Goal: Task Accomplishment & Management: Complete application form

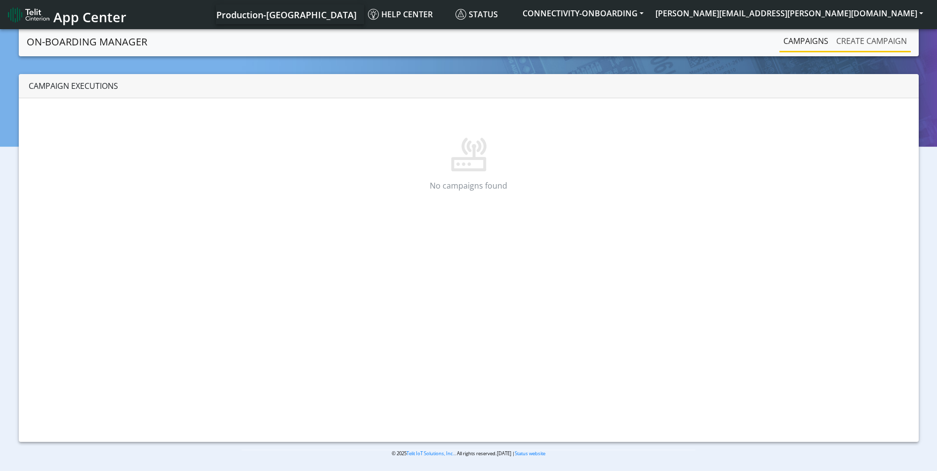
click at [860, 40] on link "Create campaign" at bounding box center [871, 41] width 79 height 20
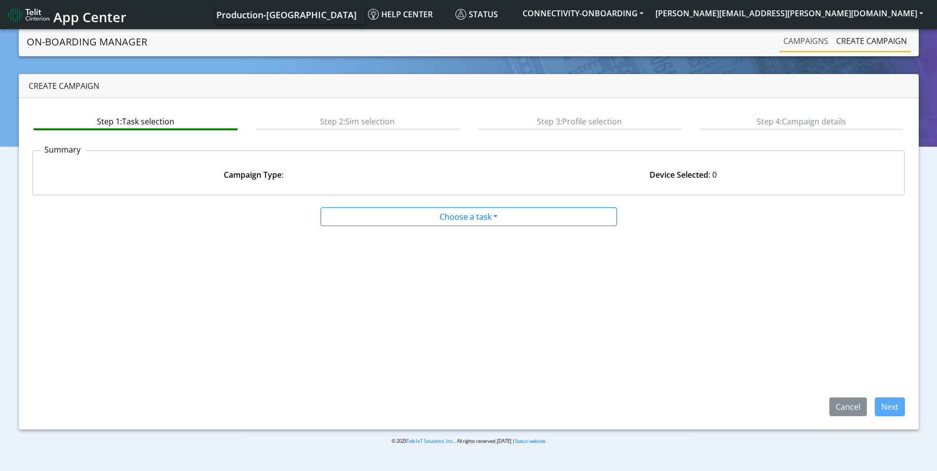
click at [795, 43] on link "Campaigns" at bounding box center [805, 41] width 53 height 20
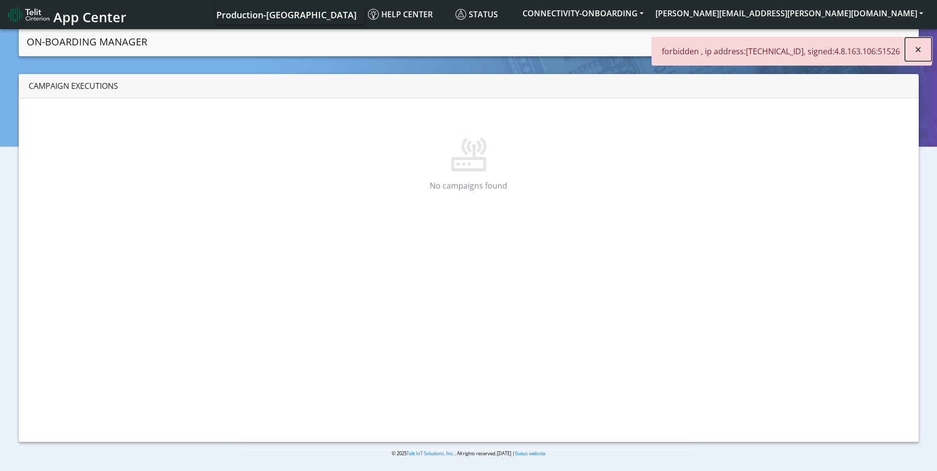
click at [914, 54] on button "×" at bounding box center [918, 50] width 27 height 24
click at [857, 18] on button "scott.krajewski@telit.com" at bounding box center [789, 13] width 280 height 18
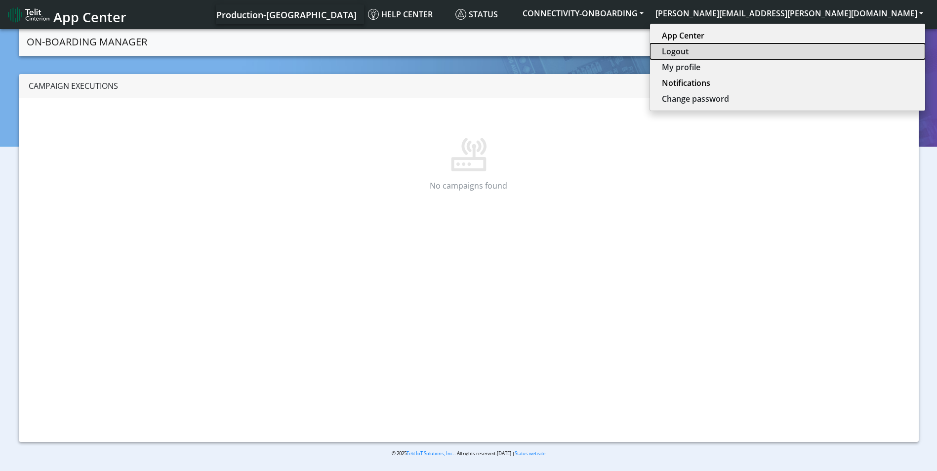
click at [857, 51] on button "Logout" at bounding box center [787, 51] width 275 height 16
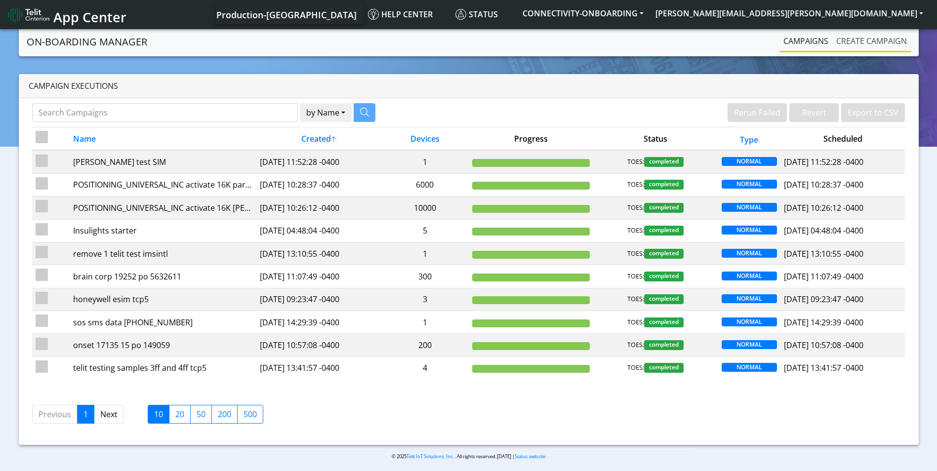
click at [867, 43] on link "Create campaign" at bounding box center [871, 41] width 79 height 20
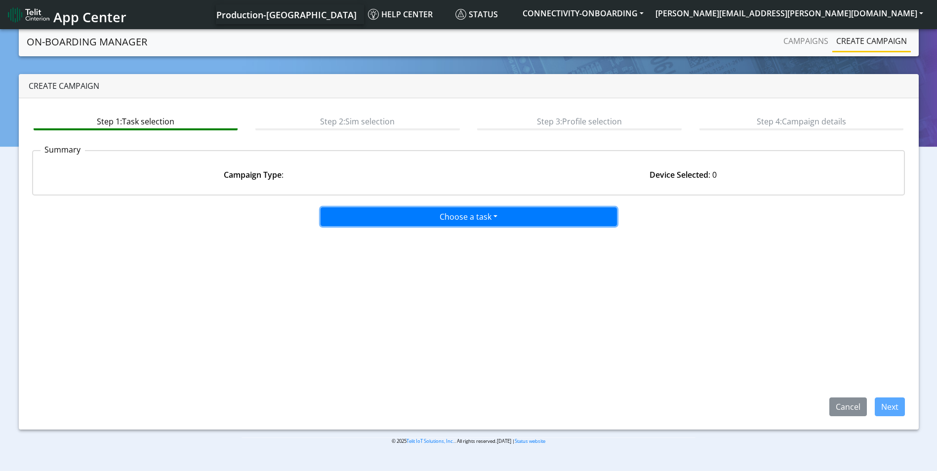
click at [434, 217] on button "Choose a task" at bounding box center [469, 216] width 296 height 19
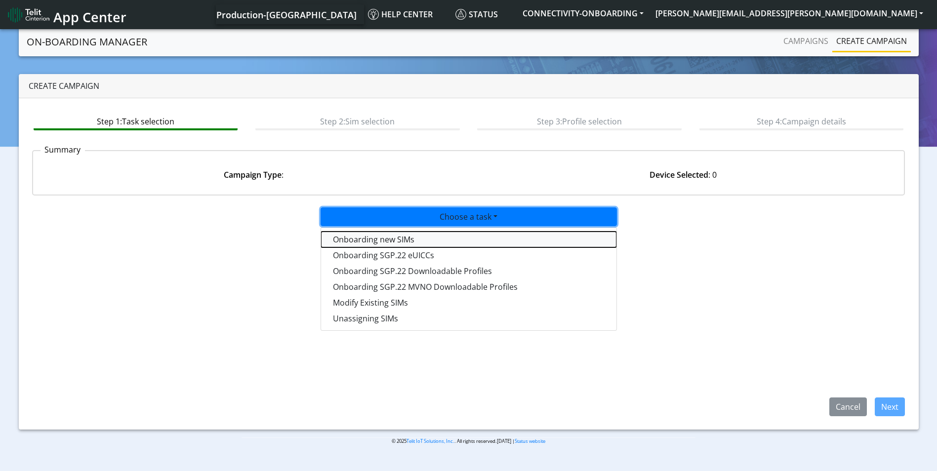
click at [418, 236] on tasktoes-dropdown "Onboarding new SIMs" at bounding box center [468, 240] width 295 height 16
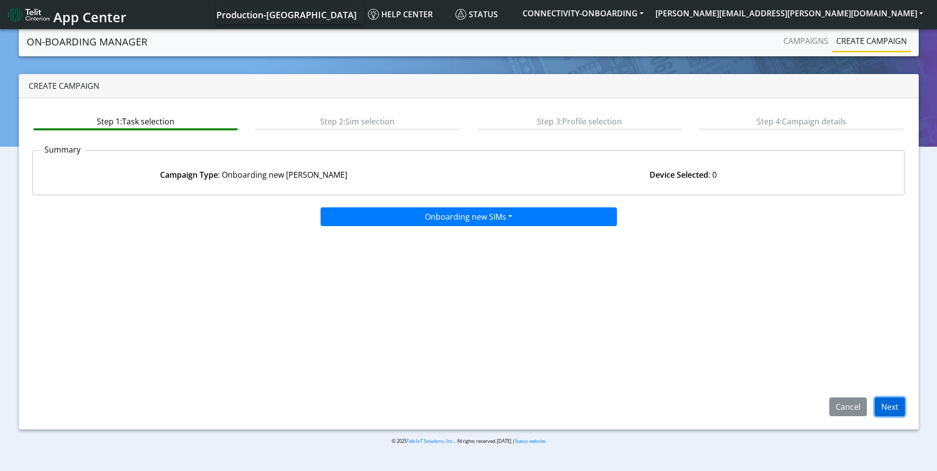
click at [892, 401] on button "Next" at bounding box center [890, 407] width 30 height 19
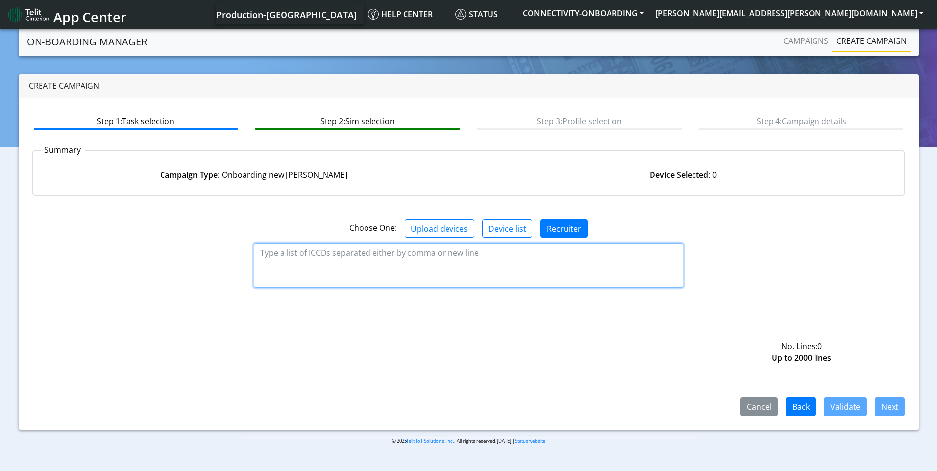
click at [466, 264] on textarea at bounding box center [468, 265] width 429 height 44
paste textarea "https://appcenter.telit.com/login"
type textarea "https://appcenter.telit.com/login"
drag, startPoint x: 456, startPoint y: 251, endPoint x: 32, endPoint y: 227, distance: 425.4
click at [32, 227] on div "Choose One: Upload devices Device list Recruiter https://appcenter.telit.com/lo…" at bounding box center [468, 309] width 873 height 213
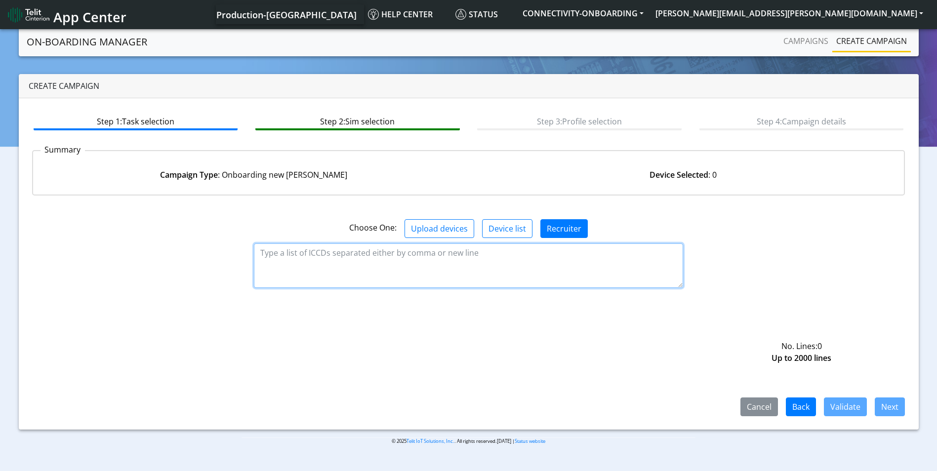
click at [420, 247] on textarea at bounding box center [468, 265] width 429 height 44
paste textarea "89358151000027930224 89358151000027930232 89358151000027930240 8935815100002793…"
type textarea "89358151000027930224 89358151000027930232 89358151000027930240 8935815100002793…"
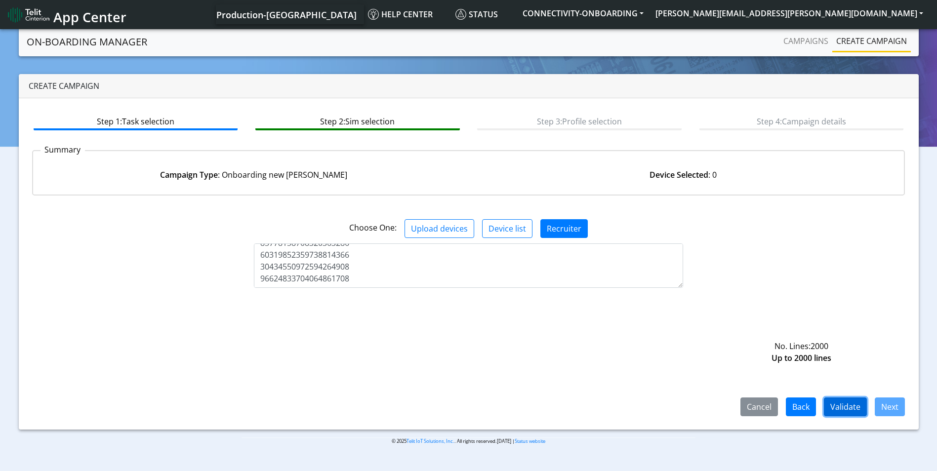
click at [849, 405] on button "Validate" at bounding box center [845, 407] width 43 height 19
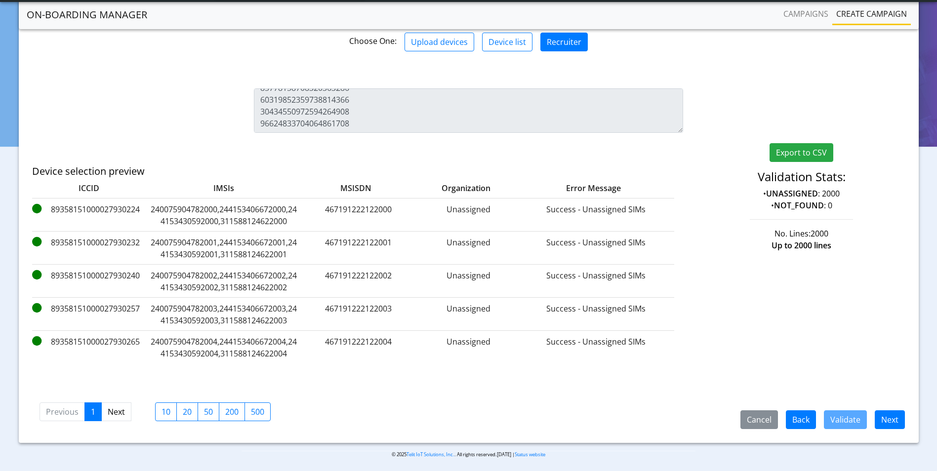
scroll to position [162, 0]
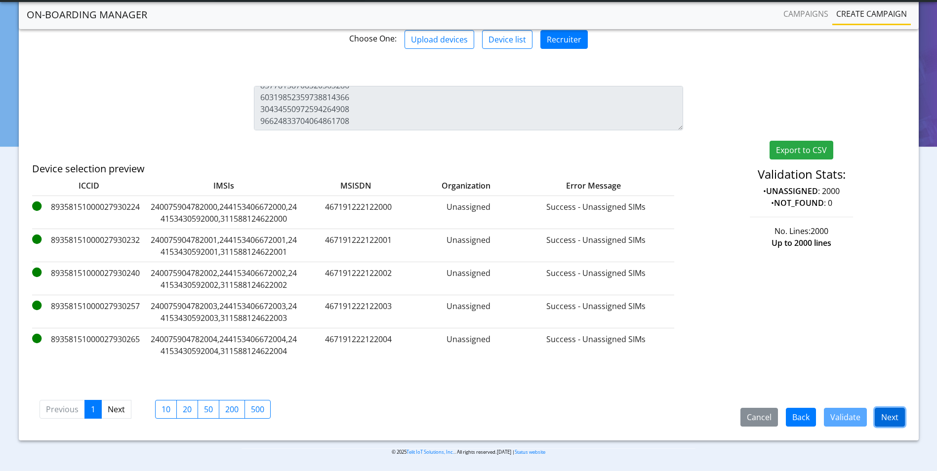
click at [891, 418] on button "Next" at bounding box center [890, 417] width 30 height 19
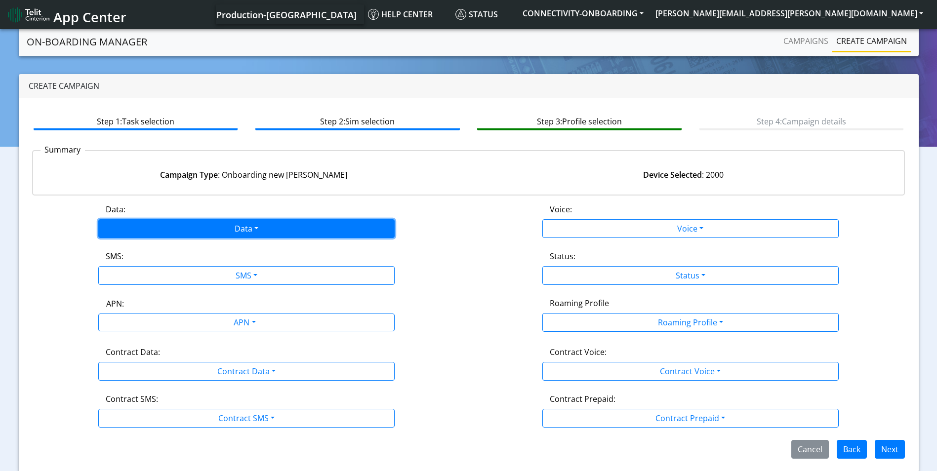
click at [216, 223] on button "Data" at bounding box center [246, 228] width 296 height 19
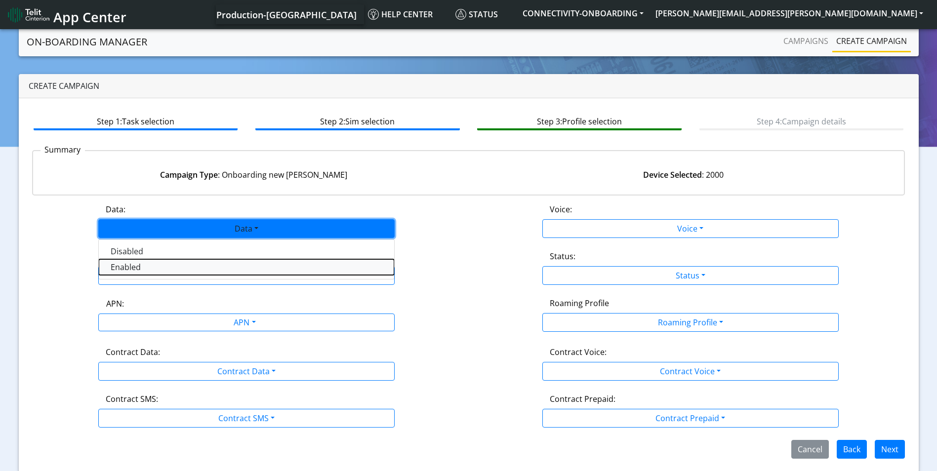
click at [168, 270] on button "Enabled" at bounding box center [246, 267] width 295 height 16
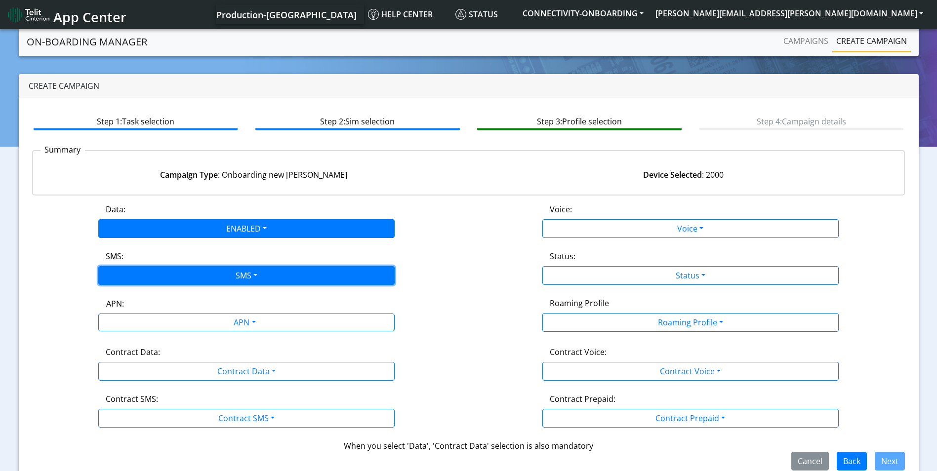
click at [272, 278] on button "SMS" at bounding box center [246, 275] width 296 height 19
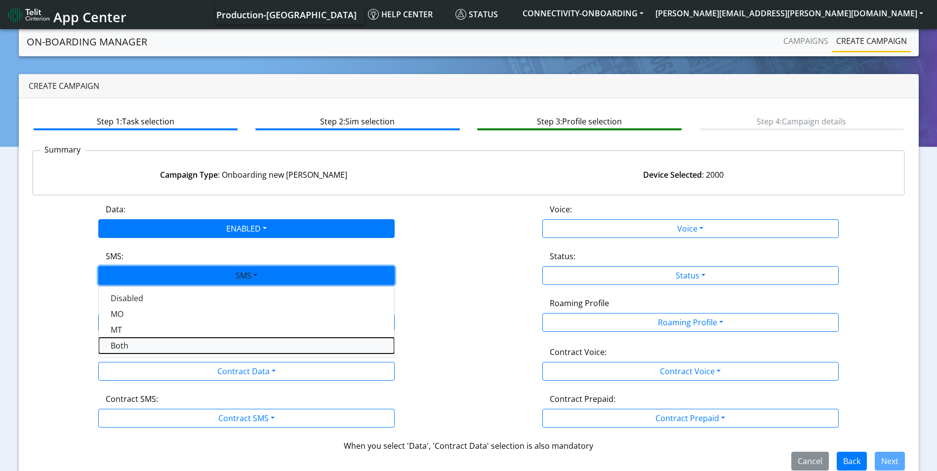
drag, startPoint x: 148, startPoint y: 349, endPoint x: 159, endPoint y: 345, distance: 12.2
click at [148, 349] on button "Both" at bounding box center [246, 346] width 295 height 16
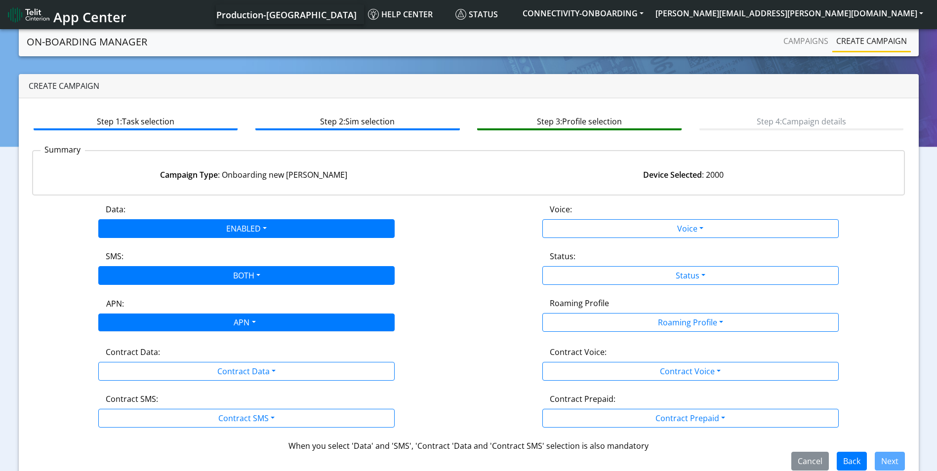
drag, startPoint x: 243, startPoint y: 325, endPoint x: 236, endPoint y: 330, distance: 8.5
click at [243, 325] on div "APN" at bounding box center [243, 323] width 313 height 19
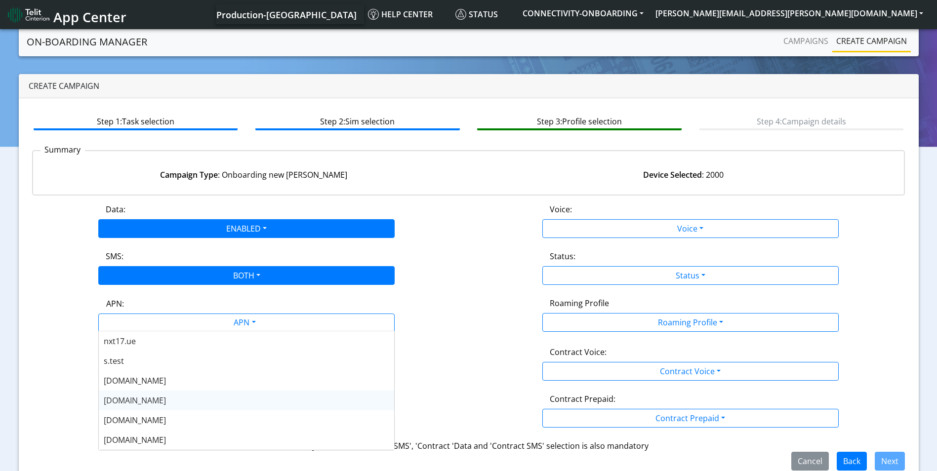
click at [166, 398] on div "nxt20.net" at bounding box center [246, 401] width 295 height 20
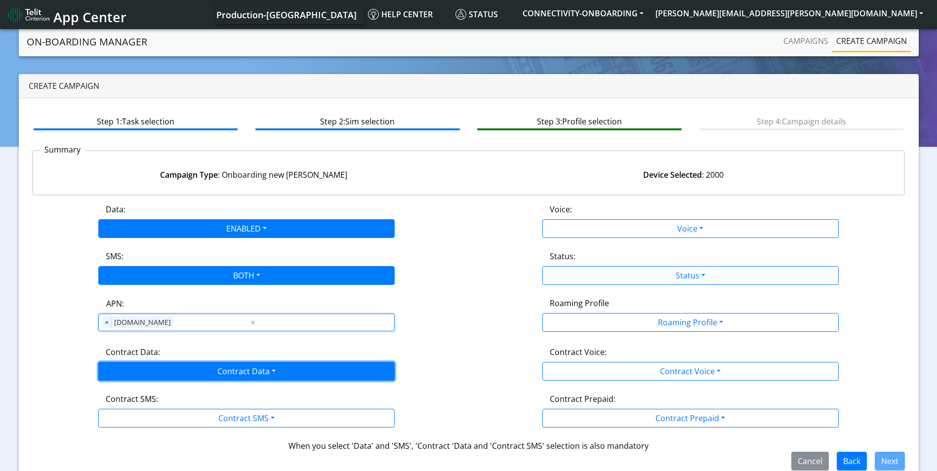
click at [235, 371] on button "Contract Data" at bounding box center [246, 371] width 296 height 19
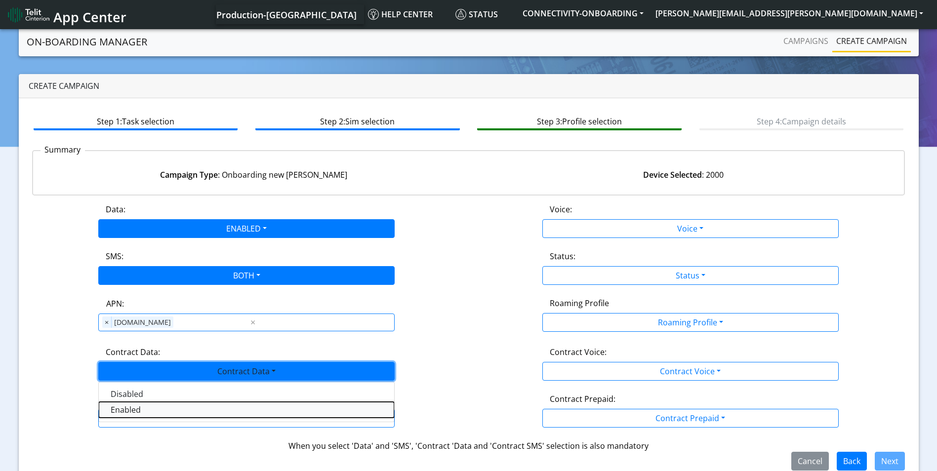
click at [152, 414] on Dataenabled-dropdown "Enabled" at bounding box center [246, 410] width 295 height 16
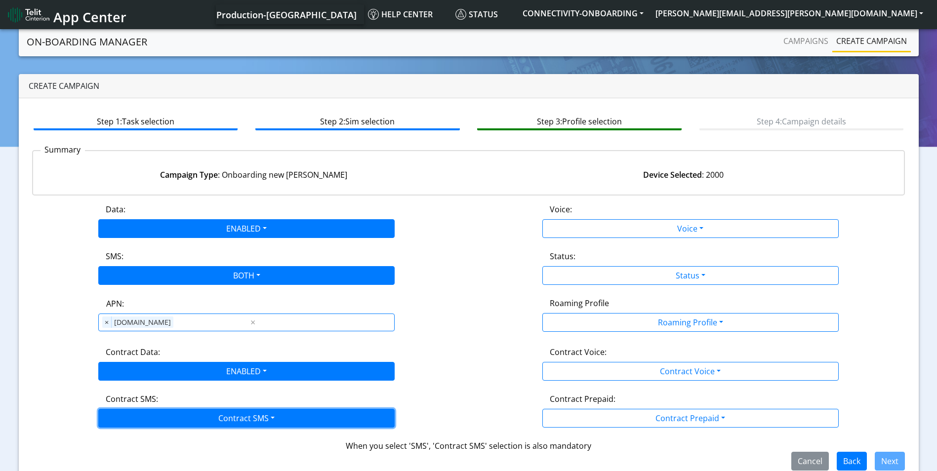
click at [183, 423] on button "Contract SMS" at bounding box center [246, 418] width 296 height 19
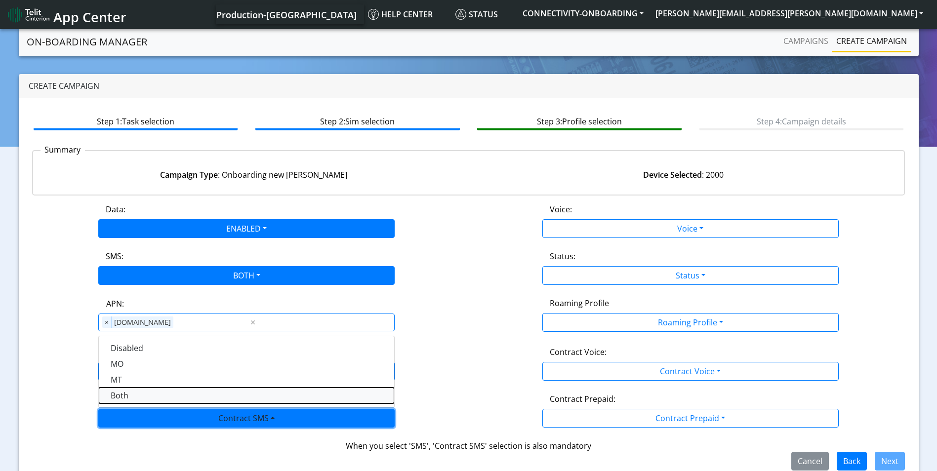
click at [152, 398] on SMSboth-dropdown "Both" at bounding box center [246, 396] width 295 height 16
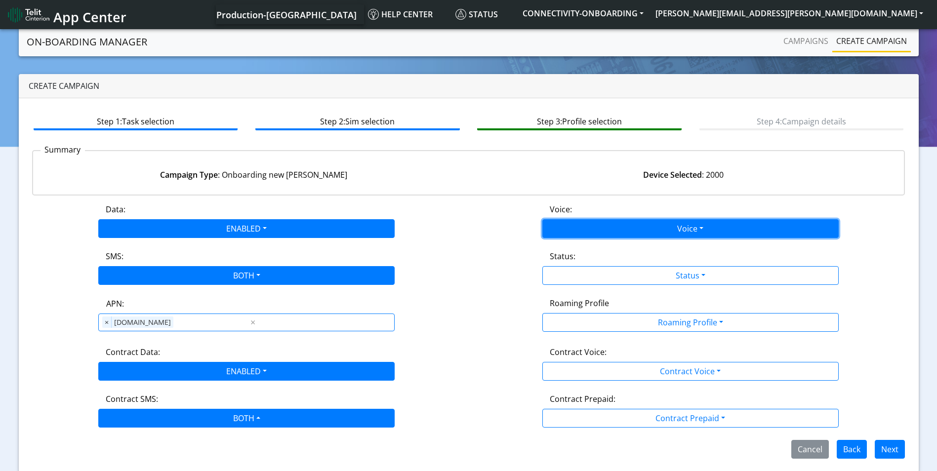
click at [709, 223] on button "Voice" at bounding box center [690, 228] width 296 height 19
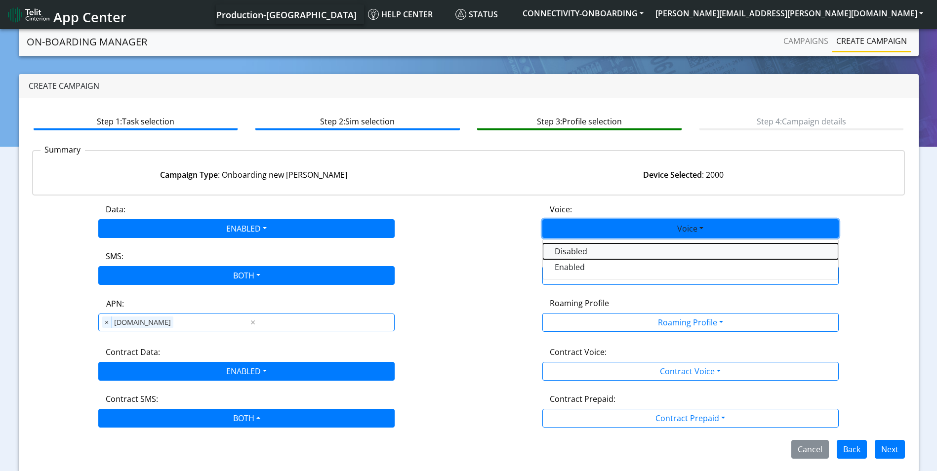
click at [594, 253] on button "Disabled" at bounding box center [690, 251] width 295 height 16
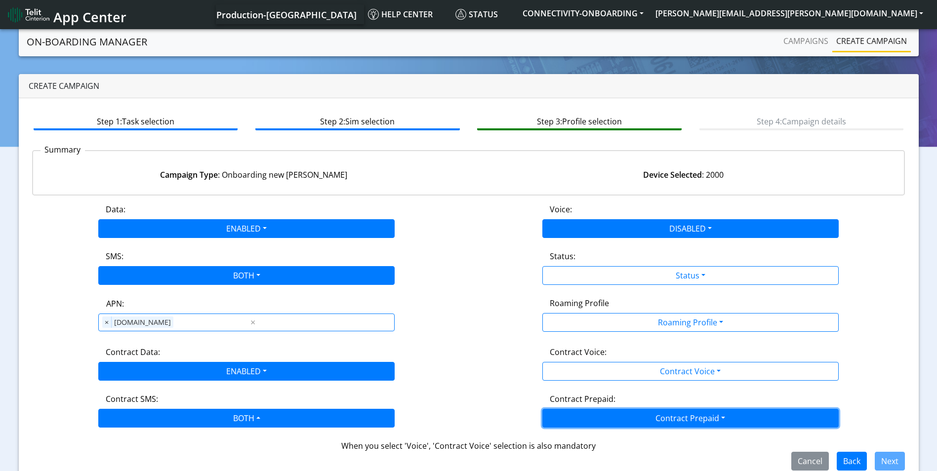
click at [680, 420] on button "Contract Prepaid" at bounding box center [690, 418] width 296 height 19
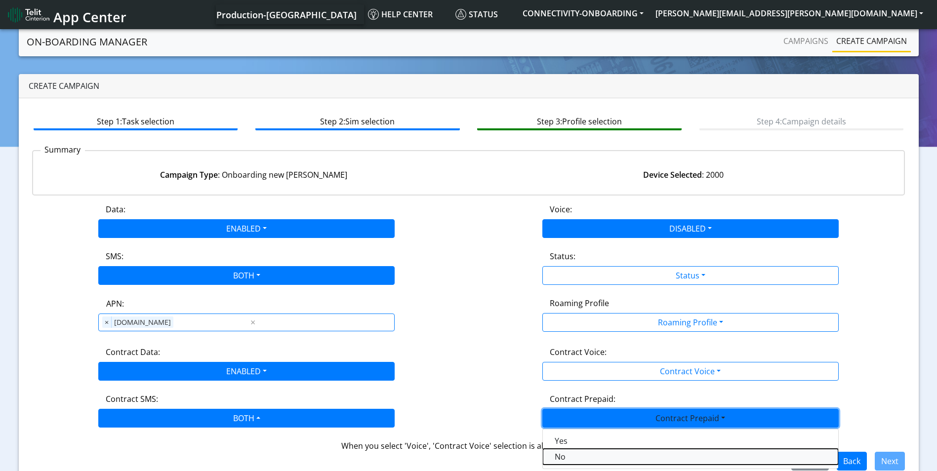
click at [567, 455] on Prepaidnotprepaid-dropdown "No" at bounding box center [690, 457] width 295 height 16
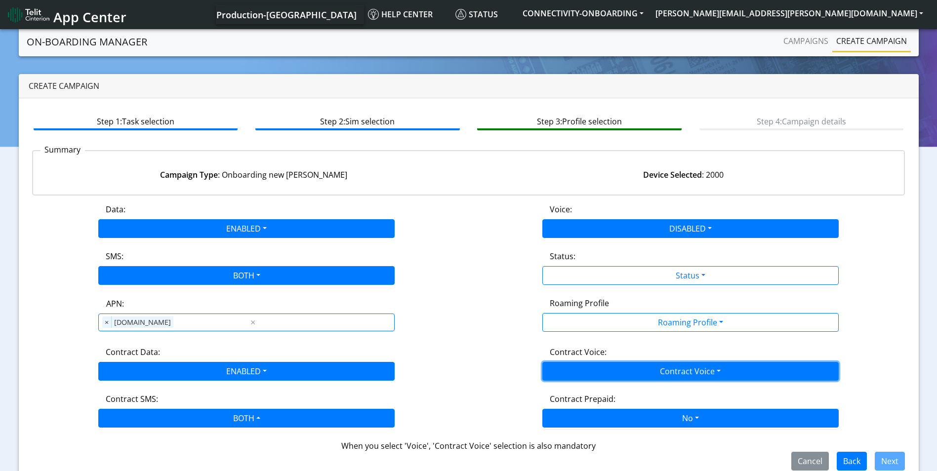
click at [672, 372] on button "Contract Voice" at bounding box center [690, 371] width 296 height 19
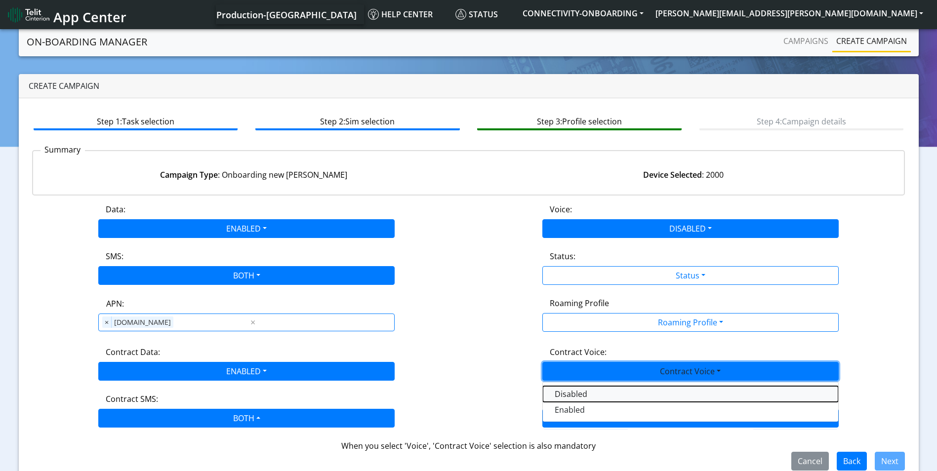
click at [571, 397] on Voicedisabled-dropdown "Disabled" at bounding box center [690, 394] width 295 height 16
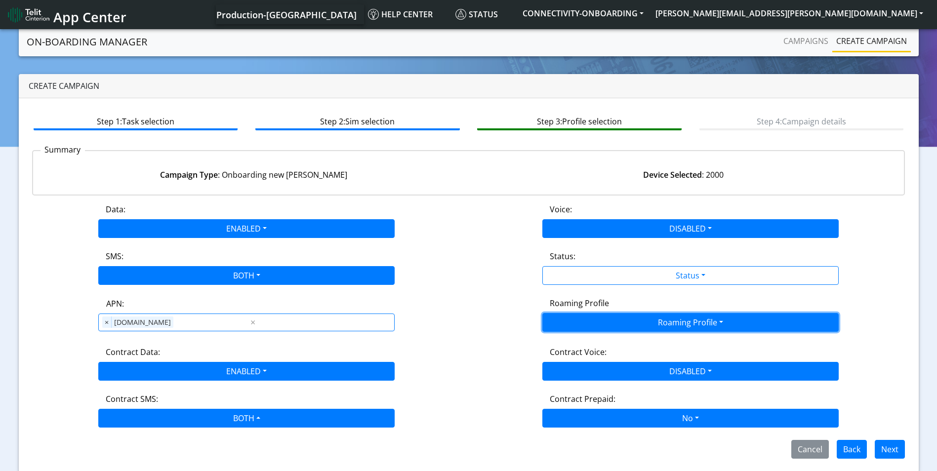
click at [658, 327] on button "Roaming Profile" at bounding box center [690, 322] width 296 height 19
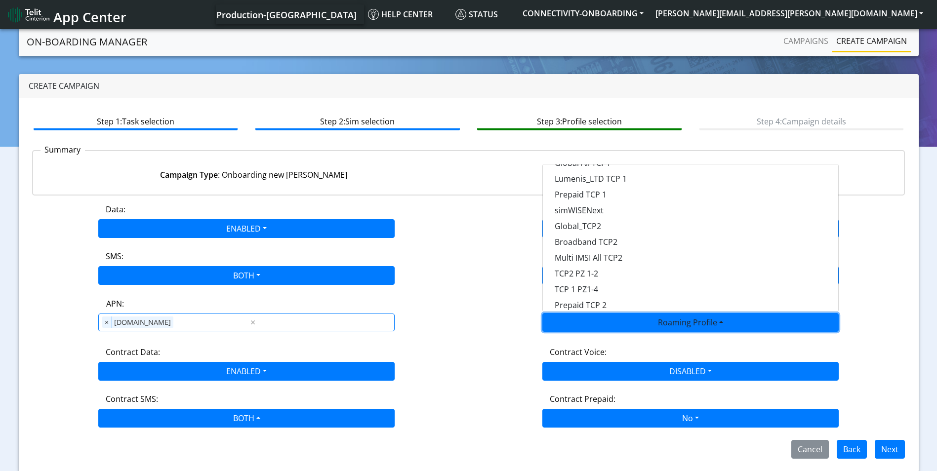
scroll to position [99, 0]
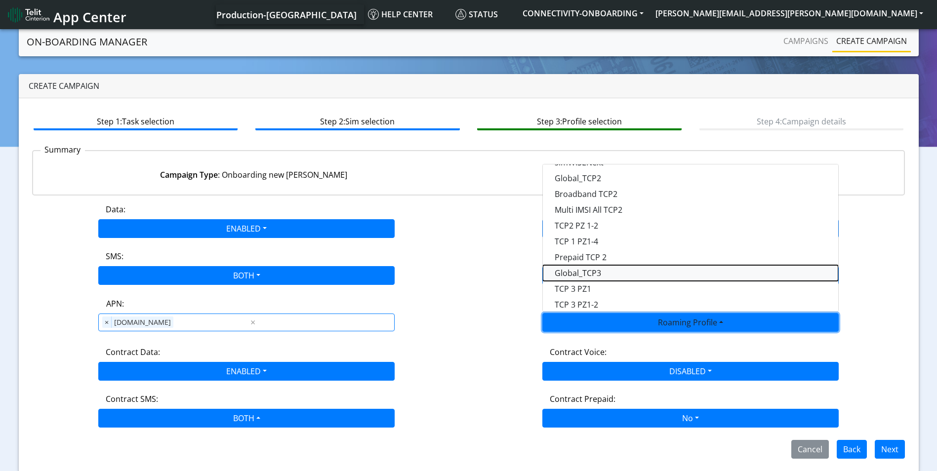
click at [611, 275] on Profile-dropdown "Global_TCP3" at bounding box center [690, 273] width 295 height 16
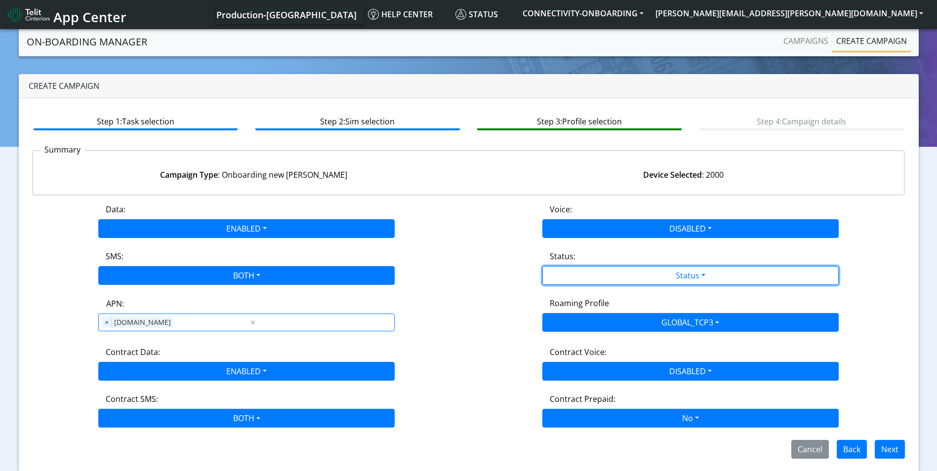
drag, startPoint x: 681, startPoint y: 277, endPoint x: 570, endPoint y: 305, distance: 114.0
click at [678, 277] on button "Status" at bounding box center [690, 275] width 296 height 19
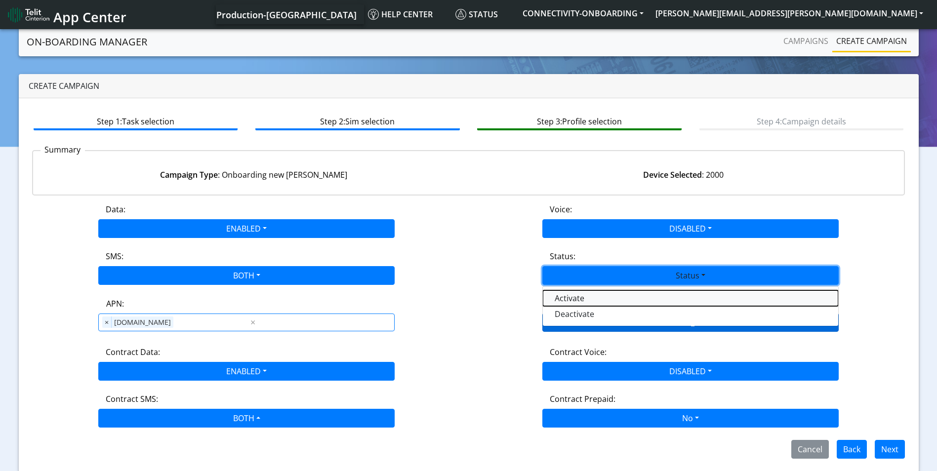
drag, startPoint x: 569, startPoint y: 301, endPoint x: 645, endPoint y: 317, distance: 77.6
click at [571, 301] on button "Activate" at bounding box center [690, 298] width 295 height 16
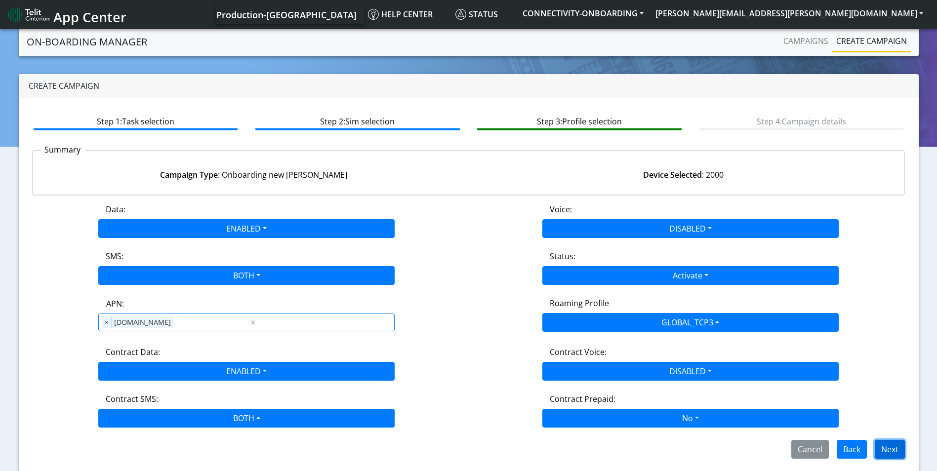
click at [894, 449] on button "Next" at bounding box center [890, 449] width 30 height 19
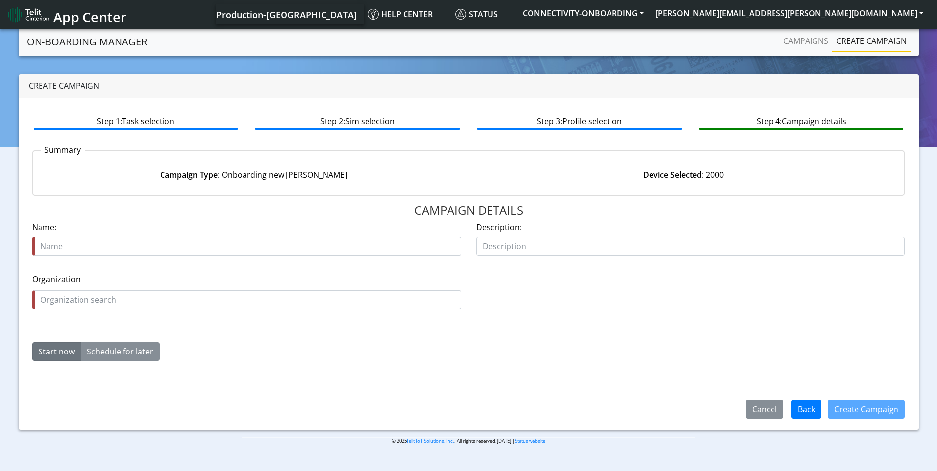
click at [152, 250] on input "text" at bounding box center [246, 246] width 429 height 19
click at [126, 249] on input "red flag cargo 18694" at bounding box center [246, 246] width 429 height 19
type input "red flag cargo 18694 06"
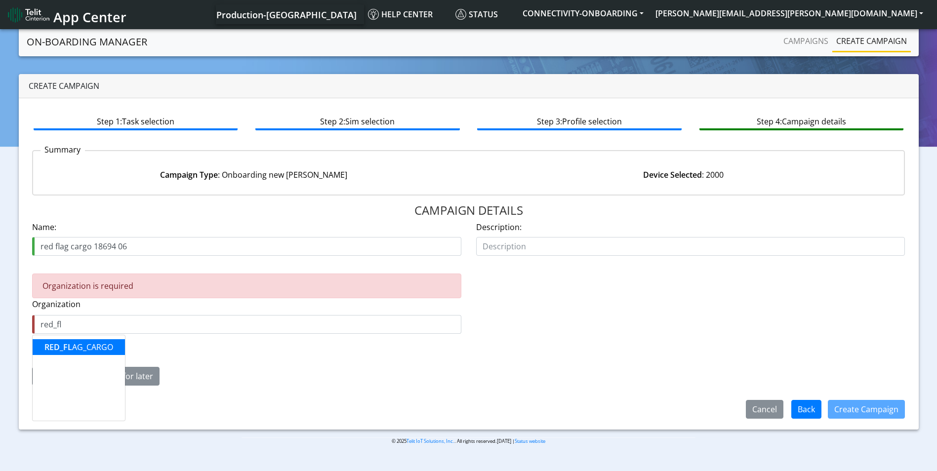
drag, startPoint x: 123, startPoint y: 316, endPoint x: 95, endPoint y: 345, distance: 40.9
click at [95, 345] on ngb-highlight "RED_FL AG_CARGO" at bounding box center [78, 347] width 69 height 11
type input "RED_FLAG_CARGO"
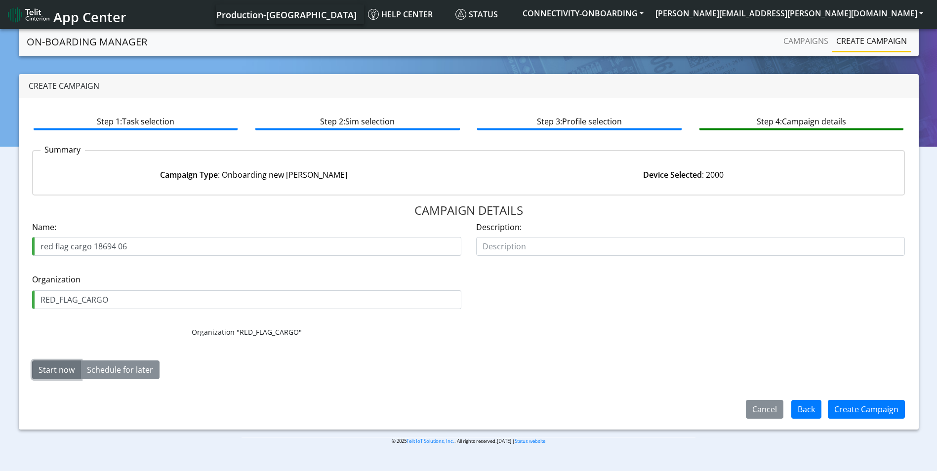
click at [56, 369] on button "Start now" at bounding box center [56, 370] width 49 height 19
click at [861, 405] on button "Create Campaign" at bounding box center [866, 409] width 77 height 19
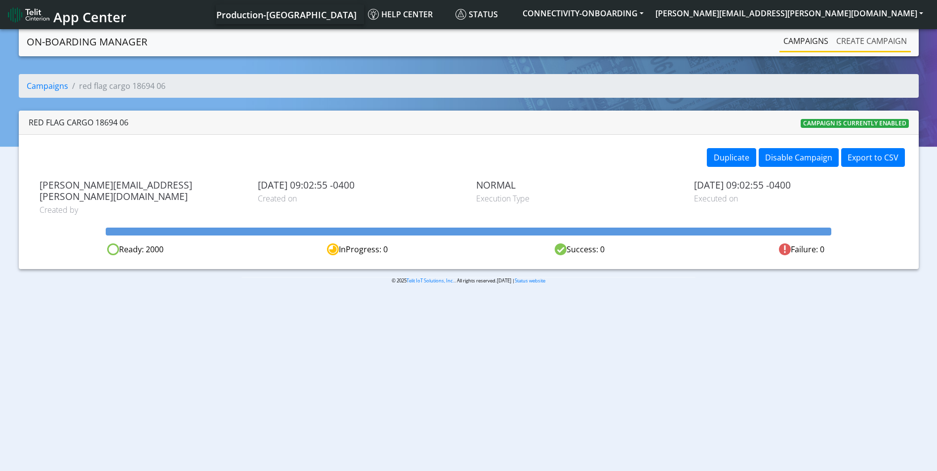
click at [884, 42] on link "Create campaign" at bounding box center [871, 41] width 79 height 20
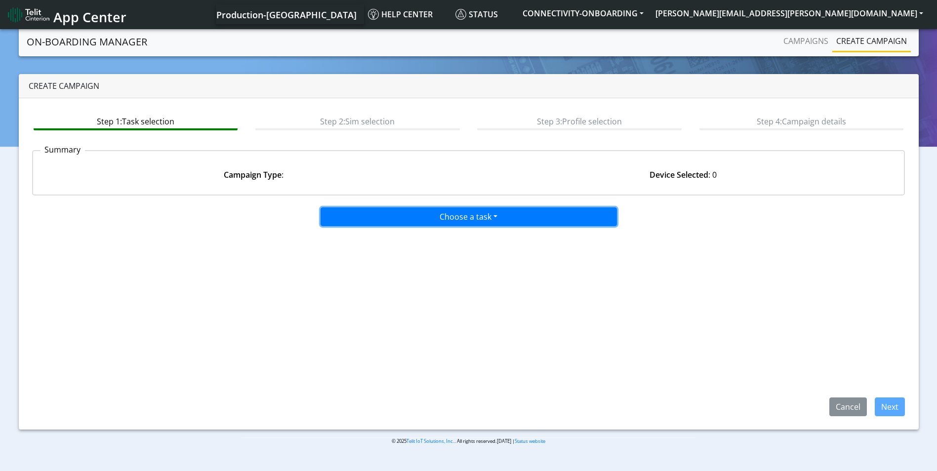
click at [462, 222] on button "Choose a task" at bounding box center [469, 216] width 296 height 19
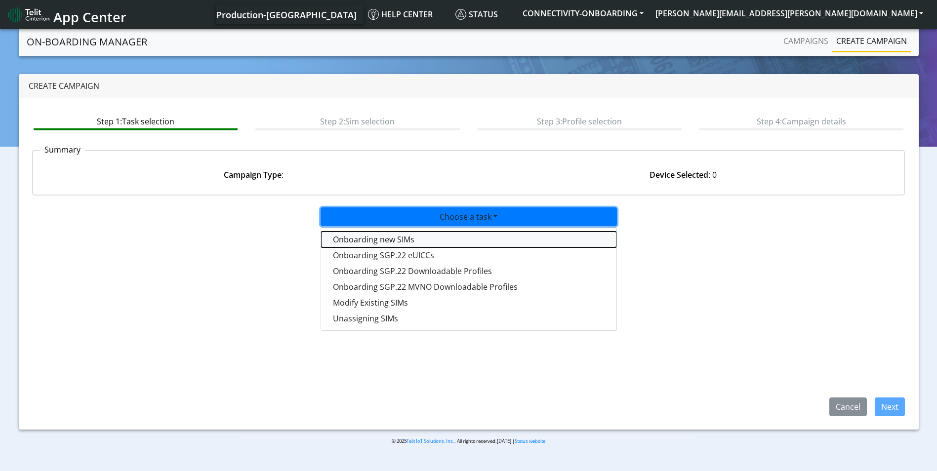
drag, startPoint x: 411, startPoint y: 238, endPoint x: 539, endPoint y: 292, distance: 139.0
click at [411, 238] on tasktoes-dropdown "Onboarding new SIMs" at bounding box center [468, 240] width 295 height 16
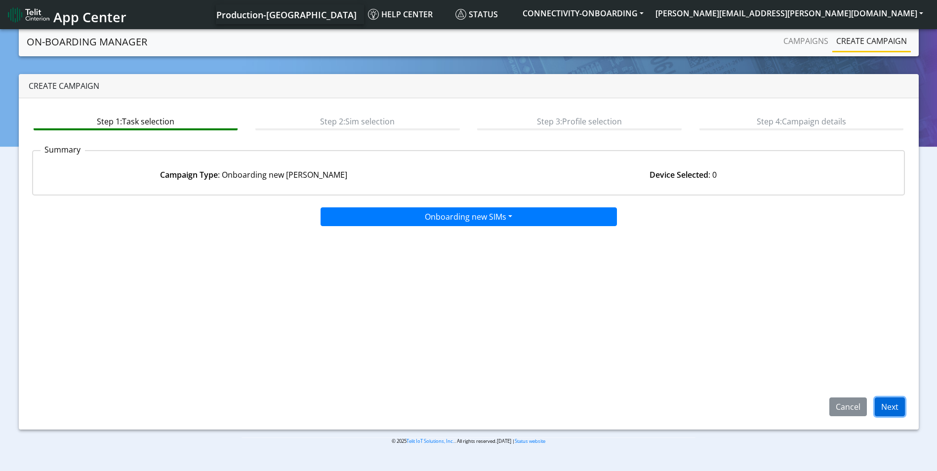
click at [894, 404] on button "Next" at bounding box center [890, 407] width 30 height 19
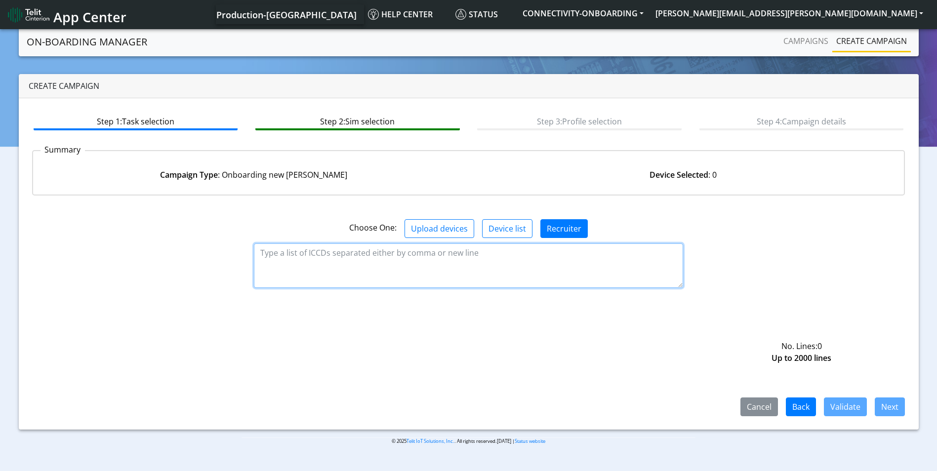
click at [398, 267] on textarea at bounding box center [468, 265] width 429 height 44
paste textarea "89358151000027950222 89358151000027950230 89358151000027950248 8935815100002795…"
type textarea "89358151000027950222 89358151000027950230 89358151000027950248 8935815100002795…"
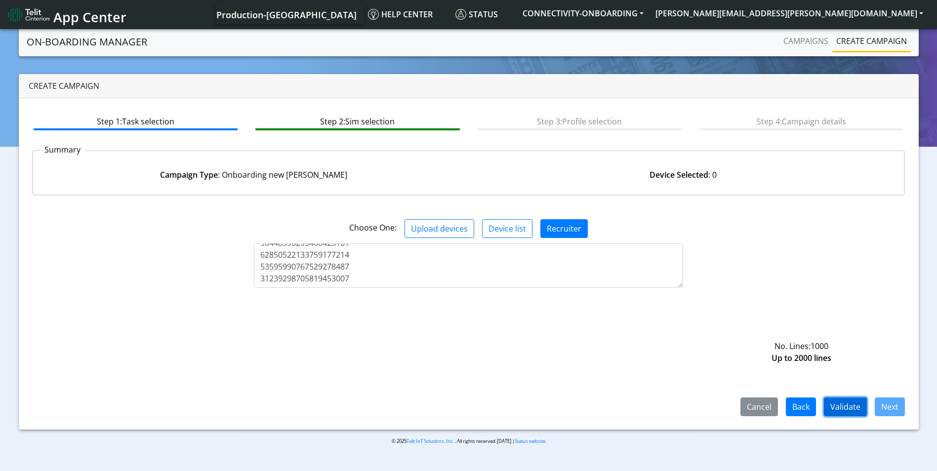
click at [848, 406] on button "Validate" at bounding box center [845, 407] width 43 height 19
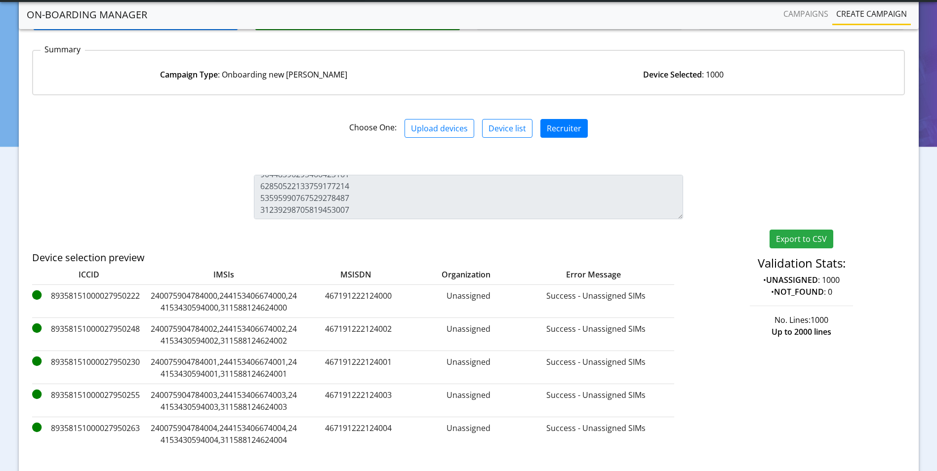
scroll to position [162, 0]
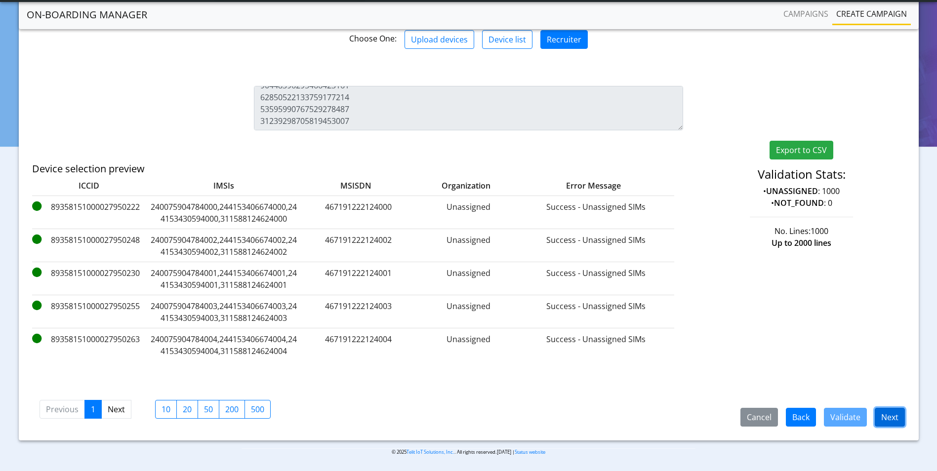
click at [895, 419] on button "Next" at bounding box center [890, 417] width 30 height 19
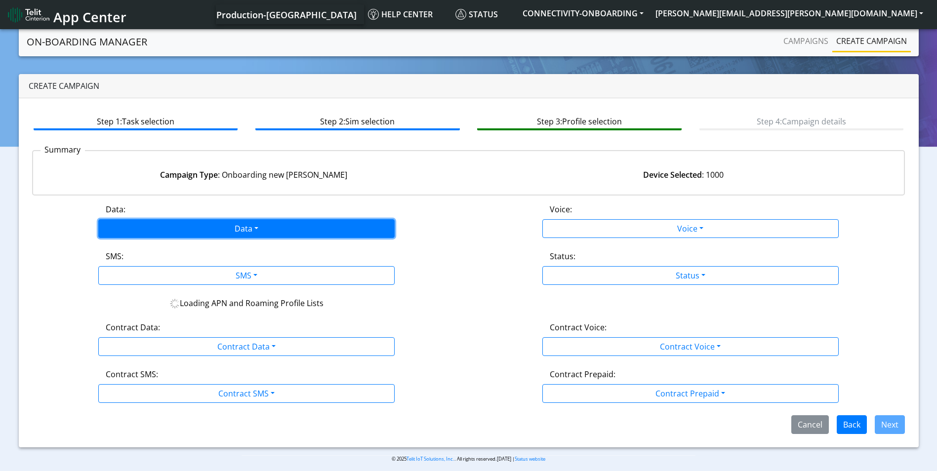
click at [194, 228] on button "Data" at bounding box center [246, 228] width 296 height 19
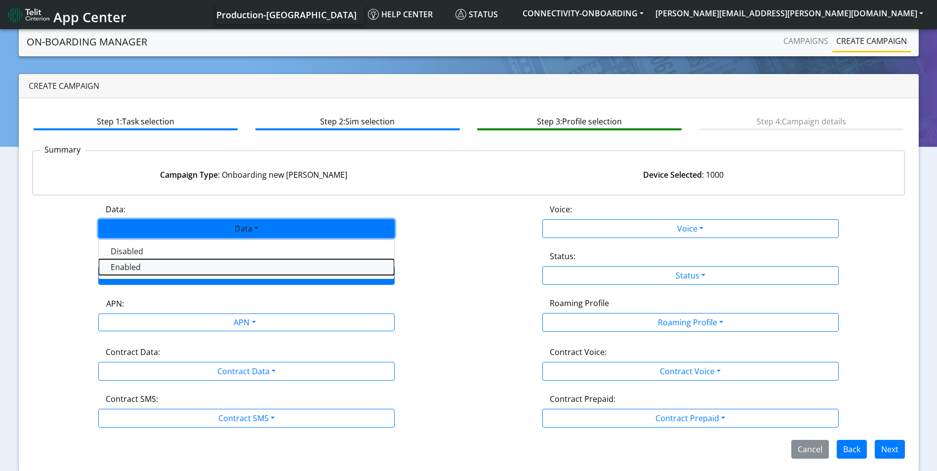
drag, startPoint x: 147, startPoint y: 267, endPoint x: 220, endPoint y: 276, distance: 74.1
click at [150, 268] on button "Enabled" at bounding box center [246, 267] width 295 height 16
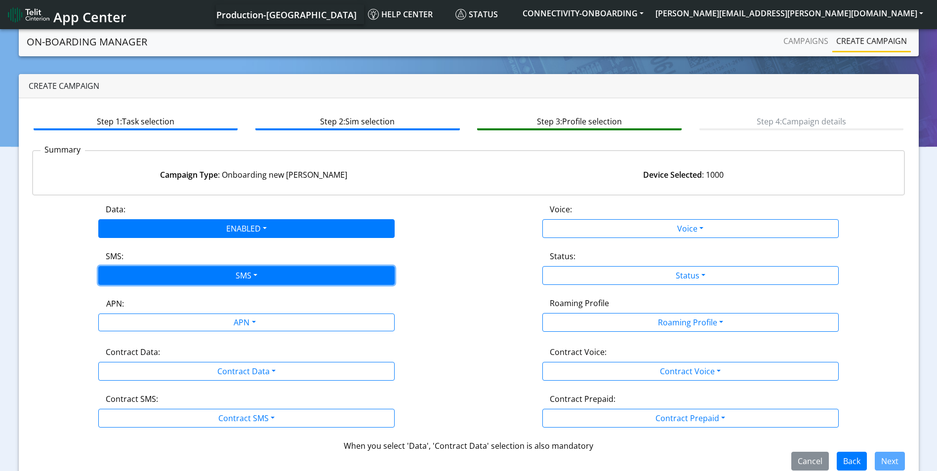
click at [236, 272] on button "SMS" at bounding box center [246, 275] width 296 height 19
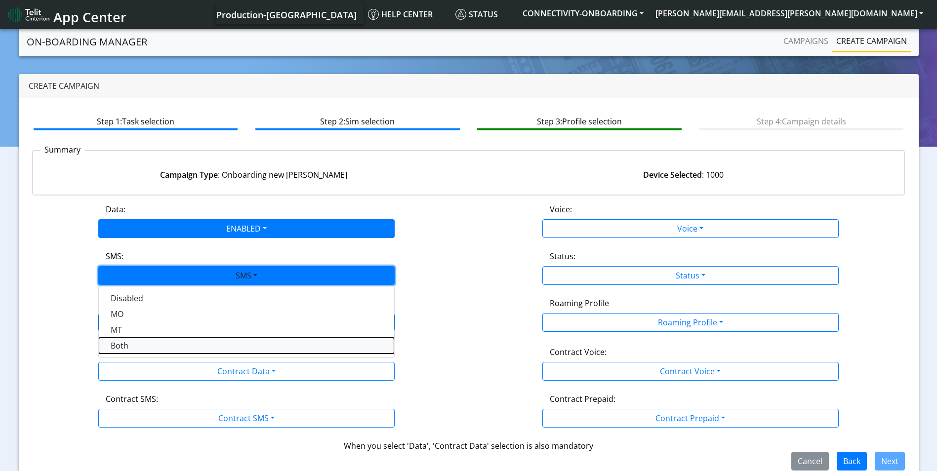
click at [158, 348] on button "Both" at bounding box center [246, 346] width 295 height 16
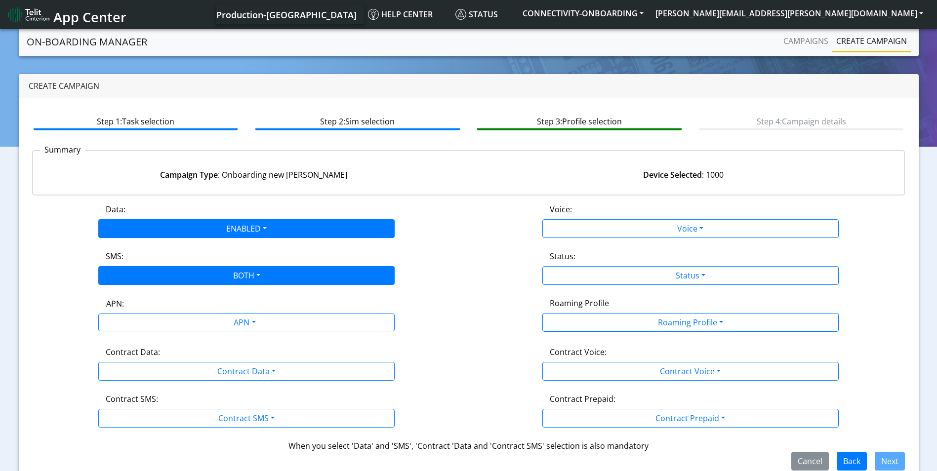
click at [258, 312] on div "APN:" at bounding box center [246, 306] width 295 height 16
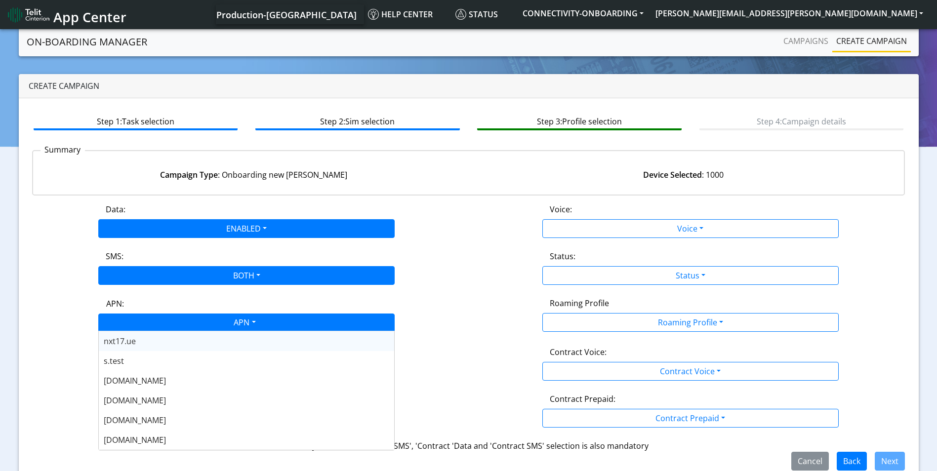
drag, startPoint x: 190, startPoint y: 324, endPoint x: 193, endPoint y: 330, distance: 6.6
click at [191, 324] on div "APN" at bounding box center [243, 323] width 313 height 19
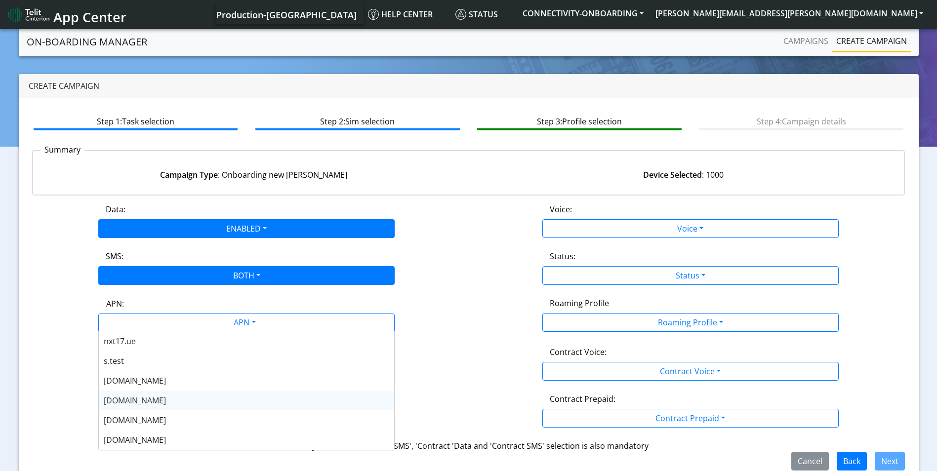
drag, startPoint x: 164, startPoint y: 401, endPoint x: 266, endPoint y: 373, distance: 105.6
click at [166, 401] on div "nxt20.net" at bounding box center [246, 401] width 295 height 20
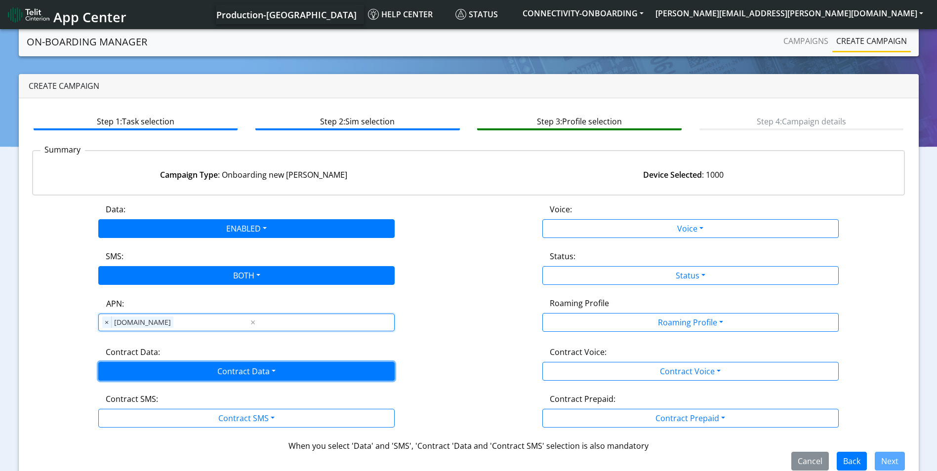
click at [267, 370] on button "Contract Data" at bounding box center [246, 371] width 296 height 19
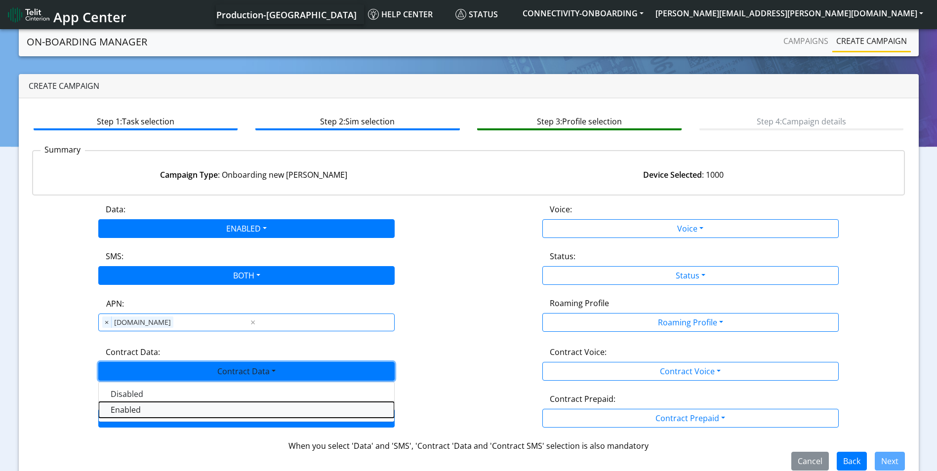
click at [171, 411] on Dataenabled-dropdown "Enabled" at bounding box center [246, 410] width 295 height 16
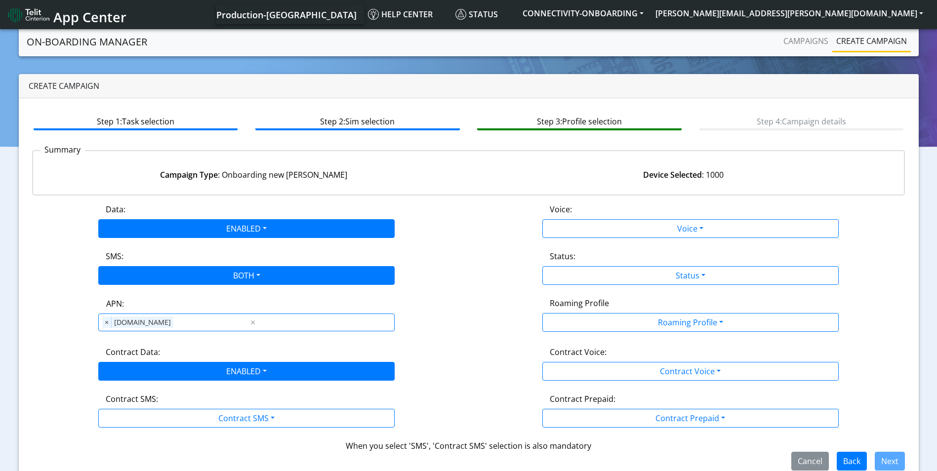
click at [250, 403] on div "Contract SMS:" at bounding box center [246, 401] width 296 height 16
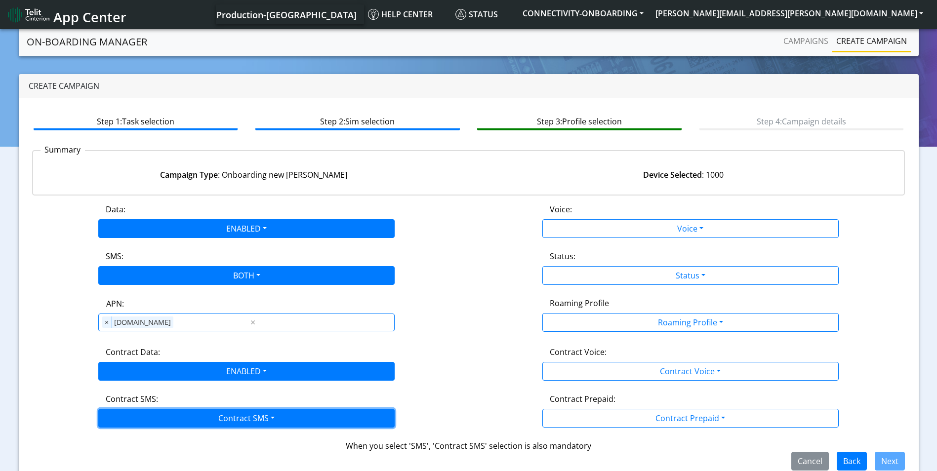
drag, startPoint x: 247, startPoint y: 416, endPoint x: 159, endPoint y: 446, distance: 92.9
click at [246, 417] on button "Contract SMS" at bounding box center [246, 418] width 296 height 19
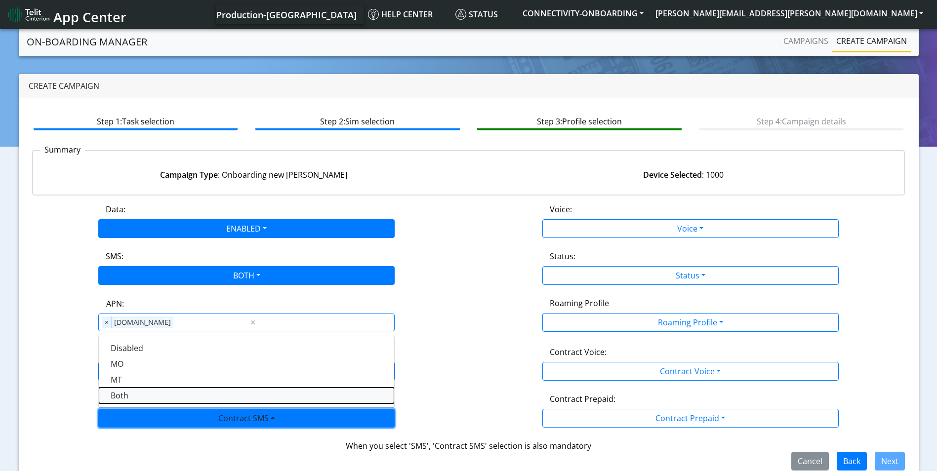
drag, startPoint x: 144, startPoint y: 394, endPoint x: 608, endPoint y: 306, distance: 472.9
click at [146, 393] on SMSboth-dropdown "Both" at bounding box center [246, 396] width 295 height 16
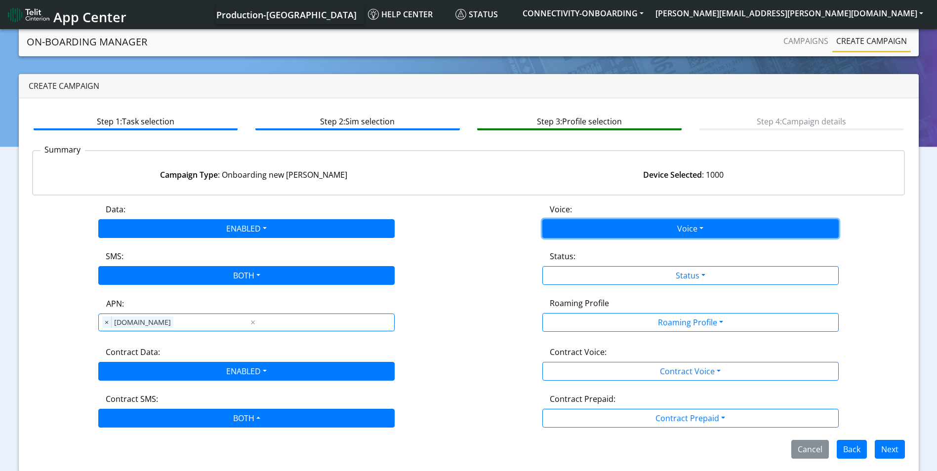
click at [697, 229] on button "Voice" at bounding box center [690, 228] width 296 height 19
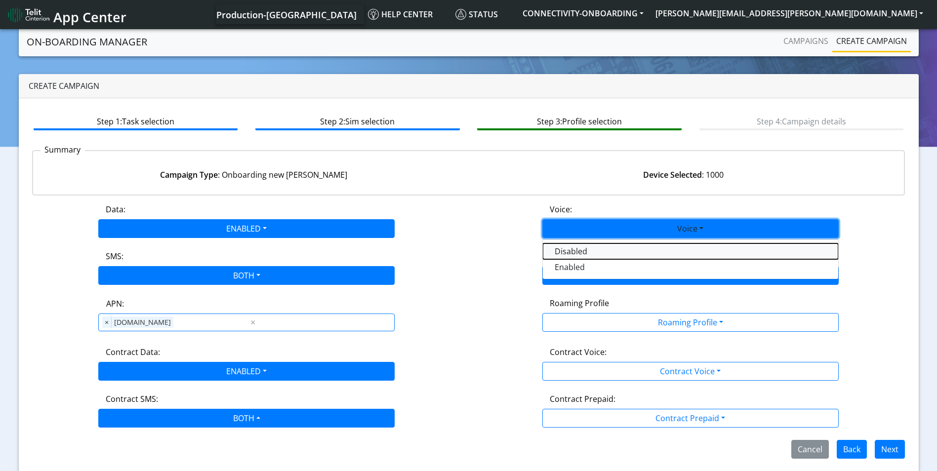
drag, startPoint x: 613, startPoint y: 254, endPoint x: 675, endPoint y: 266, distance: 63.0
click at [619, 256] on button "Disabled" at bounding box center [690, 251] width 295 height 16
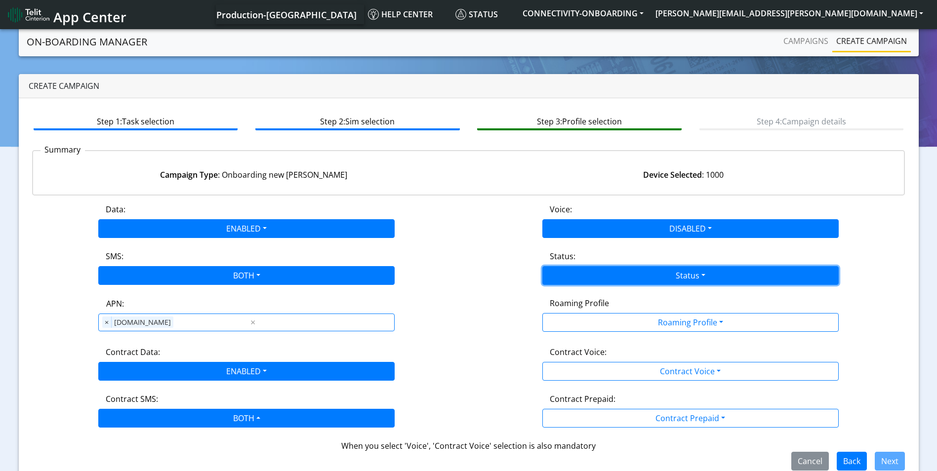
click at [679, 270] on button "Status" at bounding box center [690, 275] width 296 height 19
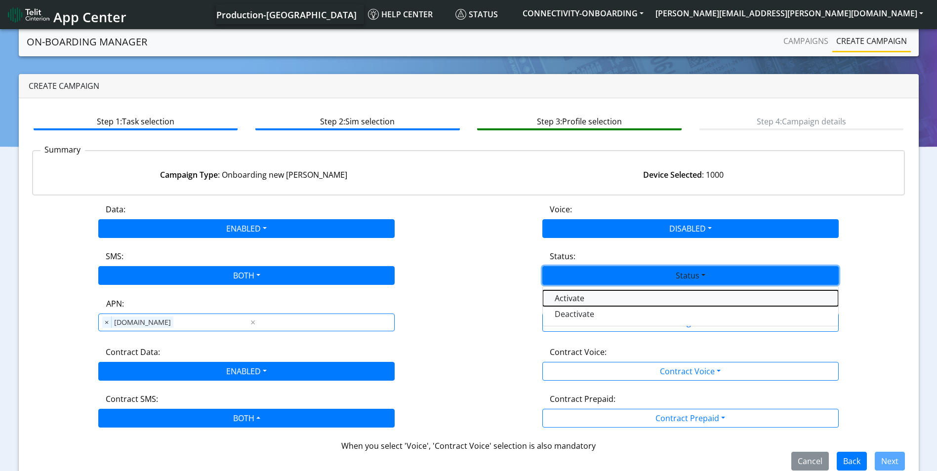
drag, startPoint x: 603, startPoint y: 300, endPoint x: 668, endPoint y: 314, distance: 66.1
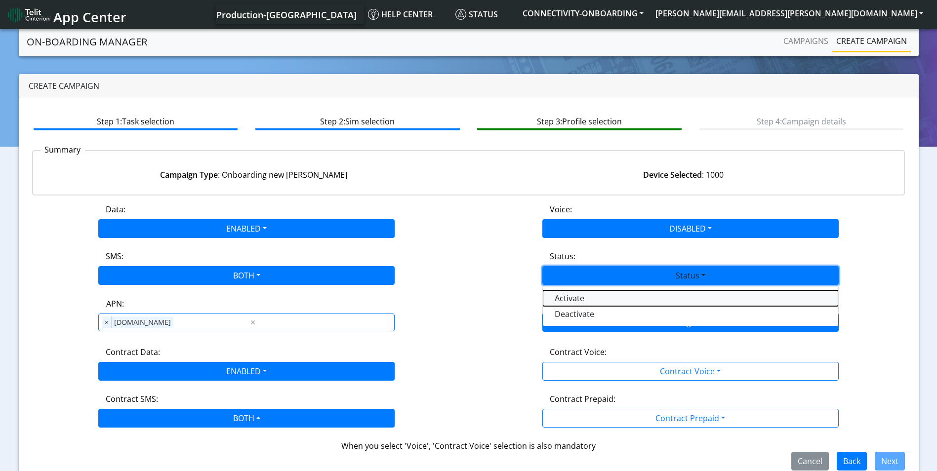
click at [604, 301] on button "Activate" at bounding box center [690, 298] width 295 height 16
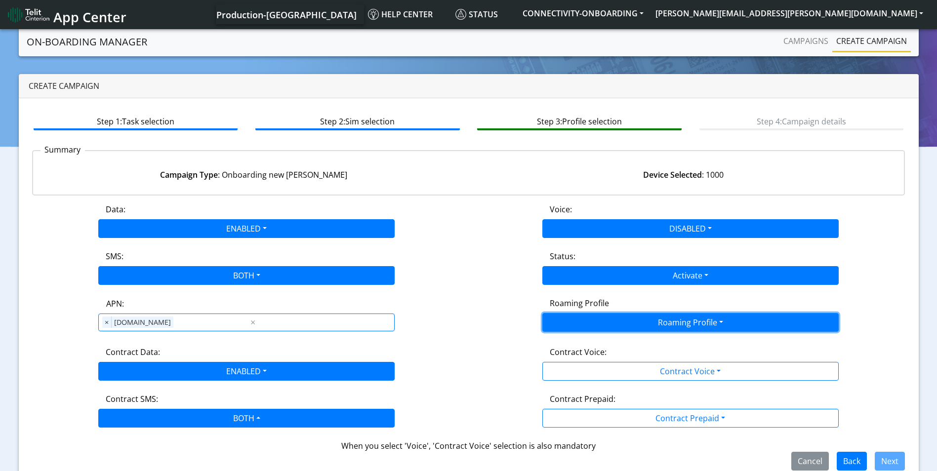
drag, startPoint x: 668, startPoint y: 314, endPoint x: 672, endPoint y: 325, distance: 11.9
click at [670, 315] on button "Roaming Profile" at bounding box center [690, 322] width 296 height 19
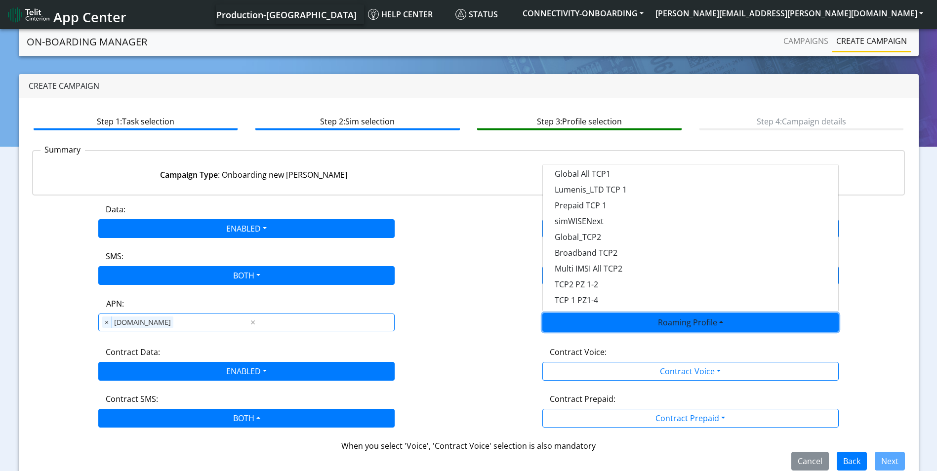
scroll to position [99, 0]
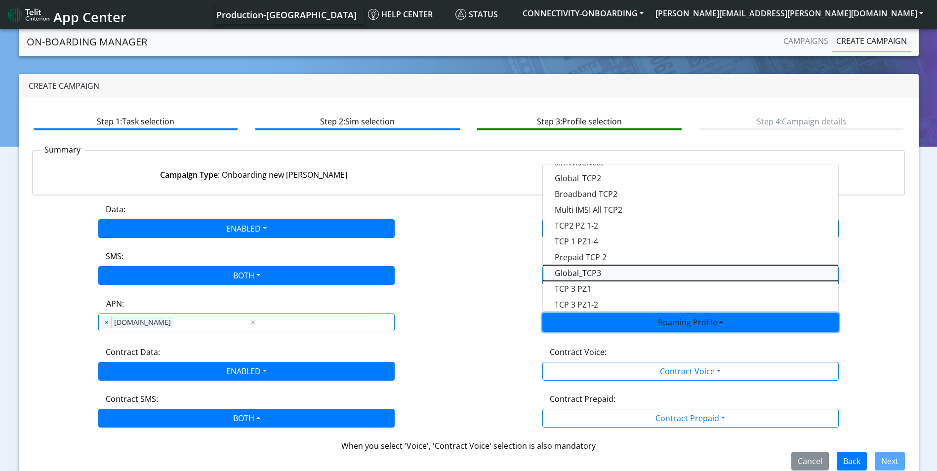
drag, startPoint x: 606, startPoint y: 271, endPoint x: 613, endPoint y: 274, distance: 8.3
click at [606, 271] on Profile-dropdown "Global_TCP3" at bounding box center [690, 273] width 295 height 16
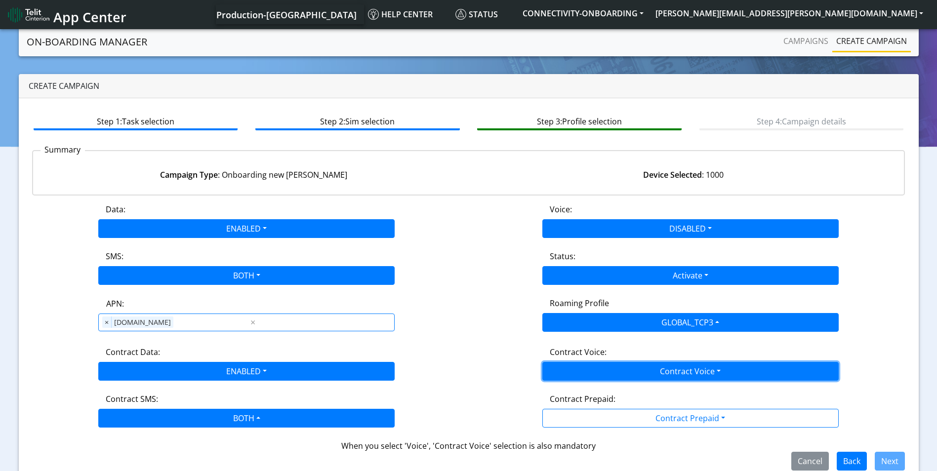
click at [677, 366] on button "Contract Voice" at bounding box center [690, 371] width 296 height 19
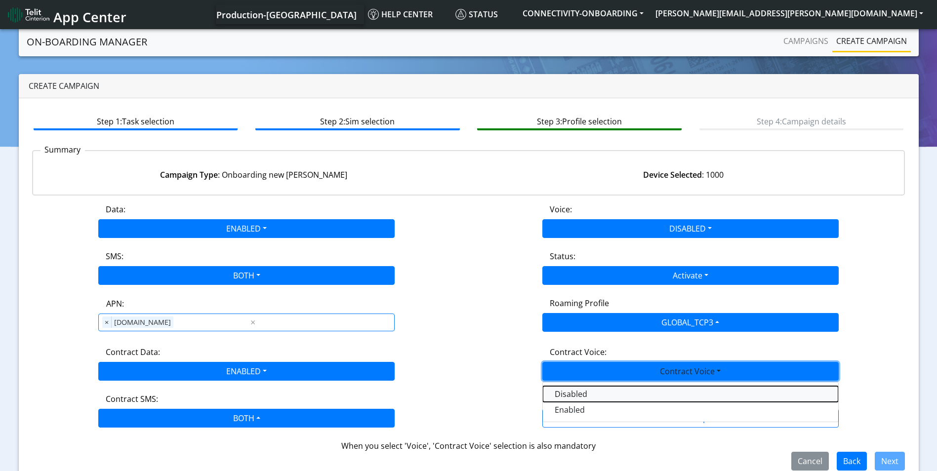
click at [586, 396] on Voicedisabled-dropdown "Disabled" at bounding box center [690, 394] width 295 height 16
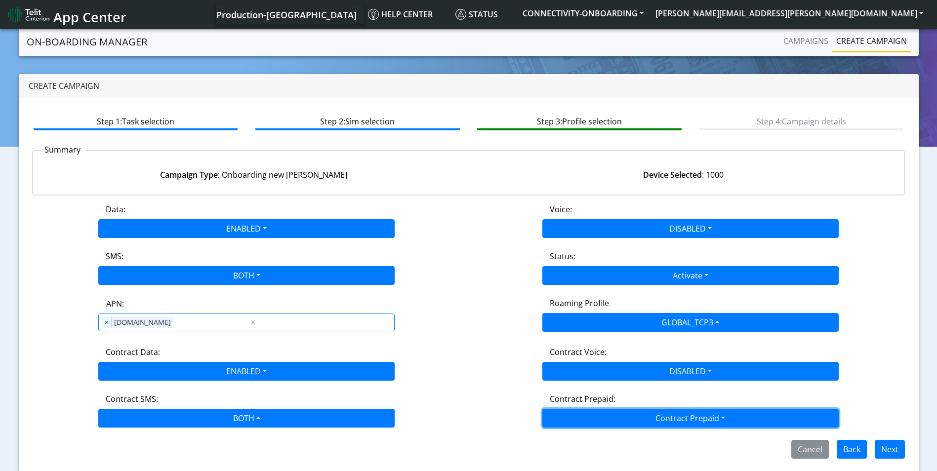
click at [646, 411] on button "Contract Prepaid" at bounding box center [690, 418] width 296 height 19
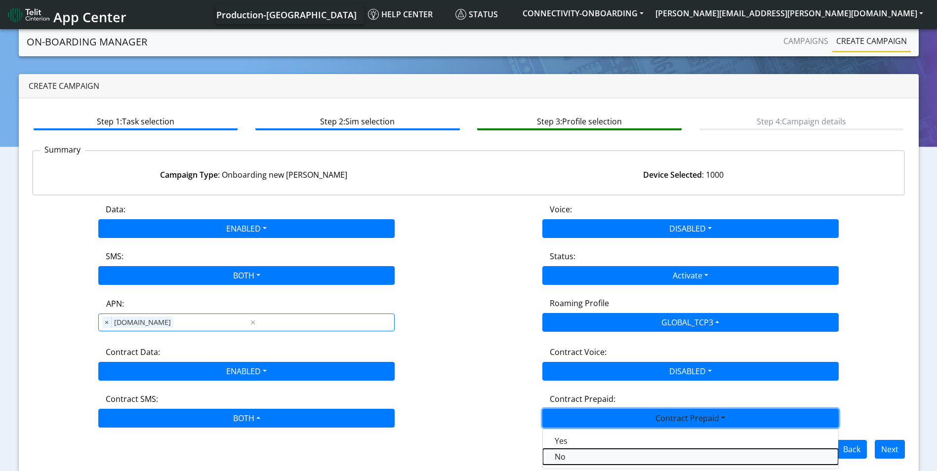
drag, startPoint x: 570, startPoint y: 453, endPoint x: 641, endPoint y: 453, distance: 70.1
click at [572, 453] on Prepaidnotprepaid-dropdown "No" at bounding box center [690, 457] width 295 height 16
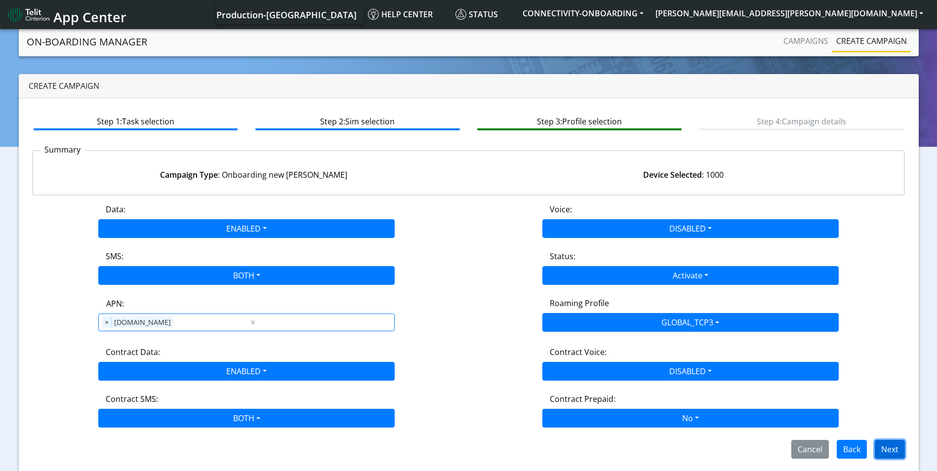
drag, startPoint x: 899, startPoint y: 450, endPoint x: 655, endPoint y: 408, distance: 247.2
click at [898, 450] on button "Next" at bounding box center [890, 449] width 30 height 19
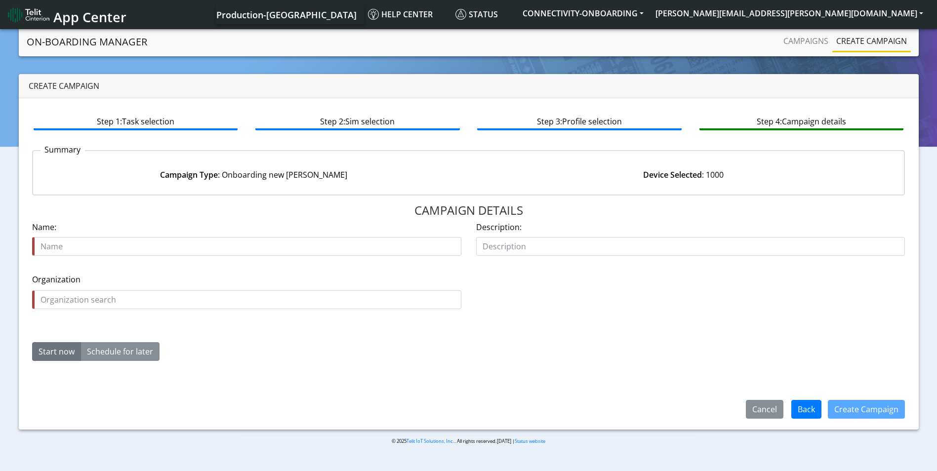
click at [88, 259] on div "Name is required Name:" at bounding box center [247, 242] width 444 height 42
click at [90, 251] on input "text" at bounding box center [246, 246] width 429 height 19
type input "red flag 18694 05 02"
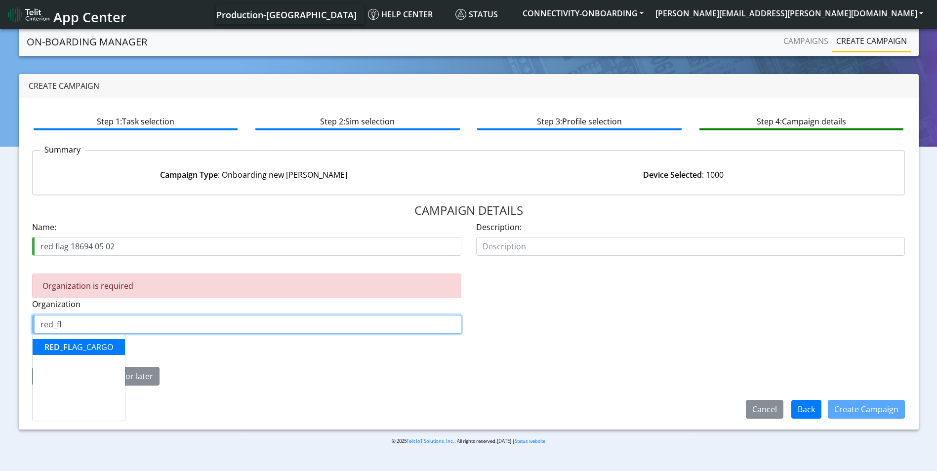
drag, startPoint x: 68, startPoint y: 349, endPoint x: 68, endPoint y: 359, distance: 9.4
click at [69, 349] on span "RED_FL" at bounding box center [58, 347] width 28 height 11
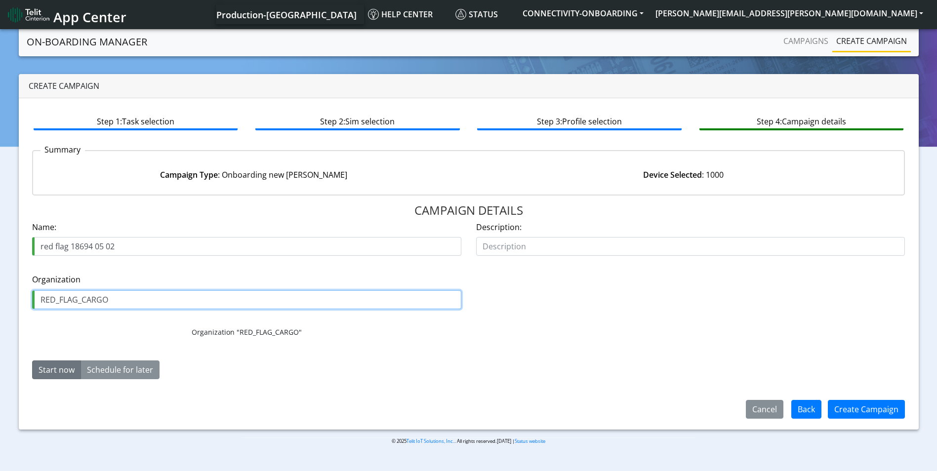
type input "RED_FLAG_CARGO"
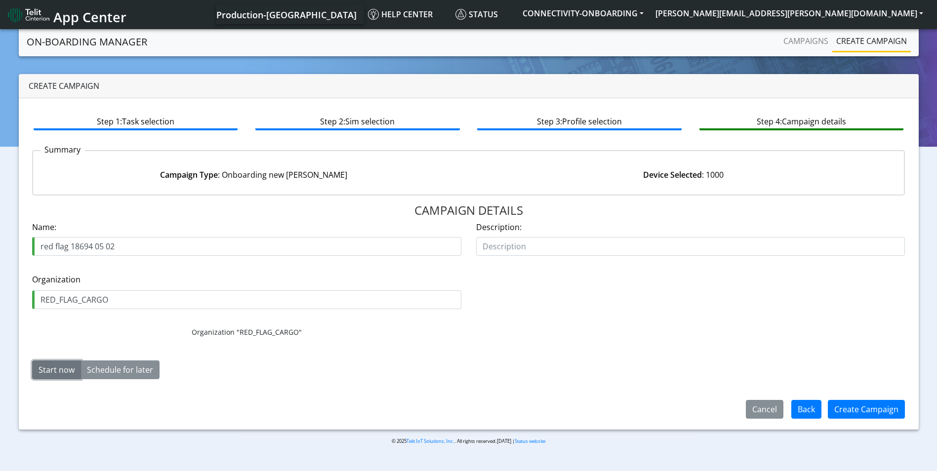
click at [55, 367] on button "Start now" at bounding box center [56, 370] width 49 height 19
click at [857, 414] on button "Create Campaign" at bounding box center [866, 409] width 77 height 19
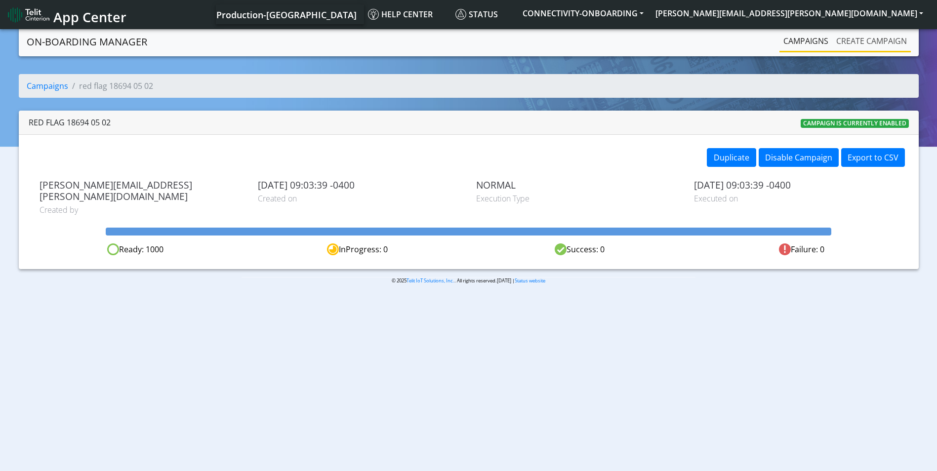
click at [879, 36] on link "Create campaign" at bounding box center [871, 41] width 79 height 20
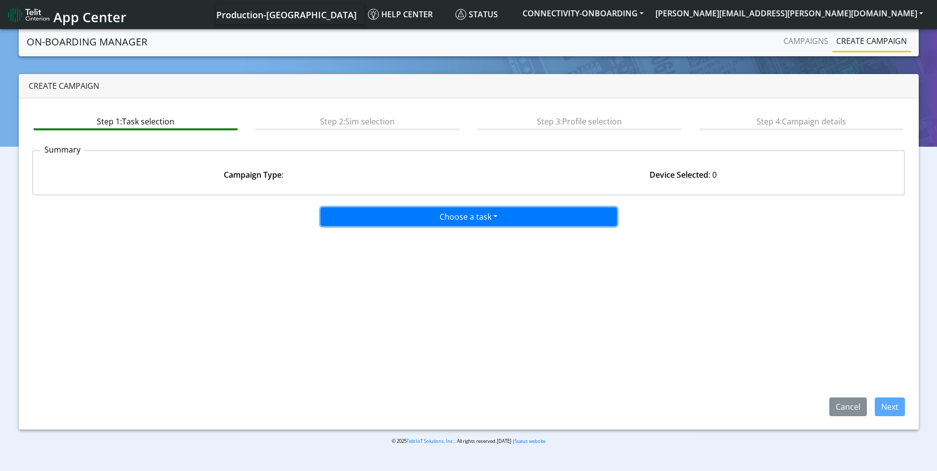
click at [481, 215] on button "Choose a task" at bounding box center [469, 216] width 296 height 19
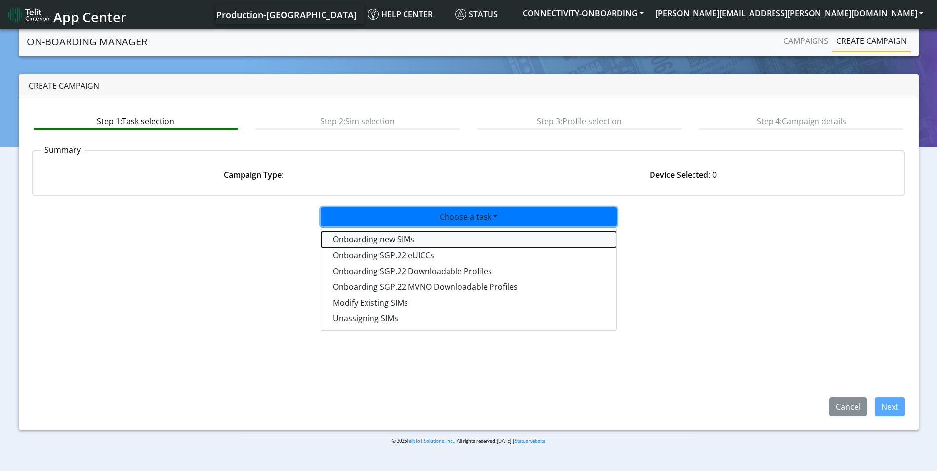
click at [421, 243] on tasktoes-dropdown "Onboarding new SIMs" at bounding box center [468, 240] width 295 height 16
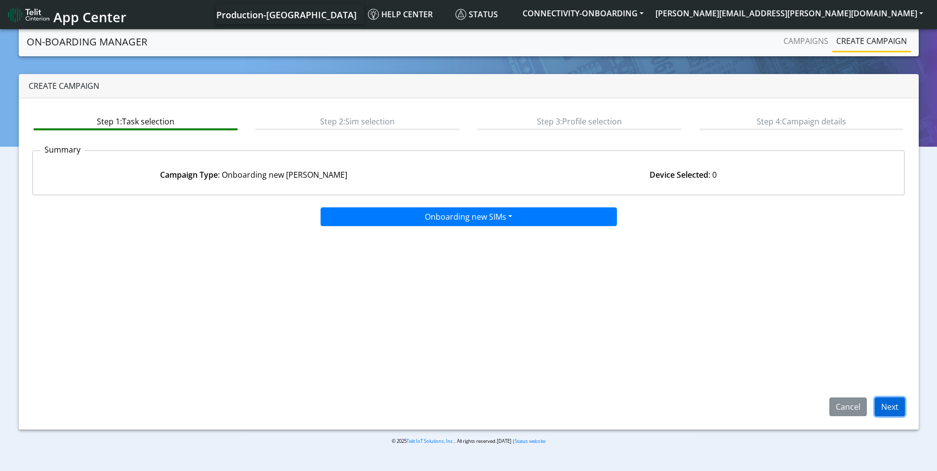
click at [894, 410] on button "Next" at bounding box center [890, 407] width 30 height 19
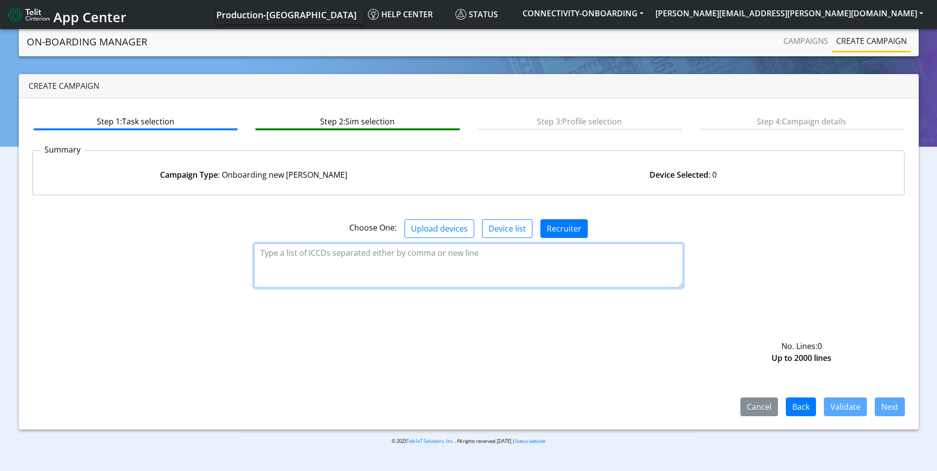
click at [427, 258] on textarea at bounding box center [468, 265] width 429 height 44
paste textarea "89358151000030951225 89358151000030951233 89358151000030951241 8935815100003095…"
type textarea "89358151000030951225 89358151000030951233 89358151000030951241 8935815100003095…"
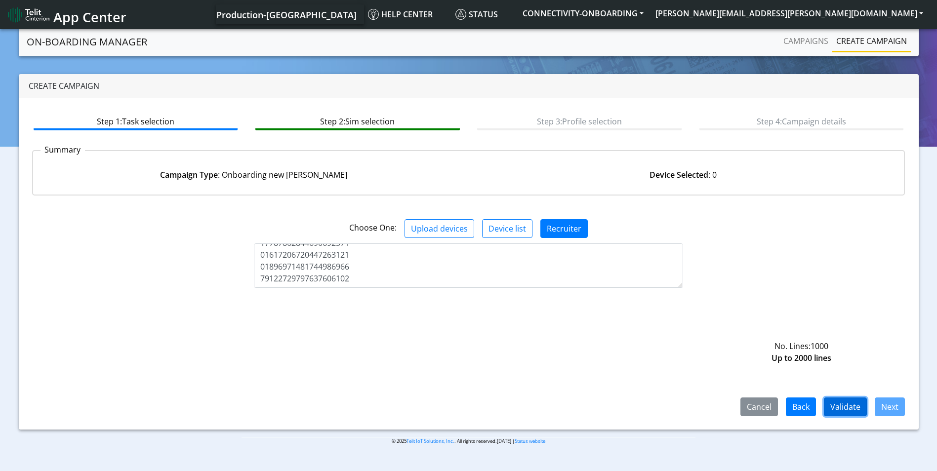
click at [835, 408] on button "Validate" at bounding box center [845, 407] width 43 height 19
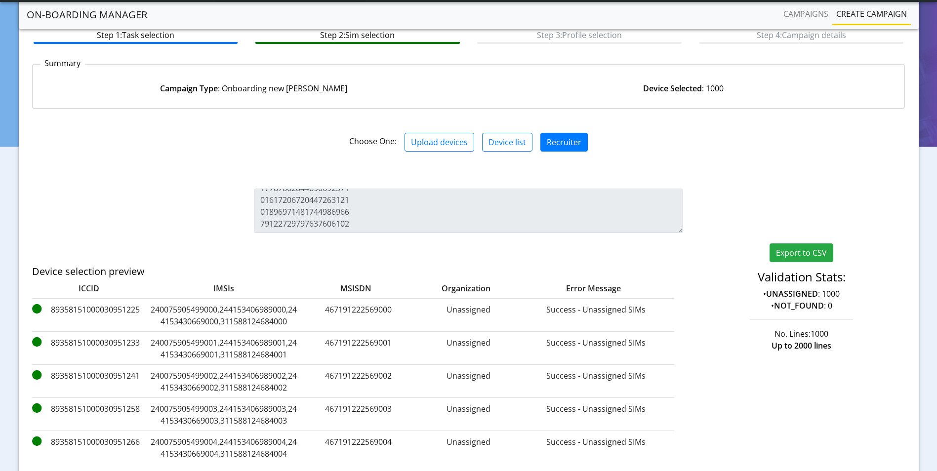
scroll to position [148, 0]
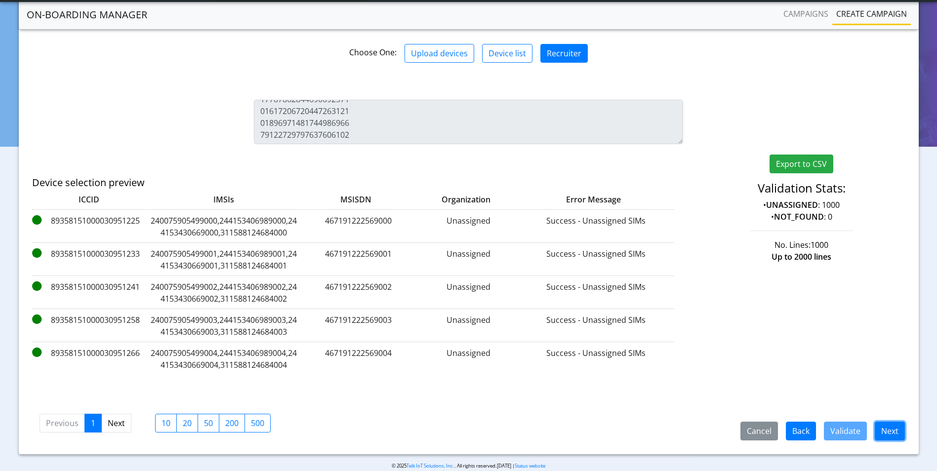
click at [885, 429] on button "Next" at bounding box center [890, 431] width 30 height 19
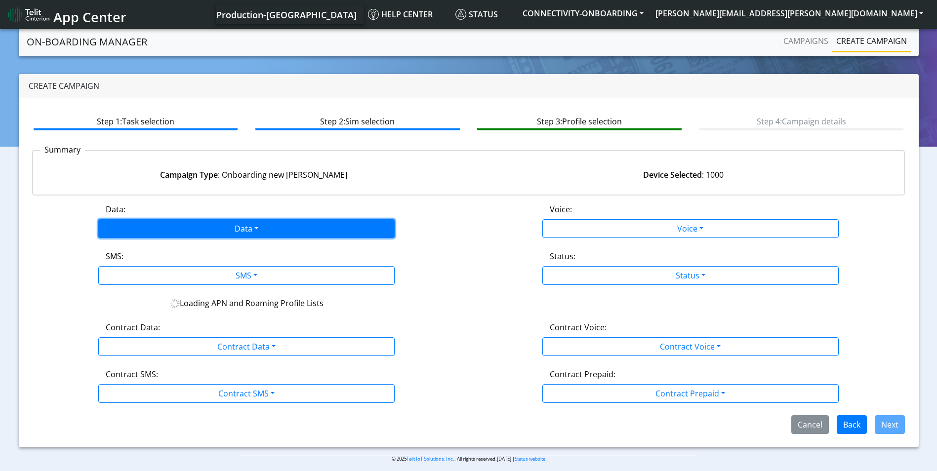
click at [288, 229] on button "Data" at bounding box center [246, 228] width 296 height 19
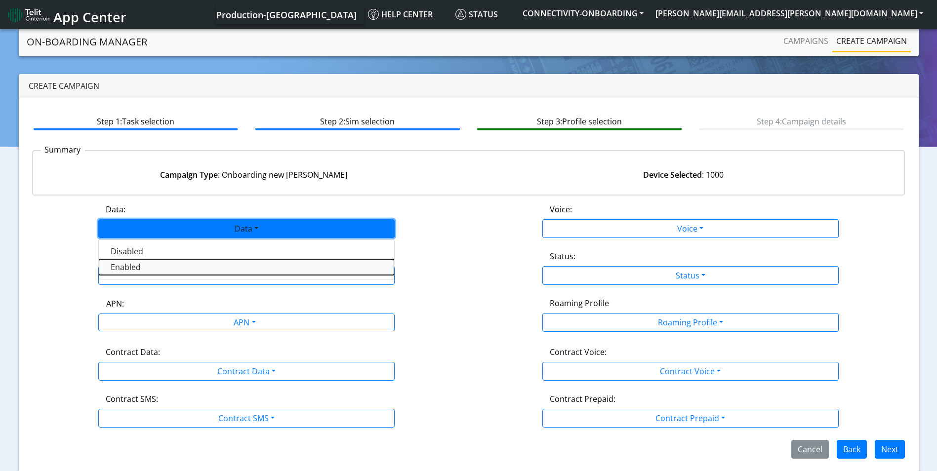
click at [177, 272] on button "Enabled" at bounding box center [246, 267] width 295 height 16
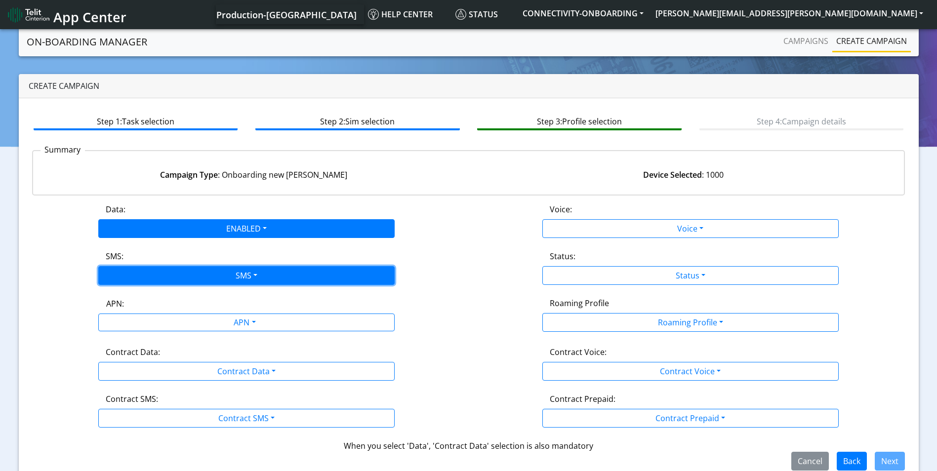
click at [240, 275] on button "SMS" at bounding box center [246, 275] width 296 height 19
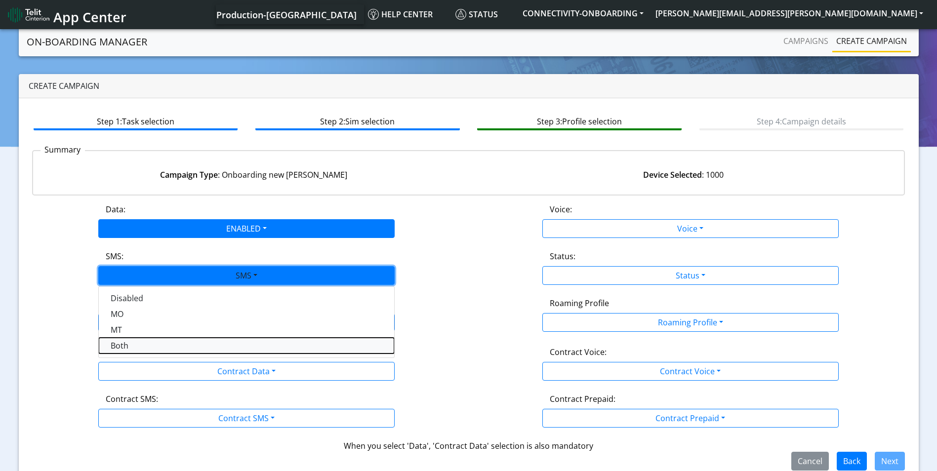
click at [162, 341] on button "Both" at bounding box center [246, 346] width 295 height 16
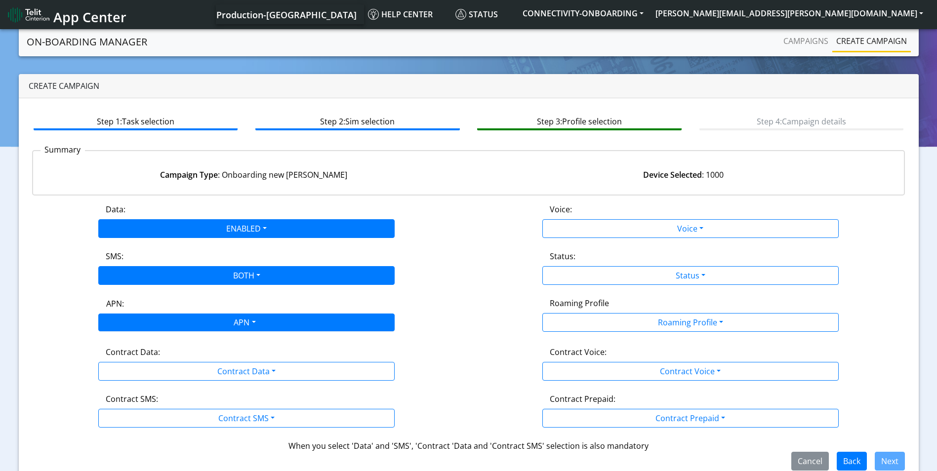
click at [212, 315] on div "APN" at bounding box center [243, 323] width 313 height 19
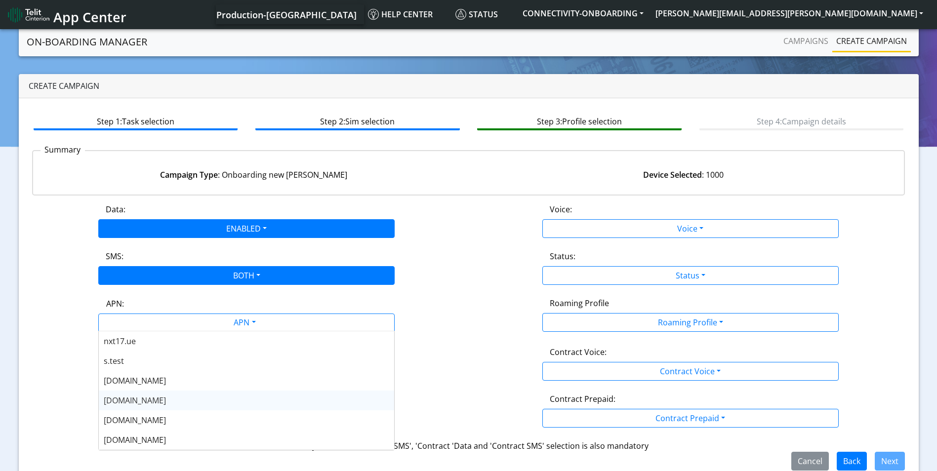
drag, startPoint x: 139, startPoint y: 401, endPoint x: 232, endPoint y: 363, distance: 100.2
click at [143, 400] on div "nxt20.net" at bounding box center [246, 401] width 295 height 20
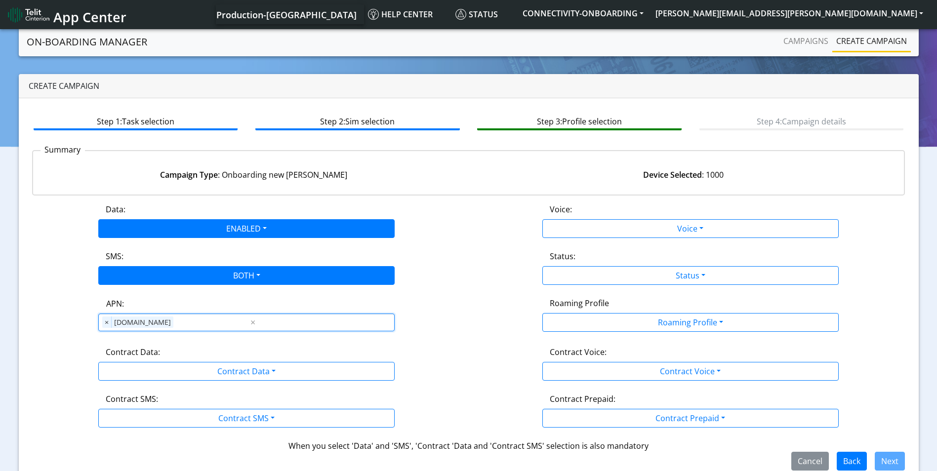
click at [245, 359] on div "Contract Data:" at bounding box center [246, 354] width 296 height 16
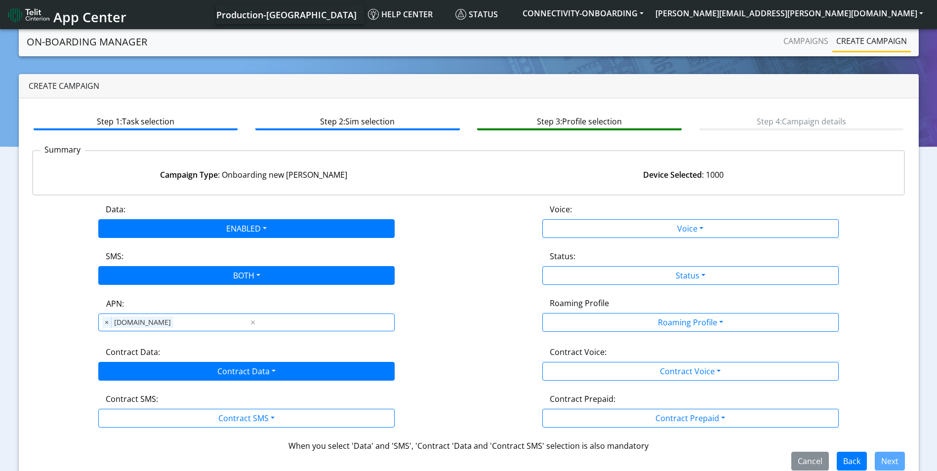
drag, startPoint x: 247, startPoint y: 361, endPoint x: 249, endPoint y: 368, distance: 8.3
click at [247, 361] on div "Contract Data:" at bounding box center [246, 354] width 296 height 16
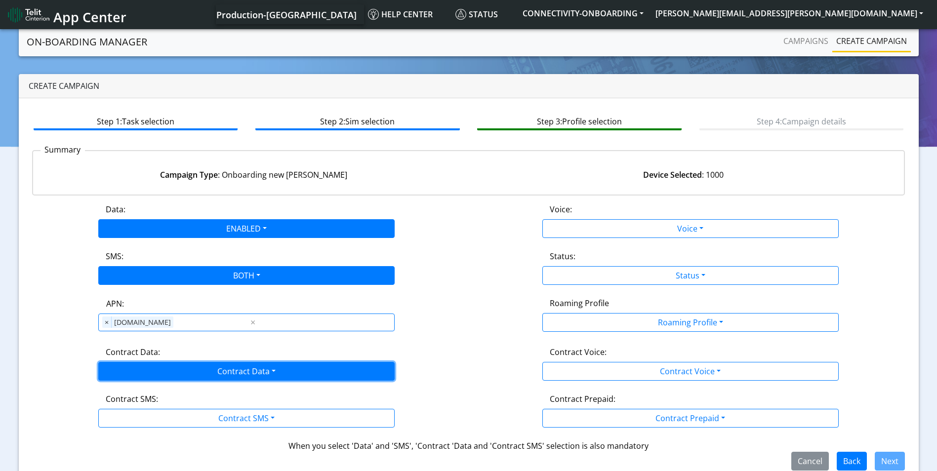
click at [250, 370] on button "Contract Data" at bounding box center [246, 371] width 296 height 19
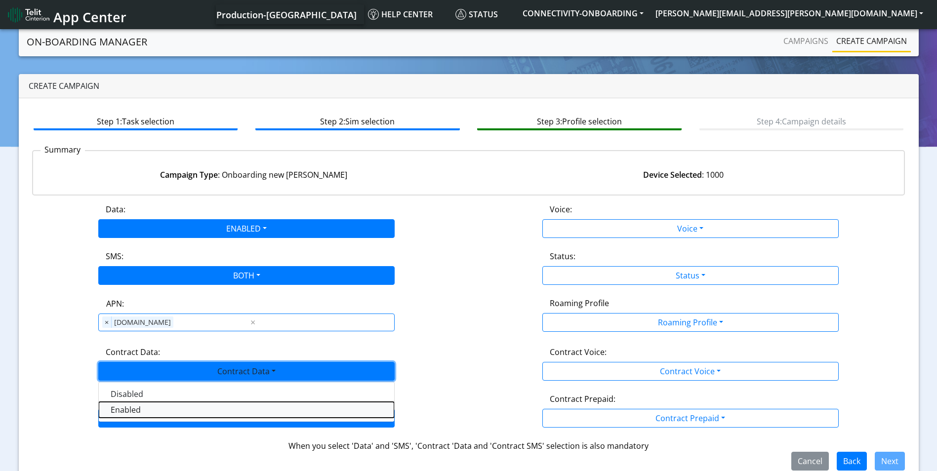
drag, startPoint x: 175, startPoint y: 405, endPoint x: 227, endPoint y: 415, distance: 52.2
click at [176, 405] on Dataenabled-dropdown "Enabled" at bounding box center [246, 410] width 295 height 16
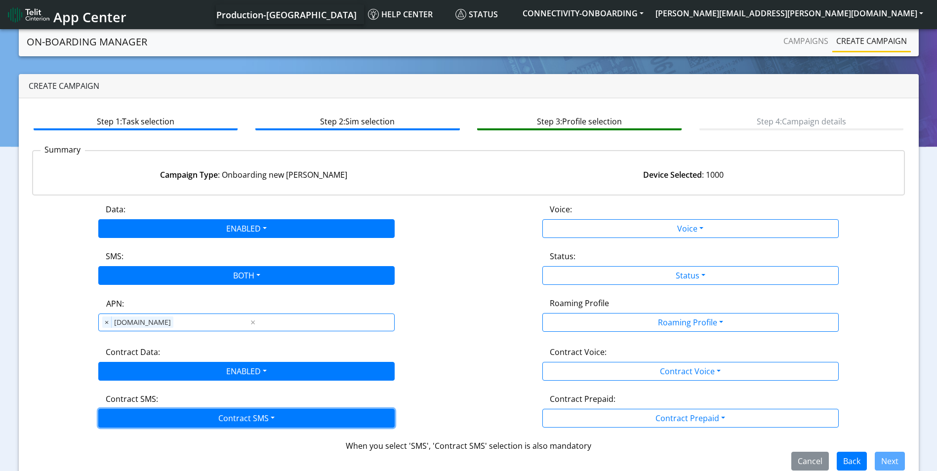
click at [250, 420] on button "Contract SMS" at bounding box center [246, 418] width 296 height 19
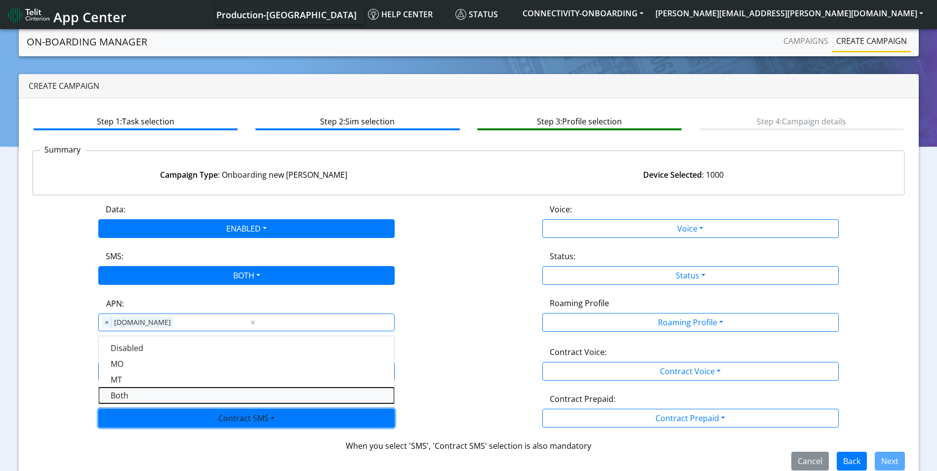
drag, startPoint x: 128, startPoint y: 397, endPoint x: 578, endPoint y: 284, distance: 463.5
click at [129, 396] on SMSboth-dropdown "Both" at bounding box center [246, 396] width 295 height 16
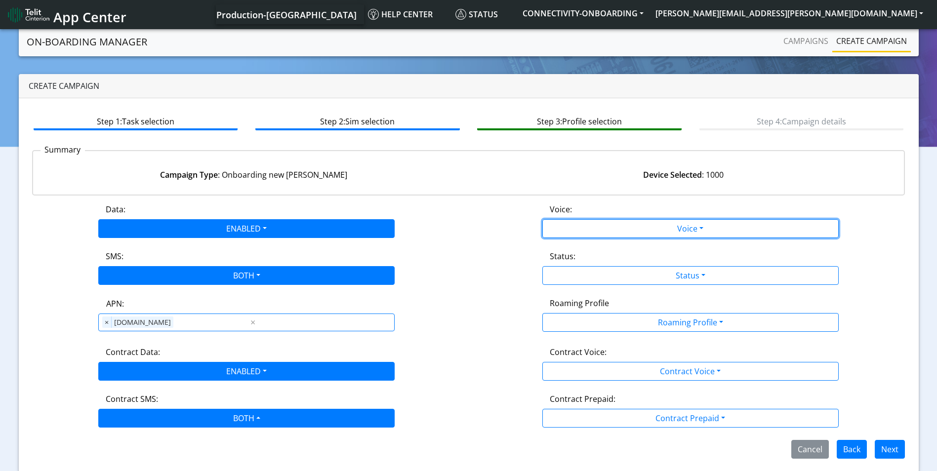
drag, startPoint x: 687, startPoint y: 234, endPoint x: 622, endPoint y: 252, distance: 67.2
click at [685, 234] on button "Voice" at bounding box center [690, 228] width 296 height 19
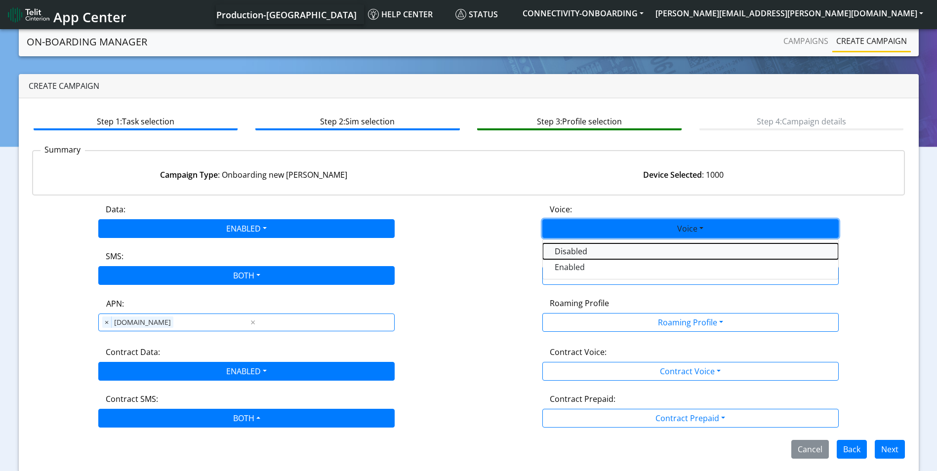
click at [610, 253] on button "Disabled" at bounding box center [690, 251] width 295 height 16
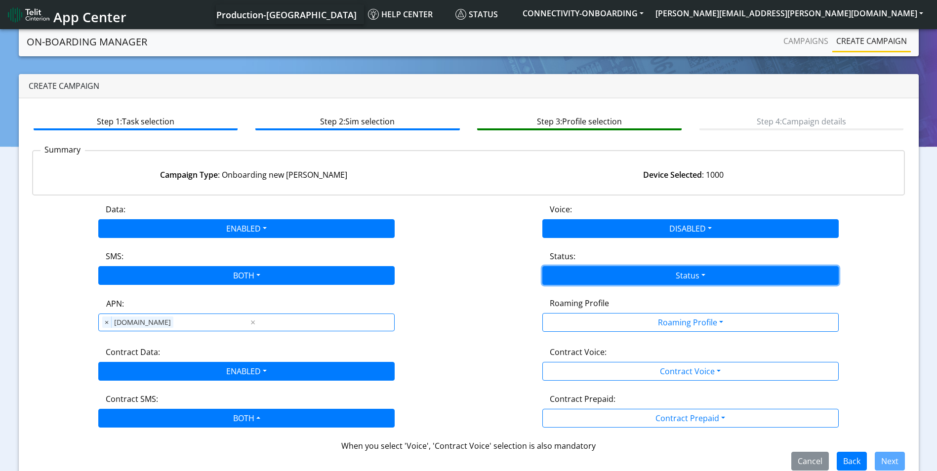
click at [687, 271] on button "Status" at bounding box center [690, 275] width 296 height 19
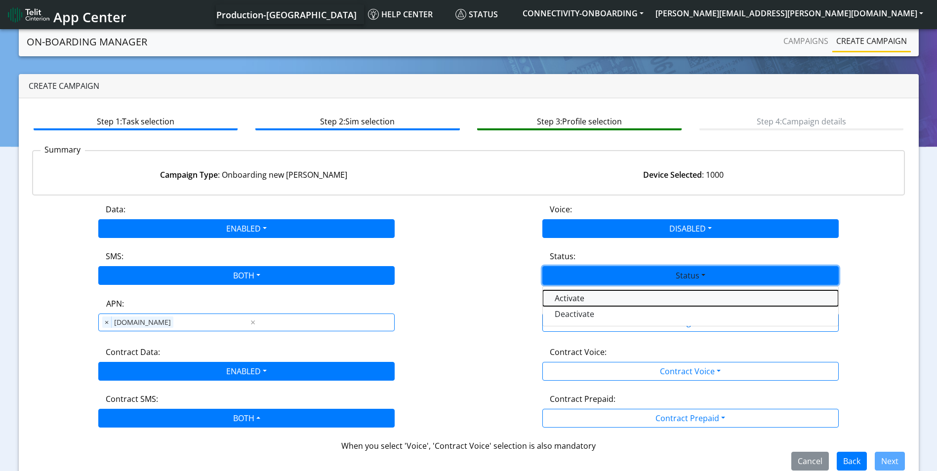
click at [610, 301] on button "Activate" at bounding box center [690, 298] width 295 height 16
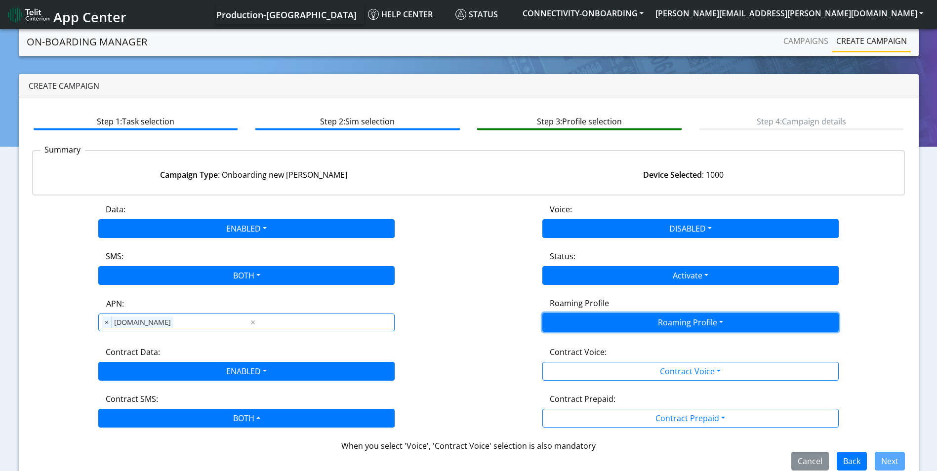
drag, startPoint x: 667, startPoint y: 320, endPoint x: 659, endPoint y: 329, distance: 11.9
click at [667, 321] on button "Roaming Profile" at bounding box center [690, 322] width 296 height 19
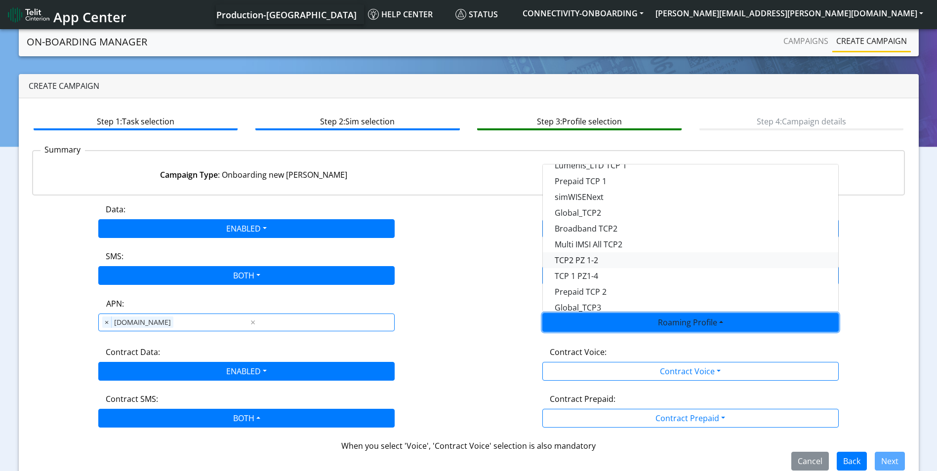
scroll to position [114, 0]
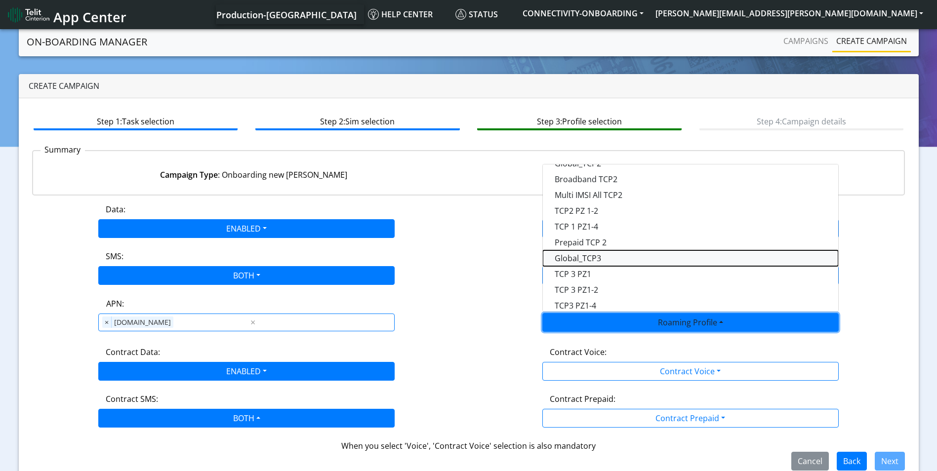
click at [607, 260] on Profile-dropdown "Global_TCP3" at bounding box center [690, 258] width 295 height 16
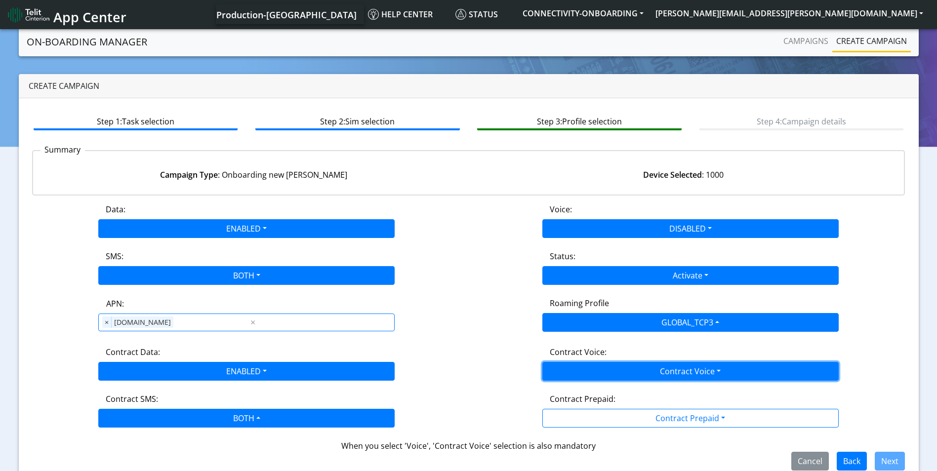
click at [665, 366] on button "Contract Voice" at bounding box center [690, 371] width 296 height 19
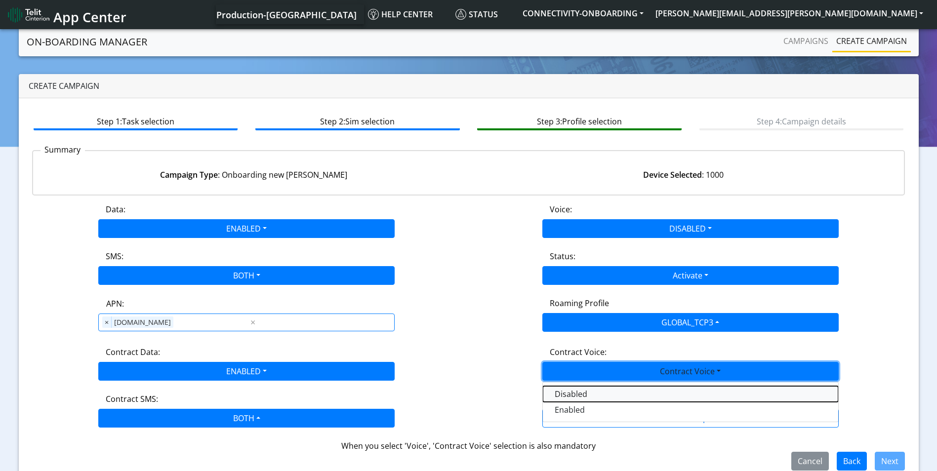
drag, startPoint x: 578, startPoint y: 397, endPoint x: 624, endPoint y: 402, distance: 46.3
click at [578, 397] on Voicedisabled-dropdown "Disabled" at bounding box center [690, 394] width 295 height 16
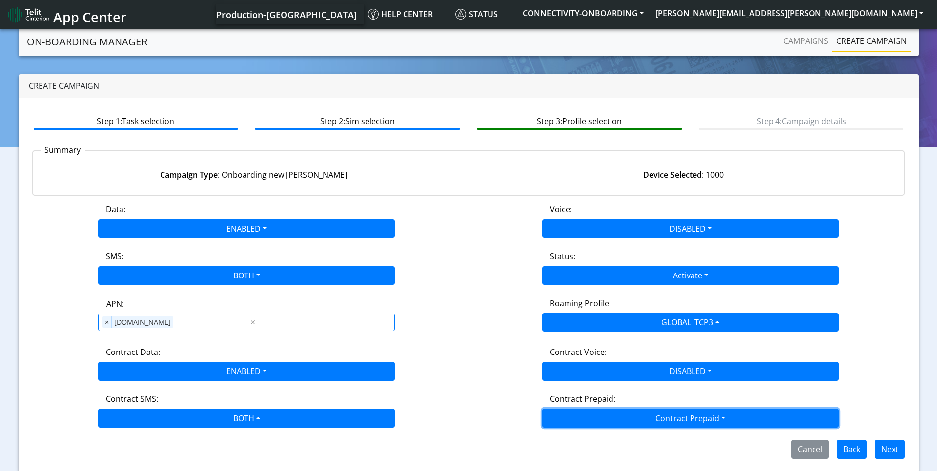
click at [666, 420] on button "Contract Prepaid" at bounding box center [690, 418] width 296 height 19
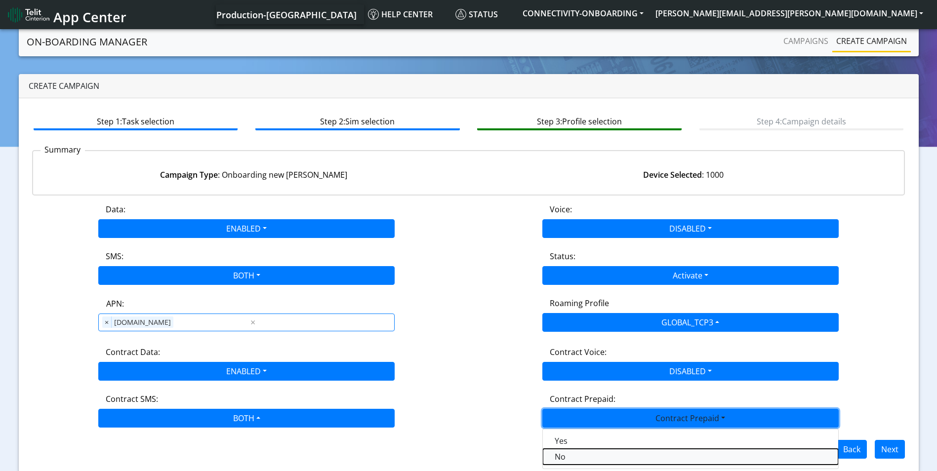
click at [581, 453] on Prepaidnotprepaid-dropdown "No" at bounding box center [690, 457] width 295 height 16
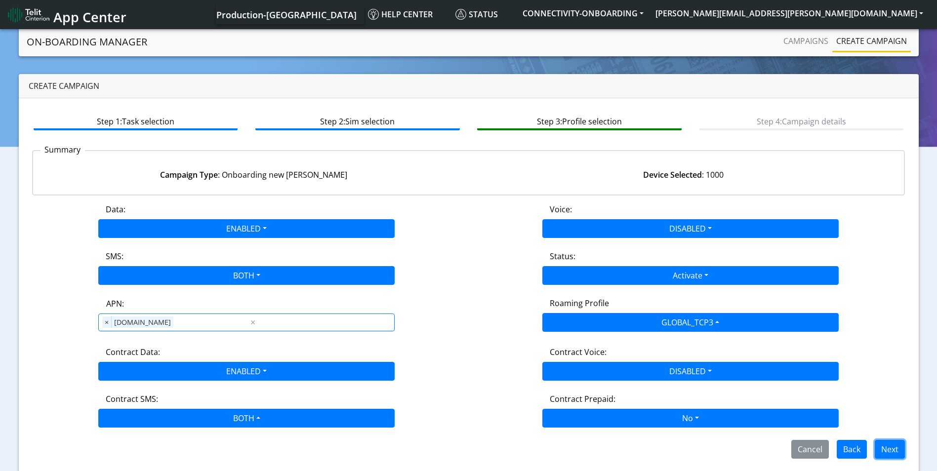
click at [895, 450] on button "Next" at bounding box center [890, 449] width 30 height 19
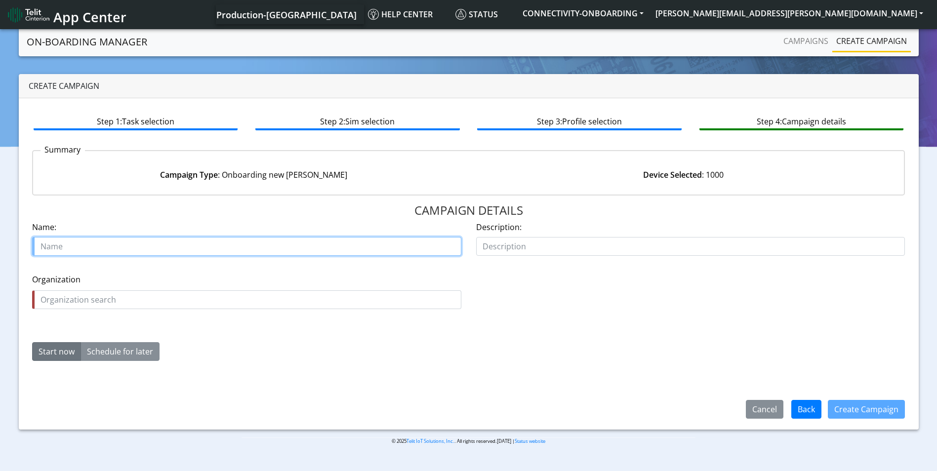
click at [163, 238] on input "text" at bounding box center [246, 246] width 429 height 19
type input "red flag secu 18694 06 03"
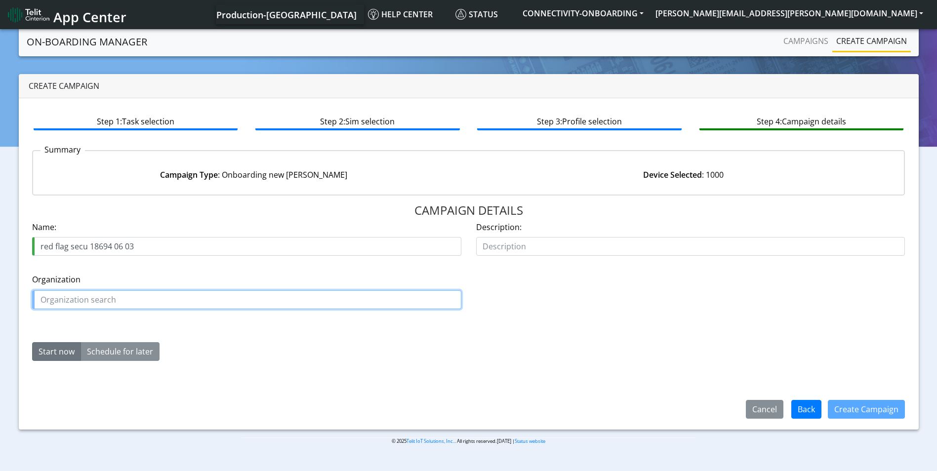
click at [134, 305] on input "text" at bounding box center [246, 299] width 429 height 19
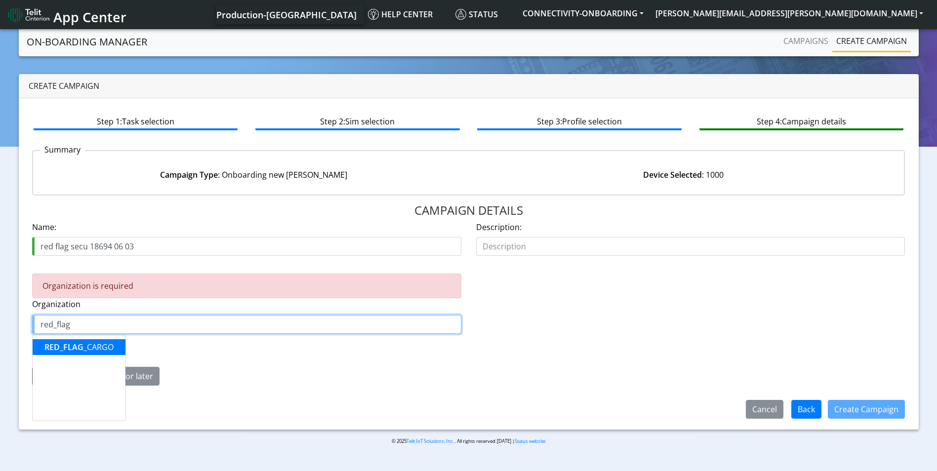
click at [79, 348] on span "RED_FLAG" at bounding box center [63, 347] width 39 height 11
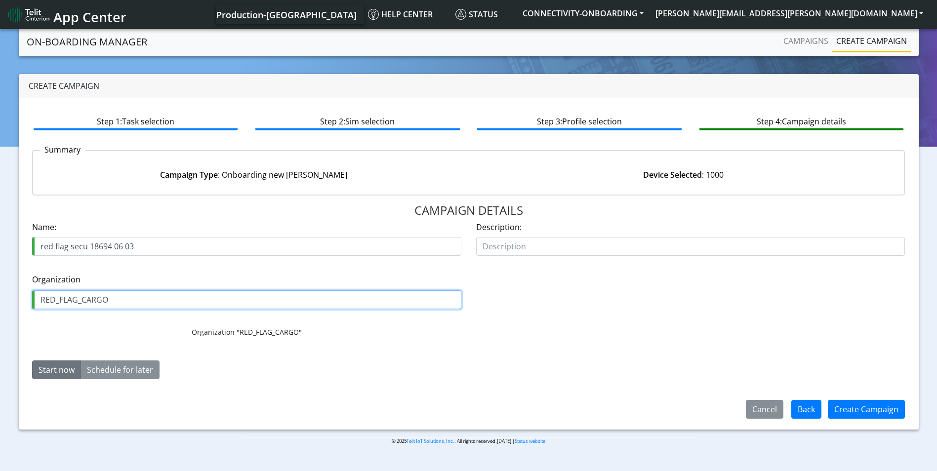
type input "RED_FLAG_CARGO"
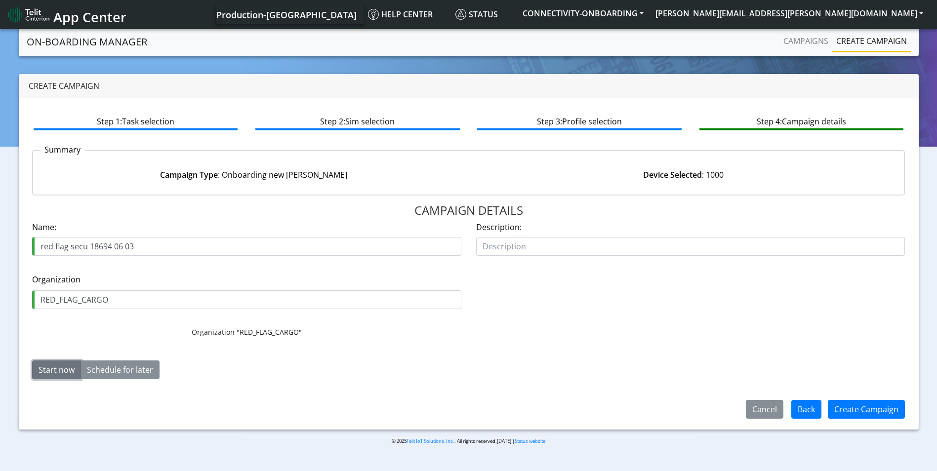
click at [58, 375] on button "Start now" at bounding box center [56, 370] width 49 height 19
click at [864, 407] on button "Create Campaign" at bounding box center [866, 409] width 77 height 19
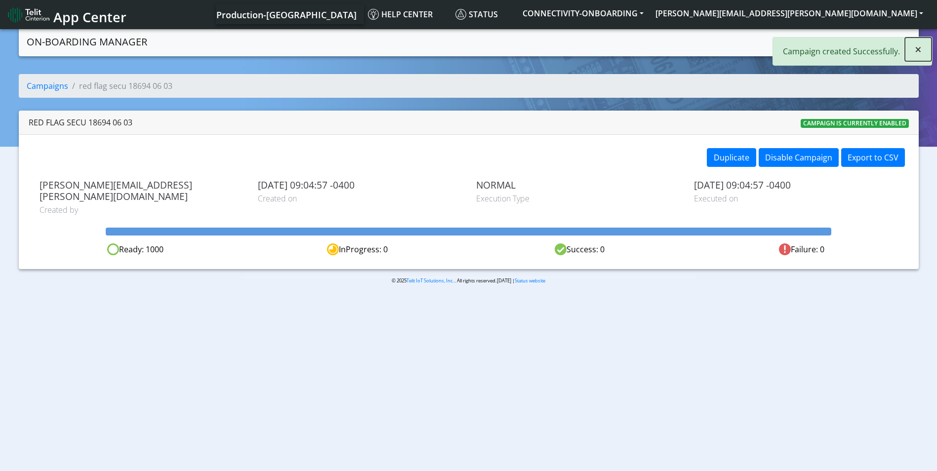
click at [917, 50] on span "×" at bounding box center [918, 49] width 7 height 16
drag, startPoint x: 872, startPoint y: 43, endPoint x: 794, endPoint y: 54, distance: 78.9
click at [871, 43] on link "Create campaign" at bounding box center [871, 41] width 79 height 20
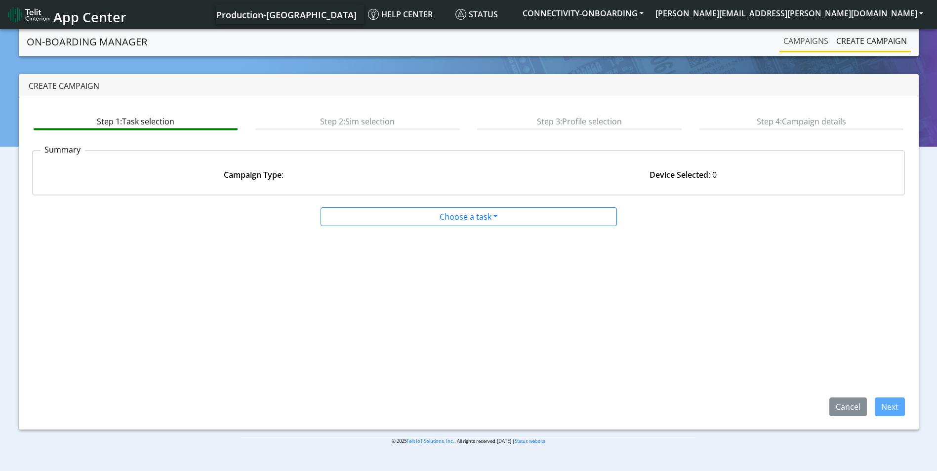
click at [799, 45] on link "Campaigns" at bounding box center [805, 41] width 53 height 20
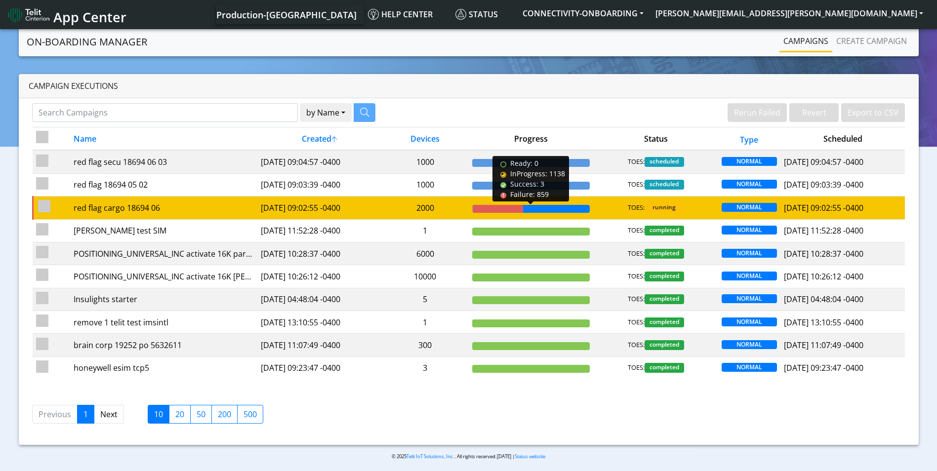
click at [528, 206] on div at bounding box center [556, 209] width 67 height 8
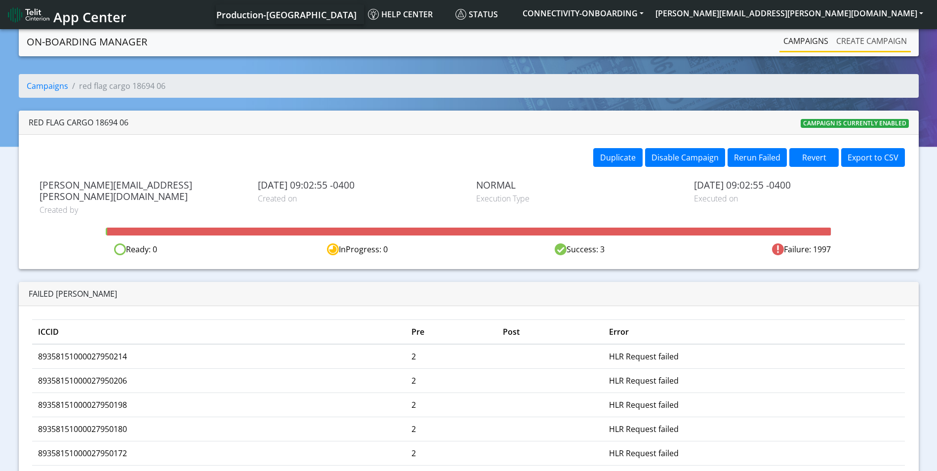
click at [891, 36] on link "Create campaign" at bounding box center [871, 41] width 79 height 20
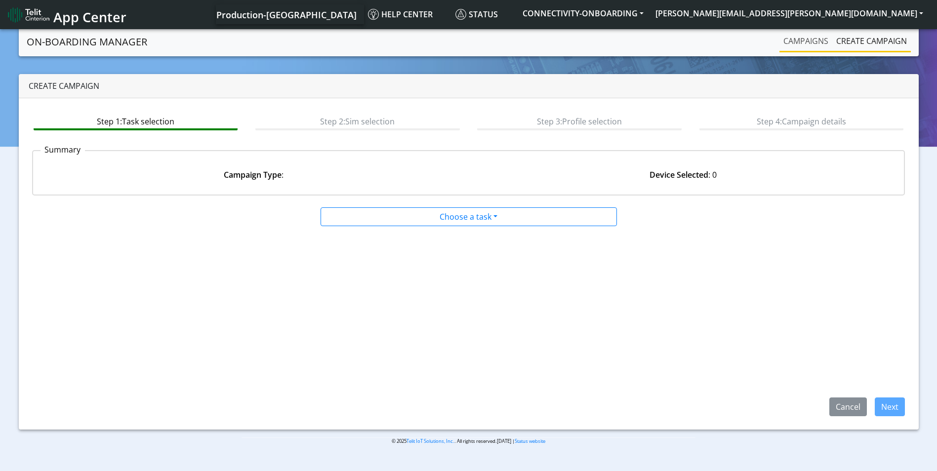
click at [814, 35] on link "Campaigns" at bounding box center [805, 41] width 53 height 20
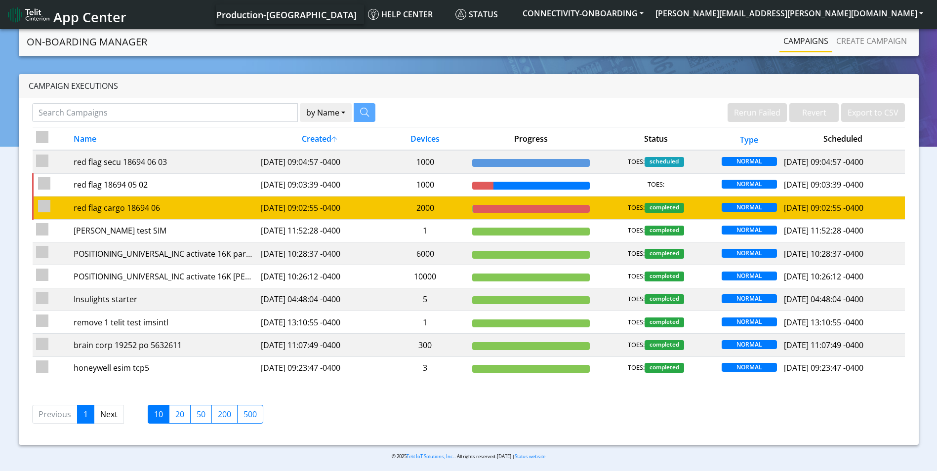
click at [44, 209] on input "checkbox" at bounding box center [44, 206] width 12 height 12
click at [46, 208] on input "checkbox" at bounding box center [44, 206] width 12 height 12
checkbox input "false"
click at [542, 211] on div at bounding box center [532, 209] width 118 height 8
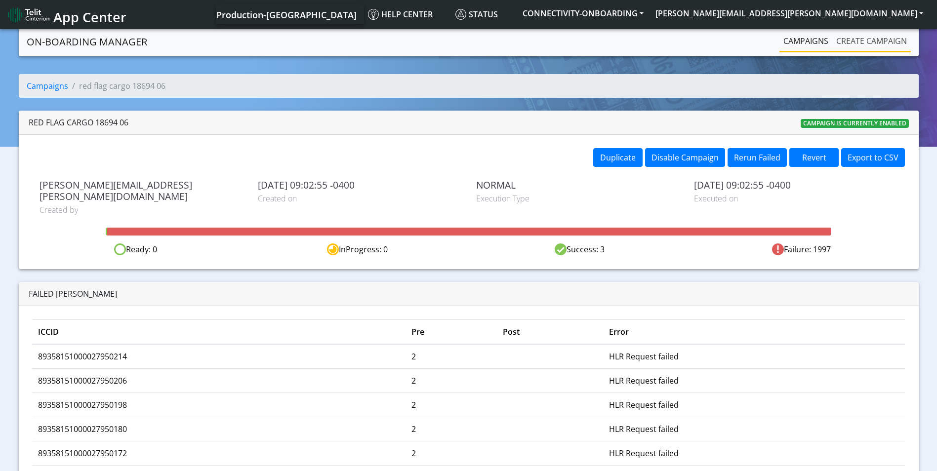
drag, startPoint x: 869, startPoint y: 40, endPoint x: 859, endPoint y: 41, distance: 9.9
click at [869, 40] on link "Create campaign" at bounding box center [871, 41] width 79 height 20
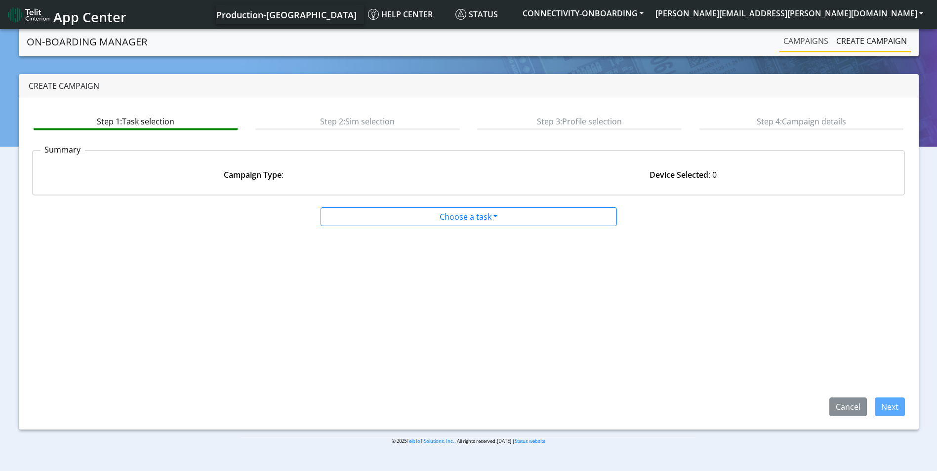
click at [812, 44] on link "Campaigns" at bounding box center [805, 41] width 53 height 20
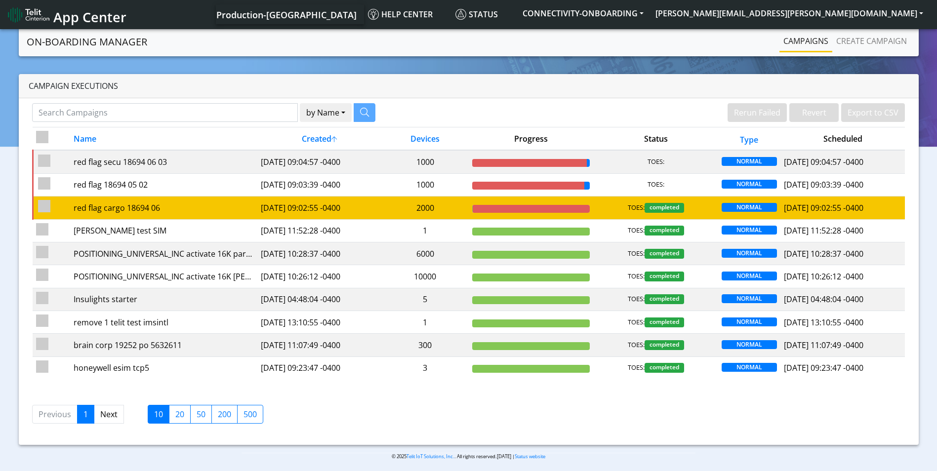
drag, startPoint x: 44, startPoint y: 211, endPoint x: 139, endPoint y: 203, distance: 95.2
click at [45, 210] on input "checkbox" at bounding box center [44, 206] width 12 height 12
checkbox input "true"
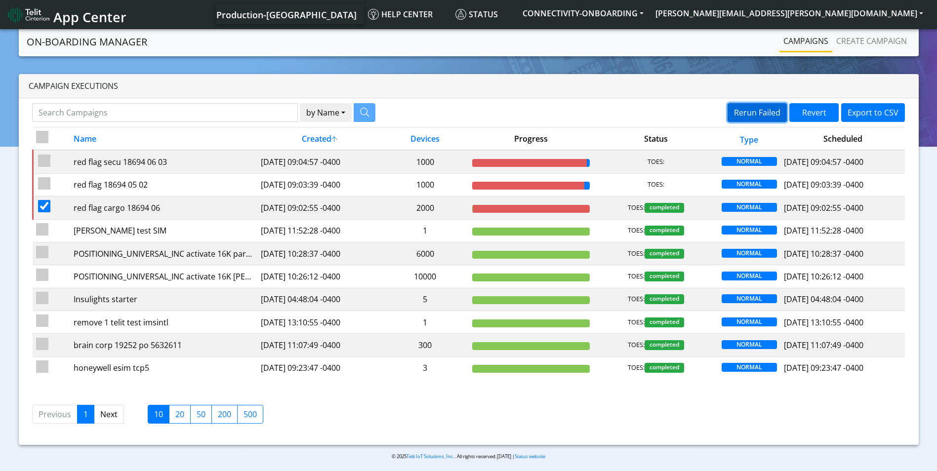
click at [771, 111] on button "Rerun Failed" at bounding box center [757, 112] width 59 height 19
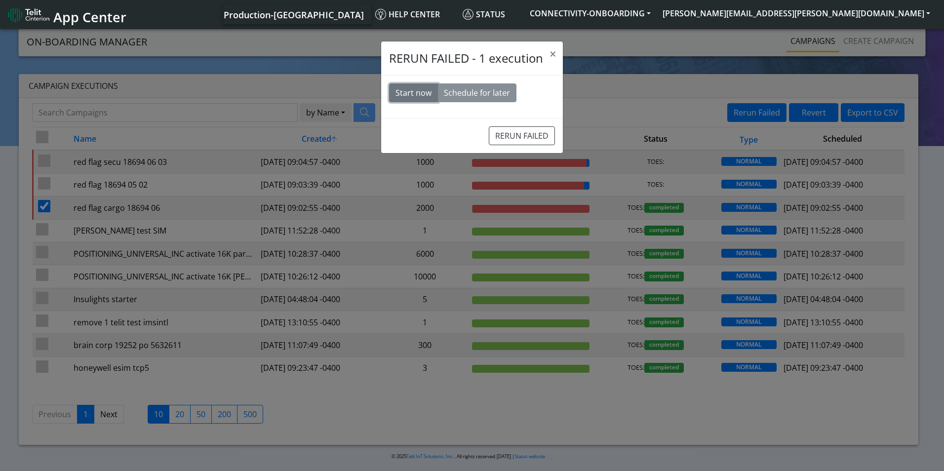
click at [415, 97] on button "Start now" at bounding box center [413, 92] width 49 height 19
click at [523, 144] on button "RERUN FAILED" at bounding box center [522, 135] width 66 height 19
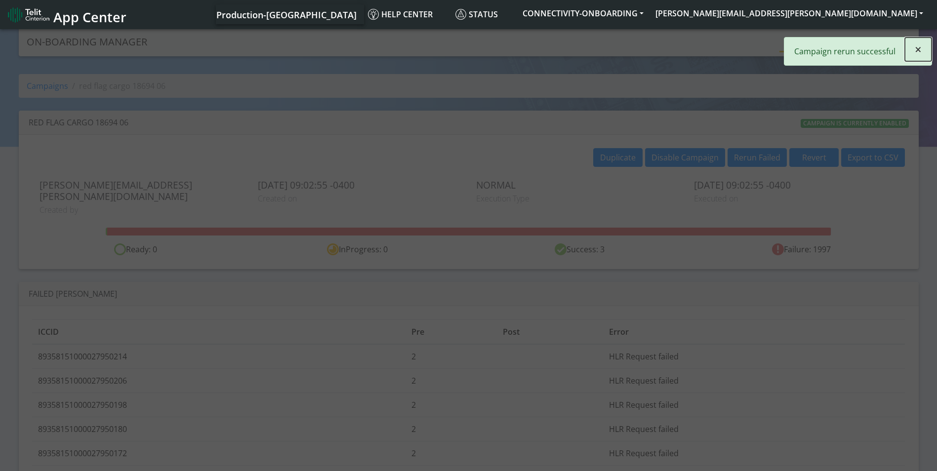
click at [917, 54] on span "×" at bounding box center [918, 49] width 7 height 16
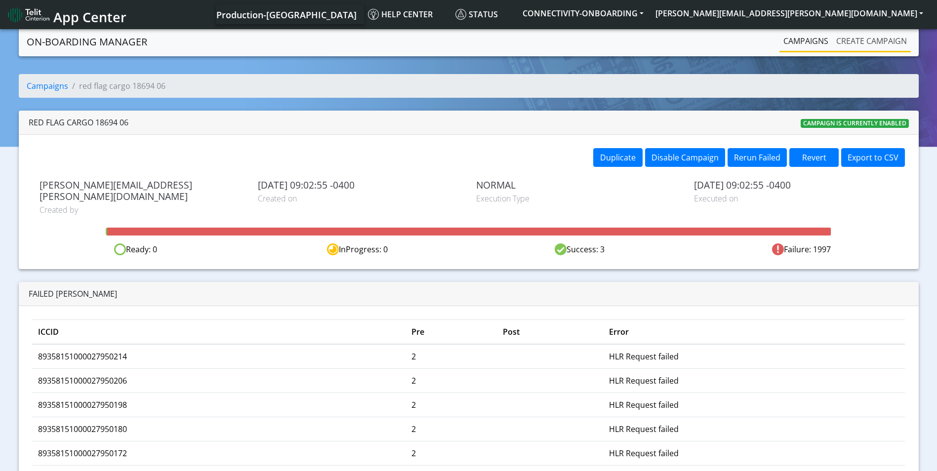
click at [885, 39] on link "Create campaign" at bounding box center [871, 41] width 79 height 20
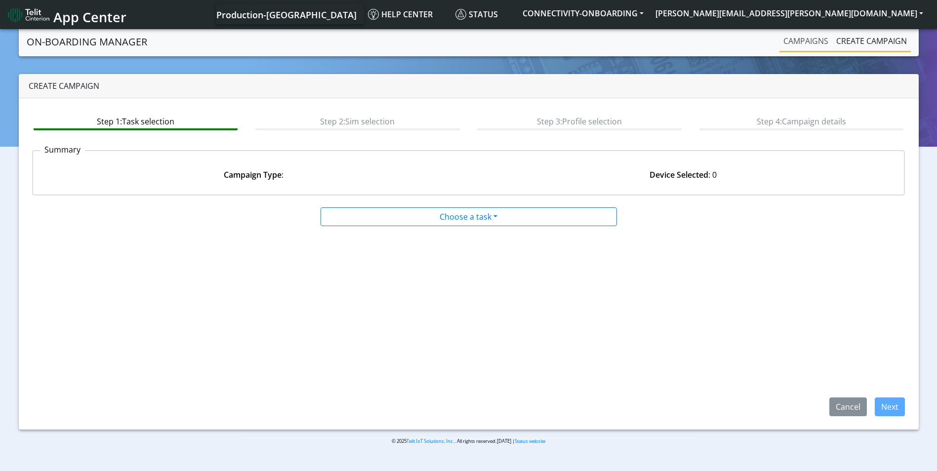
click at [801, 44] on link "Campaigns" at bounding box center [805, 41] width 53 height 20
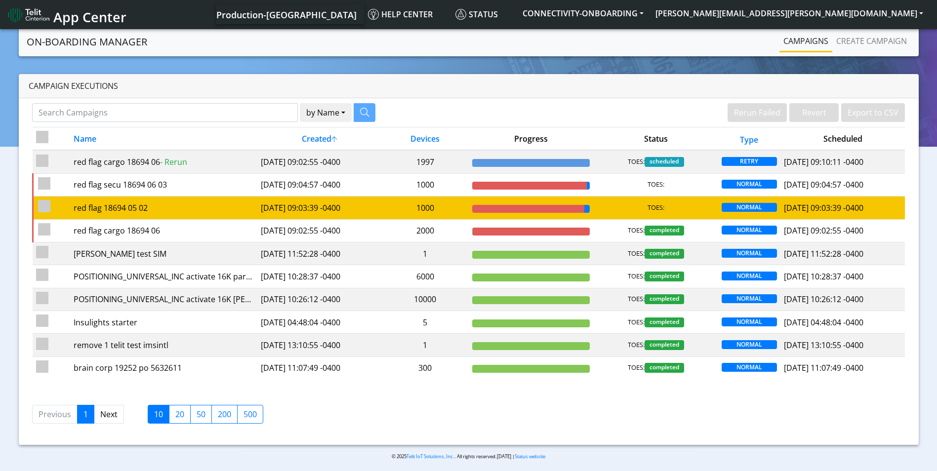
click at [45, 209] on input "checkbox" at bounding box center [44, 206] width 12 height 12
checkbox input "true"
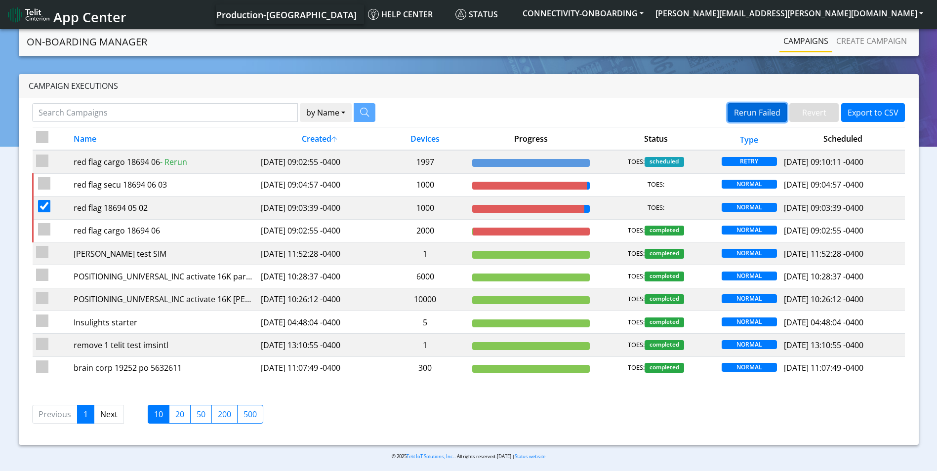
click at [761, 109] on button "Rerun Failed" at bounding box center [757, 112] width 59 height 19
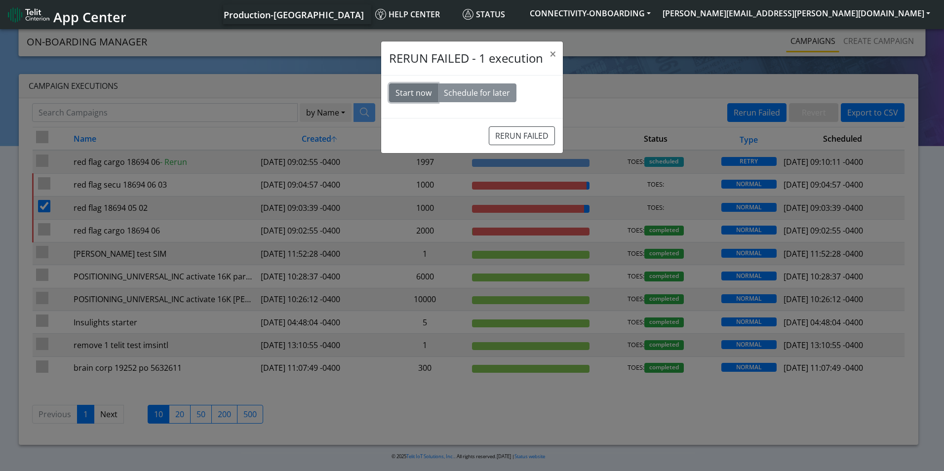
click at [410, 91] on button "Start now" at bounding box center [413, 92] width 49 height 19
drag, startPoint x: 501, startPoint y: 133, endPoint x: 522, endPoint y: 46, distance: 89.3
click at [502, 133] on button "RERUN FAILED" at bounding box center [522, 135] width 66 height 19
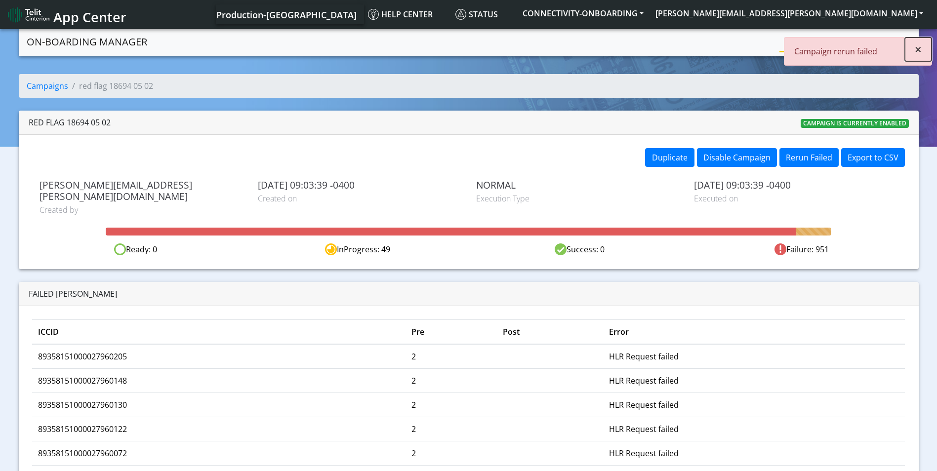
click at [925, 54] on button "×" at bounding box center [918, 50] width 27 height 24
drag, startPoint x: 896, startPoint y: 42, endPoint x: 877, endPoint y: 43, distance: 19.8
click at [896, 42] on link "Create campaign" at bounding box center [871, 41] width 79 height 20
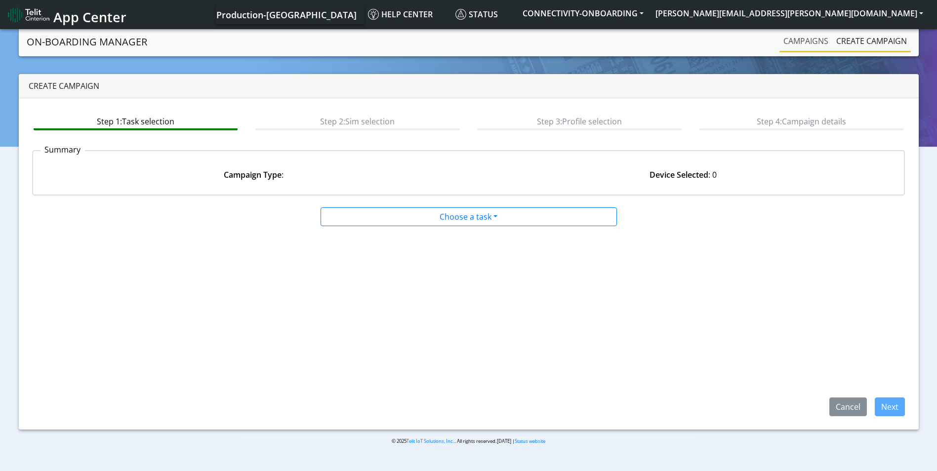
click at [809, 40] on link "Campaigns" at bounding box center [805, 41] width 53 height 20
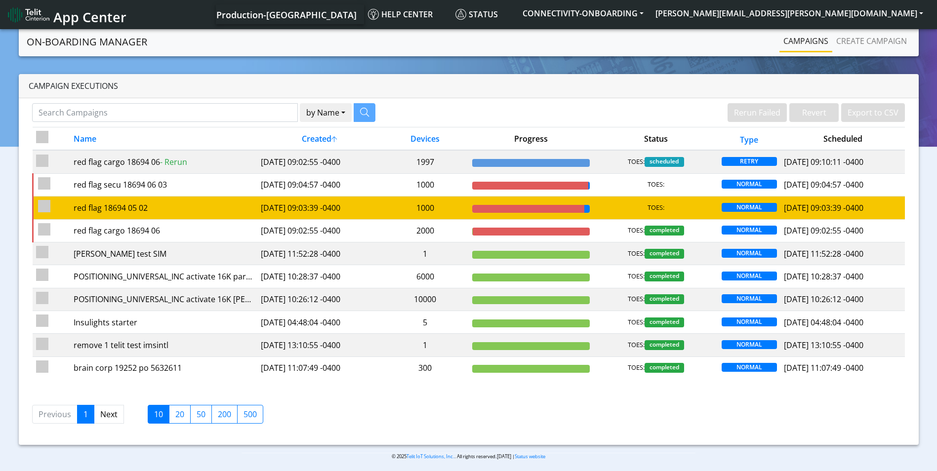
click at [40, 206] on input "checkbox" at bounding box center [44, 206] width 12 height 12
checkbox input "true"
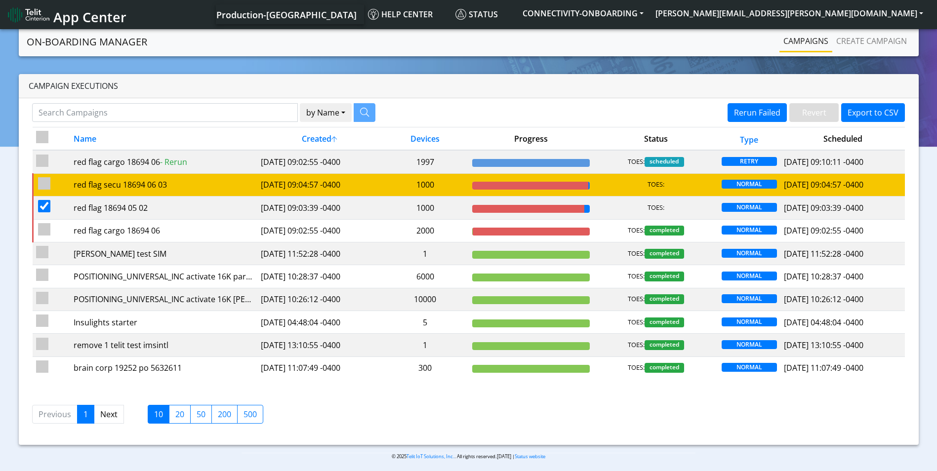
click at [46, 185] on input "checkbox" at bounding box center [44, 183] width 12 height 12
checkbox input "true"
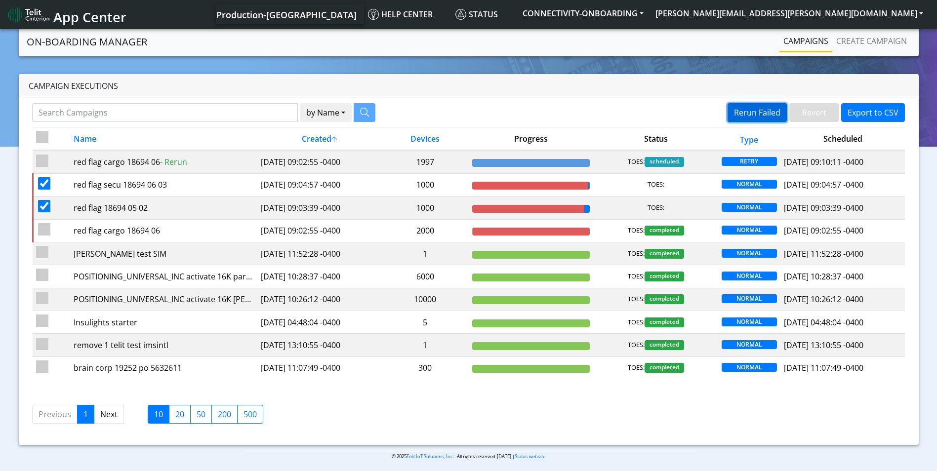
click at [750, 113] on button "Rerun Failed" at bounding box center [757, 112] width 59 height 19
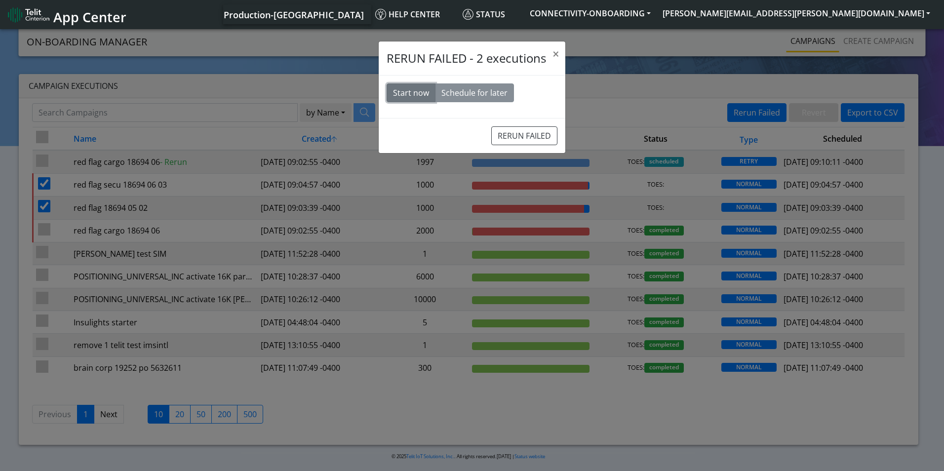
click at [398, 91] on button "Start now" at bounding box center [411, 92] width 49 height 19
click at [530, 134] on button "RERUN FAILED" at bounding box center [524, 135] width 66 height 19
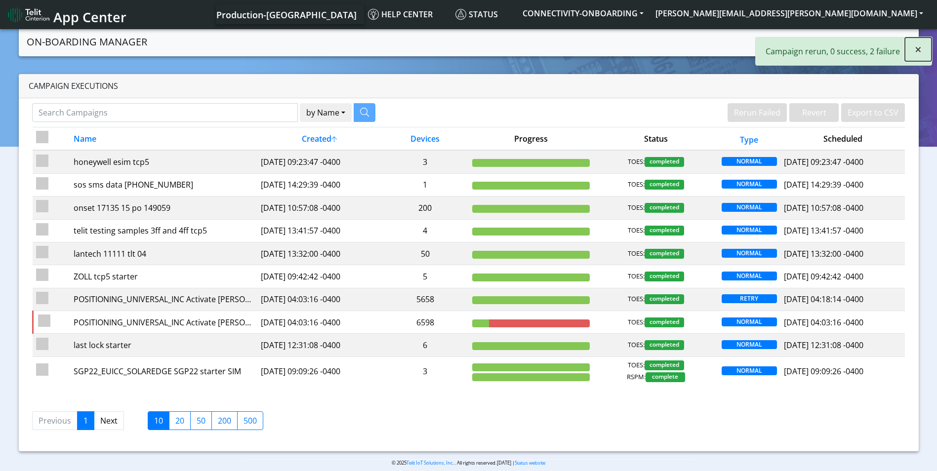
click at [913, 49] on button "×" at bounding box center [918, 50] width 27 height 24
drag, startPoint x: 872, startPoint y: 43, endPoint x: 842, endPoint y: 49, distance: 30.7
click at [872, 43] on link "Create campaign" at bounding box center [871, 41] width 79 height 20
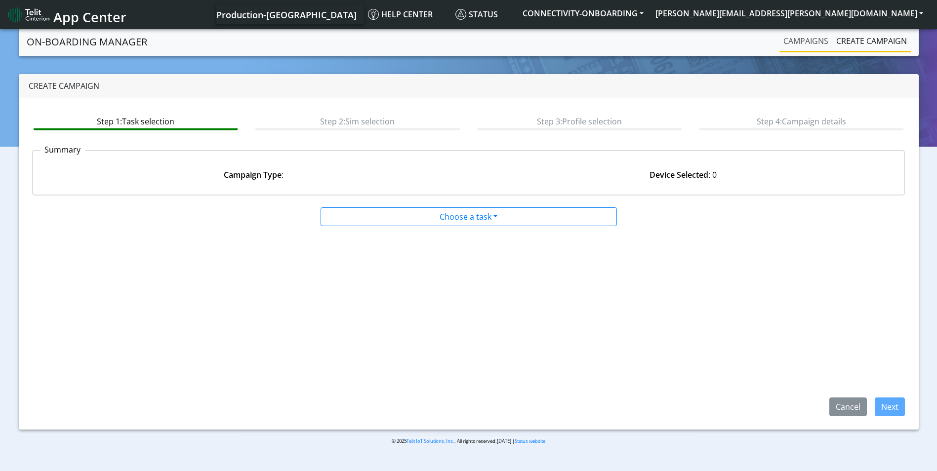
click at [786, 49] on link "Campaigns" at bounding box center [805, 41] width 53 height 20
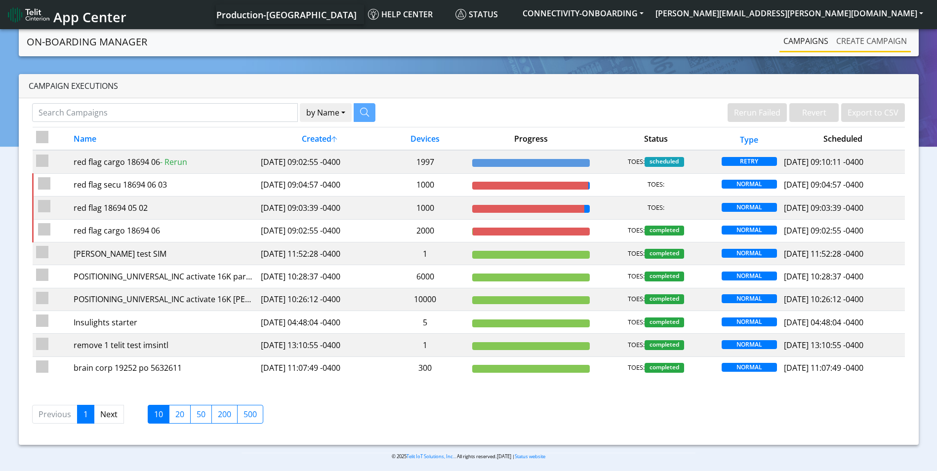
click at [880, 39] on link "Create campaign" at bounding box center [871, 41] width 79 height 20
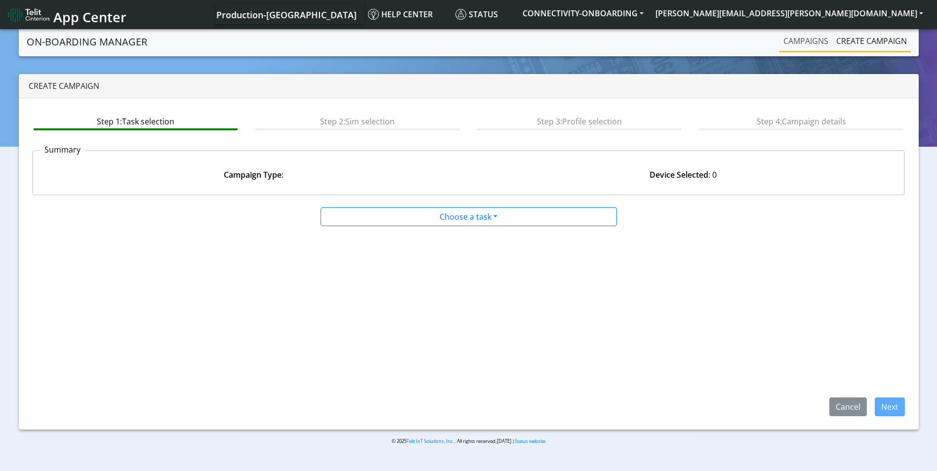
click at [811, 40] on link "Campaigns" at bounding box center [805, 41] width 53 height 20
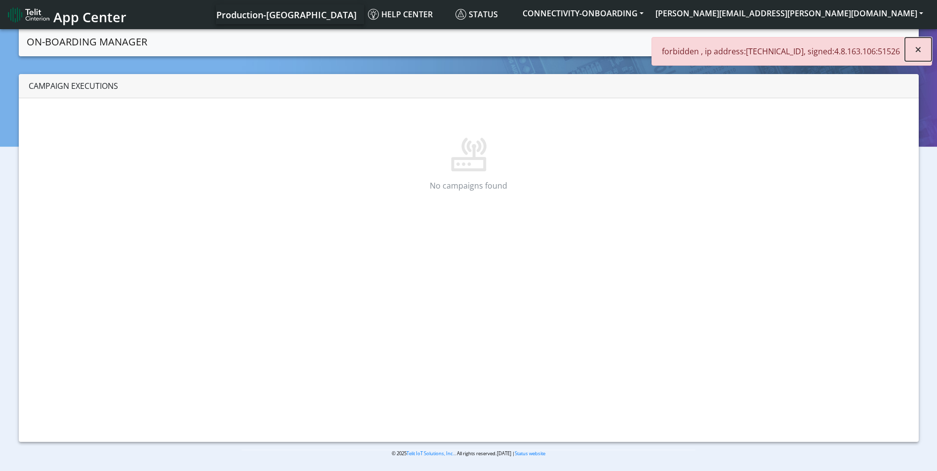
click at [913, 50] on button "×" at bounding box center [918, 50] width 27 height 24
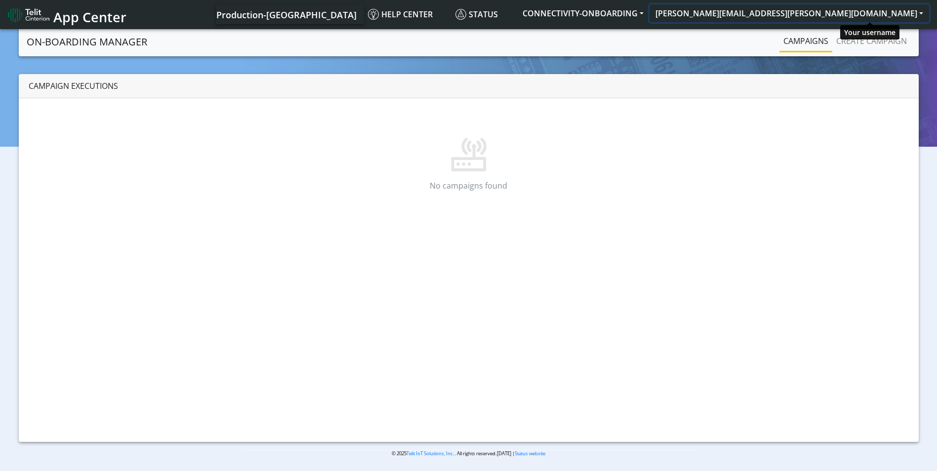
click at [869, 17] on button "scott.krajewski@telit.com" at bounding box center [789, 13] width 280 height 18
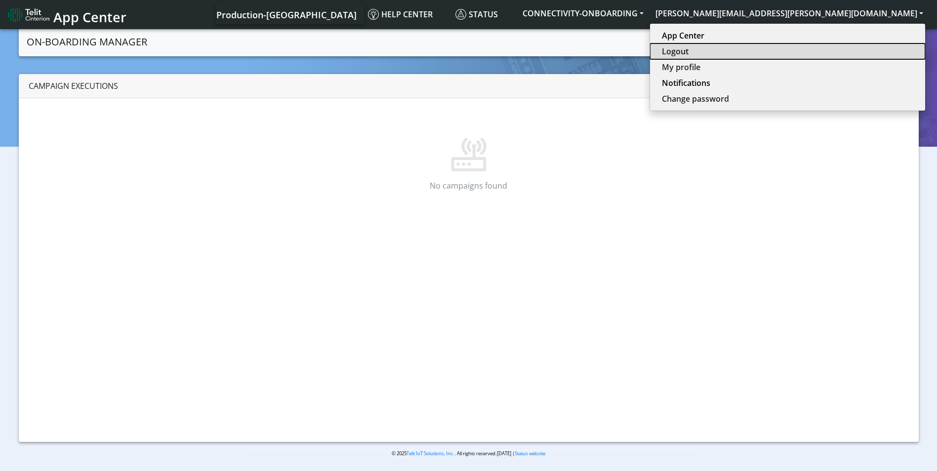
drag, startPoint x: 833, startPoint y: 50, endPoint x: 837, endPoint y: 57, distance: 7.5
click at [833, 50] on button "Logout" at bounding box center [787, 51] width 275 height 16
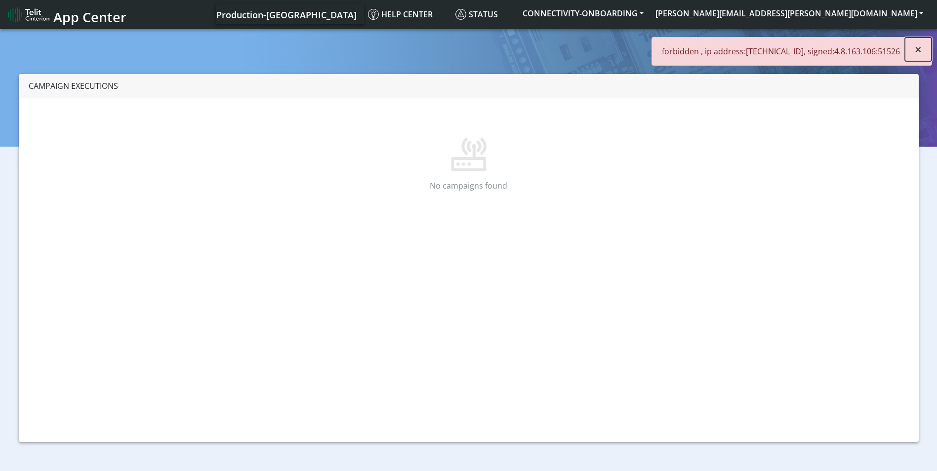
click at [922, 49] on button "×" at bounding box center [918, 50] width 27 height 24
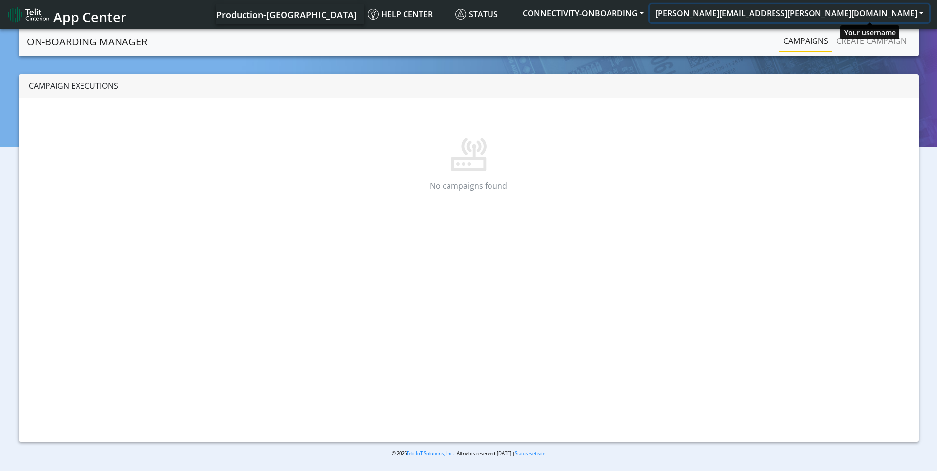
click at [845, 16] on button "[PERSON_NAME][EMAIL_ADDRESS][PERSON_NAME][DOMAIN_NAME]" at bounding box center [789, 13] width 280 height 18
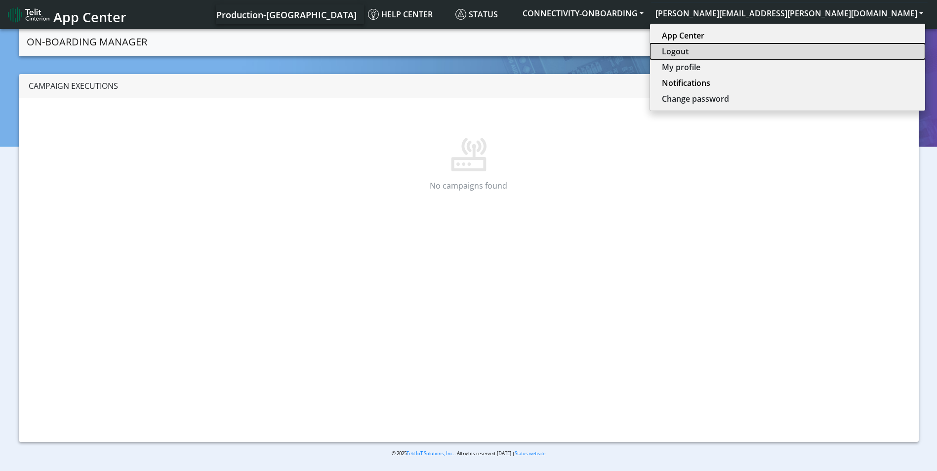
click at [837, 50] on button "Logout" at bounding box center [787, 51] width 275 height 16
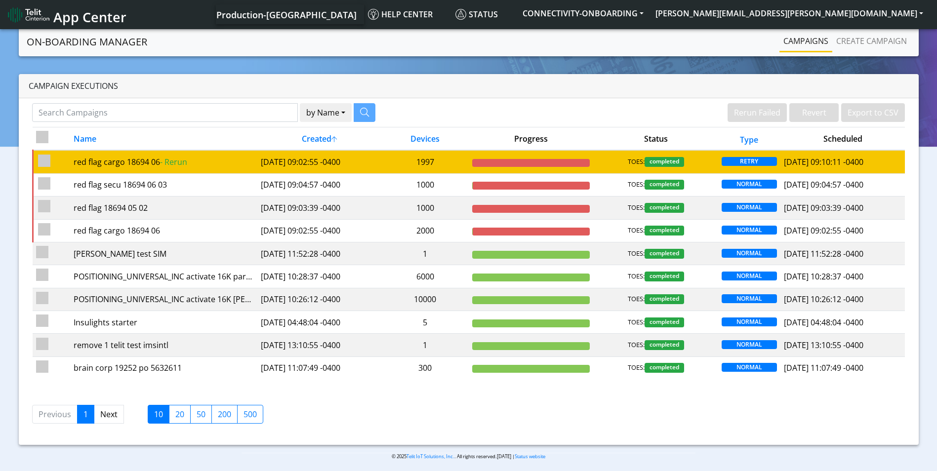
click at [46, 162] on input "checkbox" at bounding box center [44, 161] width 12 height 12
checkbox input "true"
checkbox input "false"
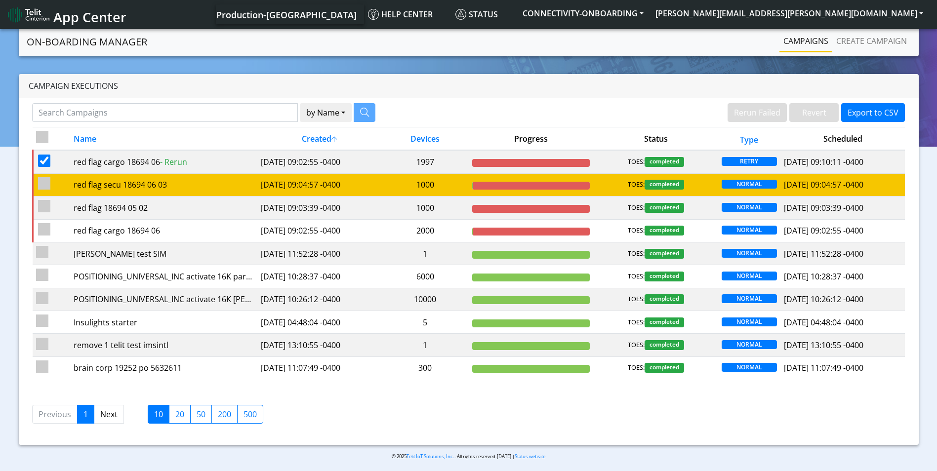
click at [44, 183] on input "checkbox" at bounding box center [44, 183] width 12 height 12
checkbox input "true"
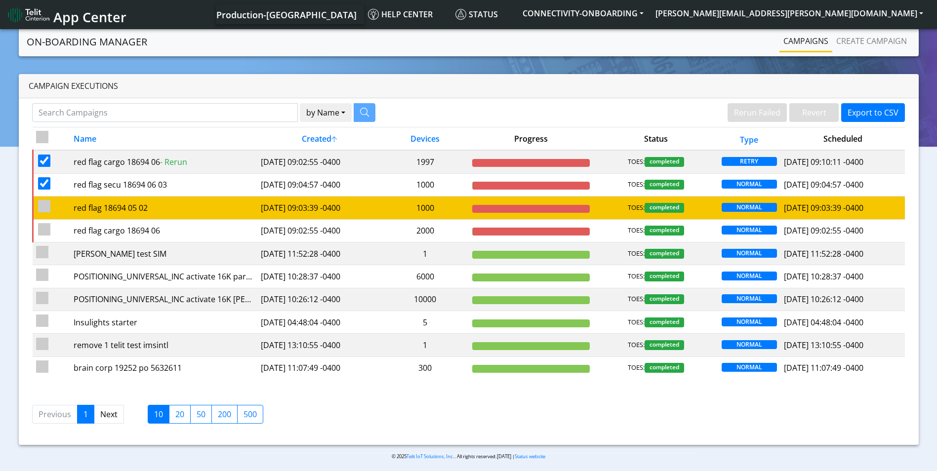
click at [41, 206] on input "checkbox" at bounding box center [44, 206] width 12 height 12
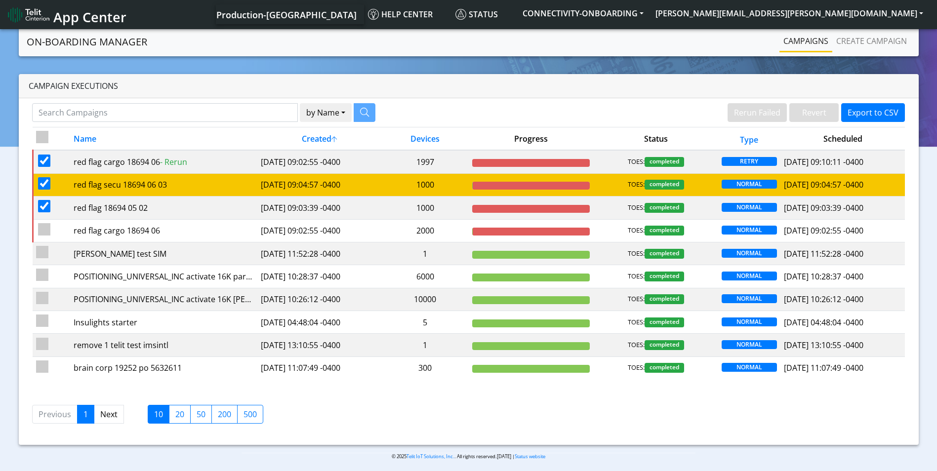
click at [42, 191] on td at bounding box center [52, 184] width 38 height 23
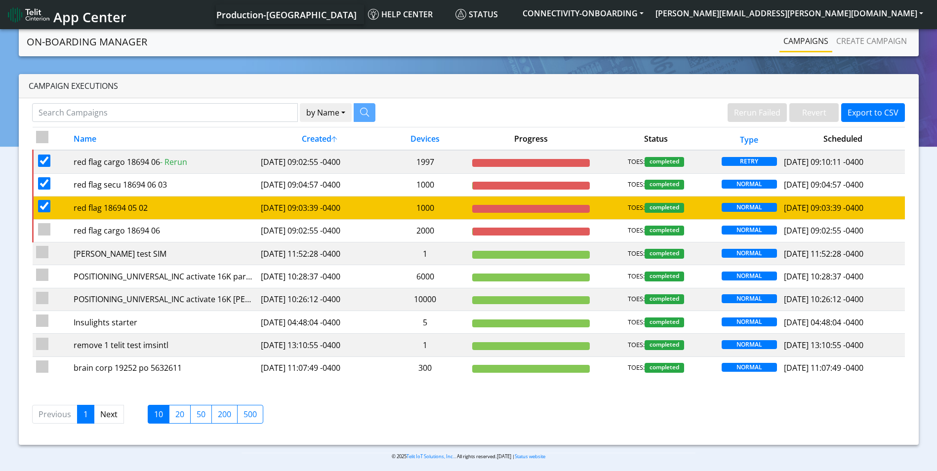
click at [40, 203] on input "checkbox" at bounding box center [44, 206] width 12 height 12
checkbox input "false"
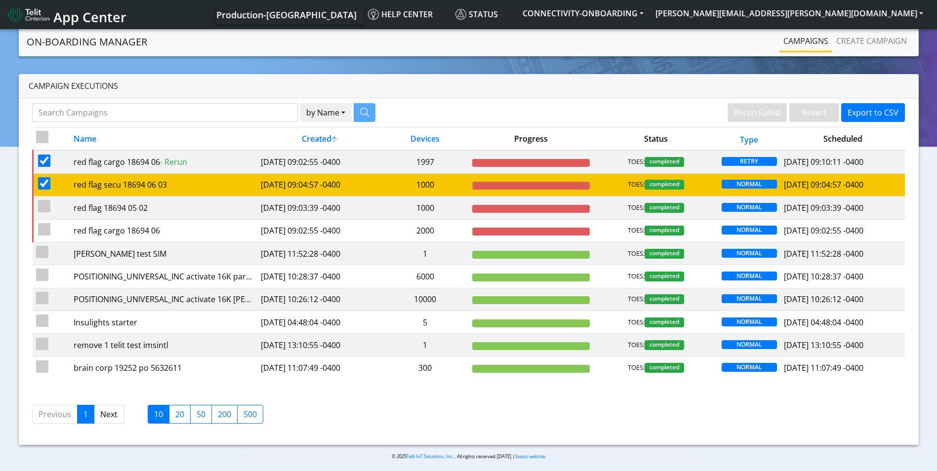
click at [43, 179] on input "checkbox" at bounding box center [44, 183] width 12 height 12
checkbox input "false"
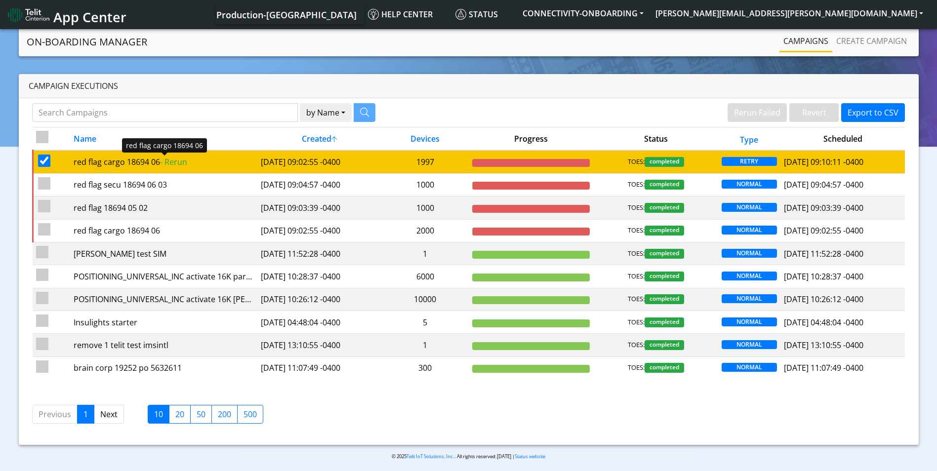
click at [106, 158] on div "red flag cargo 18694 06 - Rerun" at bounding box center [164, 162] width 180 height 12
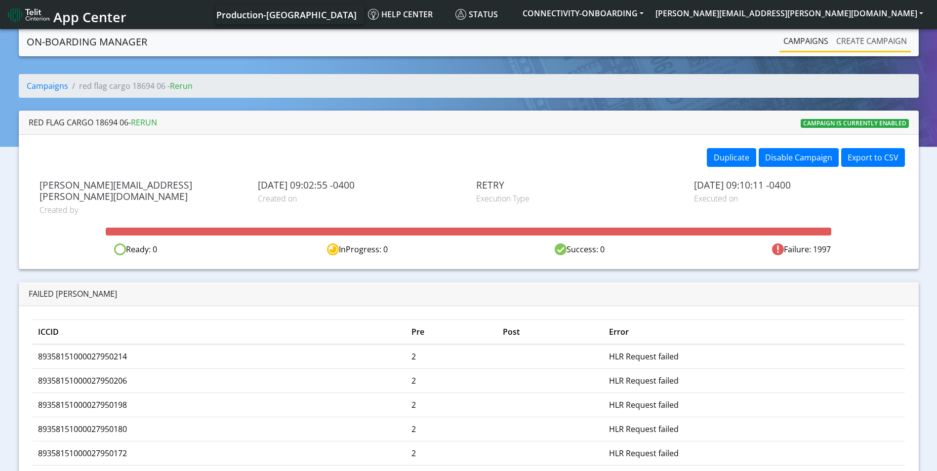
click at [878, 33] on link "Create campaign" at bounding box center [871, 41] width 79 height 20
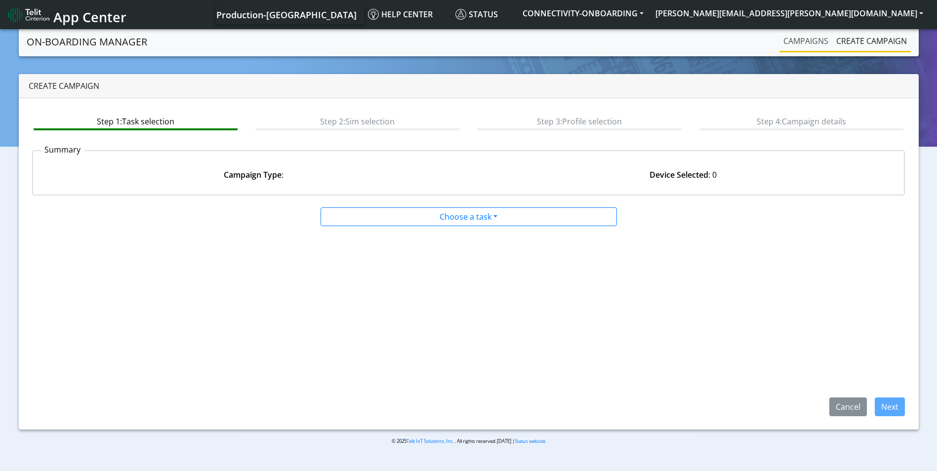
click at [800, 44] on link "Campaigns" at bounding box center [805, 41] width 53 height 20
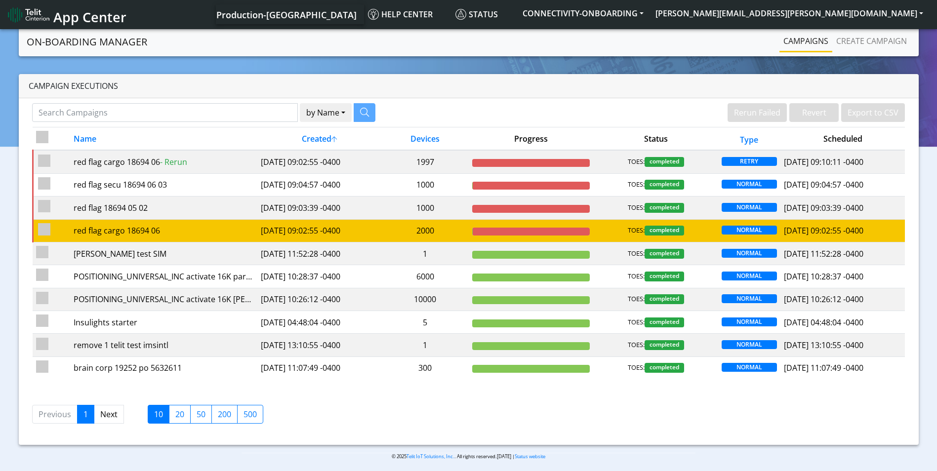
click at [40, 229] on input "checkbox" at bounding box center [44, 229] width 12 height 12
checkbox input "true"
checkbox input "false"
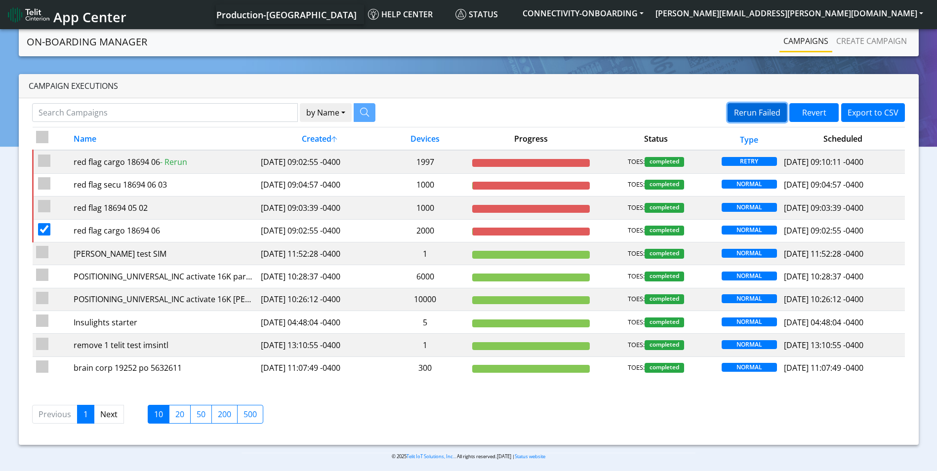
click at [749, 115] on button "Rerun Failed" at bounding box center [757, 112] width 59 height 19
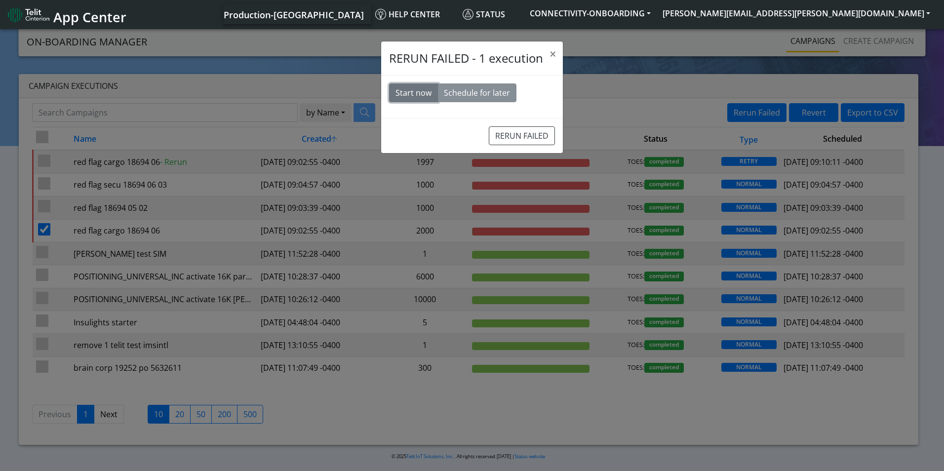
click at [416, 95] on button "Start now" at bounding box center [413, 92] width 49 height 19
drag, startPoint x: 511, startPoint y: 136, endPoint x: 525, endPoint y: 50, distance: 86.6
click at [511, 136] on button "RERUN FAILED" at bounding box center [522, 135] width 66 height 19
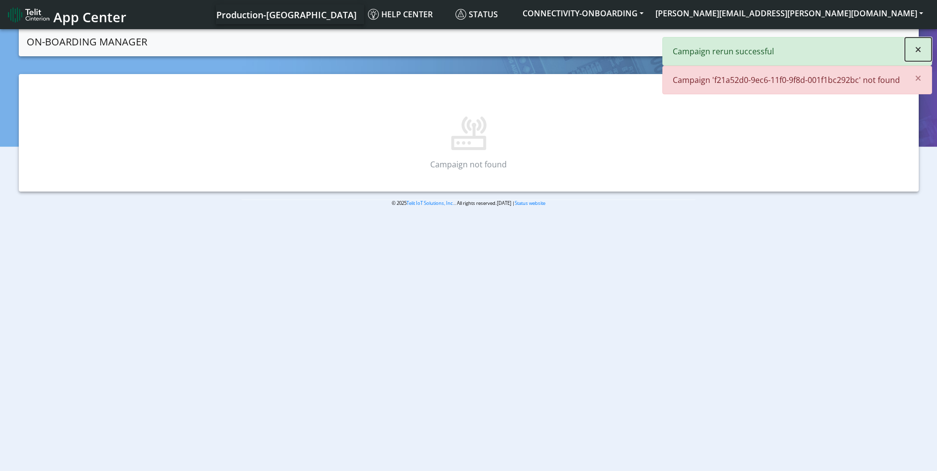
click at [920, 45] on span "×" at bounding box center [918, 49] width 7 height 16
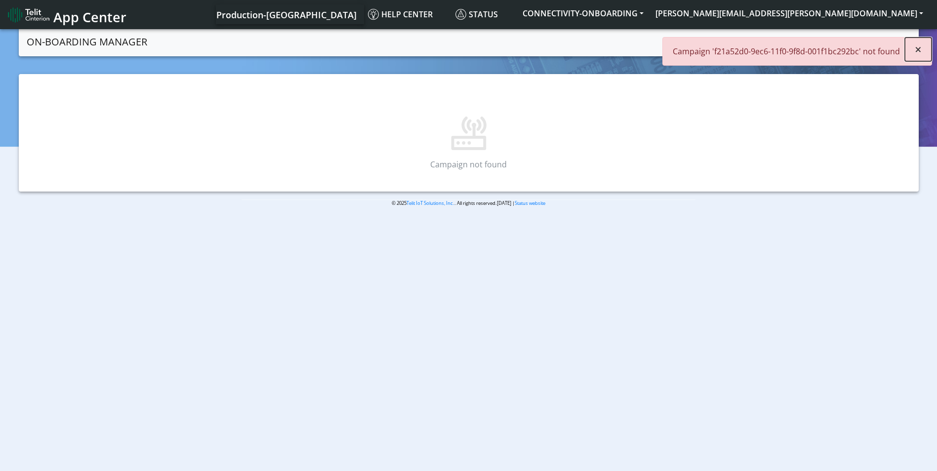
click at [917, 51] on span "×" at bounding box center [918, 49] width 7 height 16
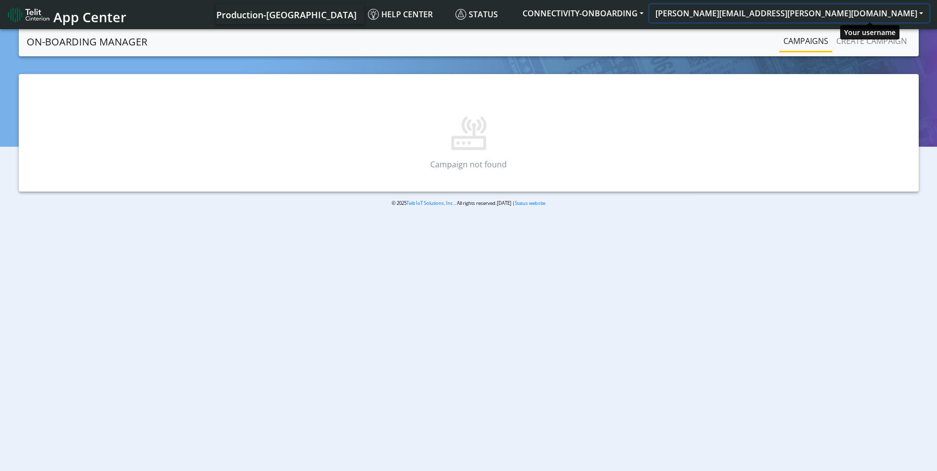
click at [883, 18] on button "scott.krajewski@telit.com" at bounding box center [789, 13] width 280 height 18
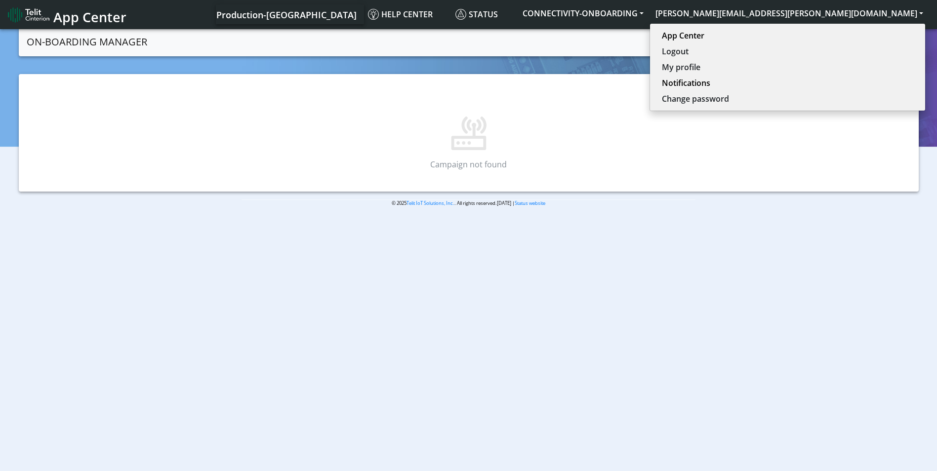
drag, startPoint x: 754, startPoint y: 98, endPoint x: 787, endPoint y: 60, distance: 50.1
click at [755, 96] on p at bounding box center [468, 118] width 873 height 63
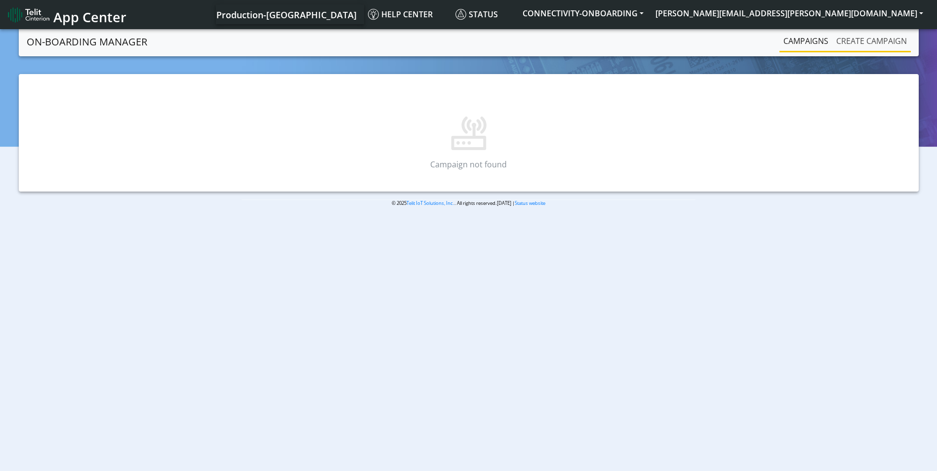
click at [870, 39] on link "Create campaign" at bounding box center [871, 41] width 79 height 20
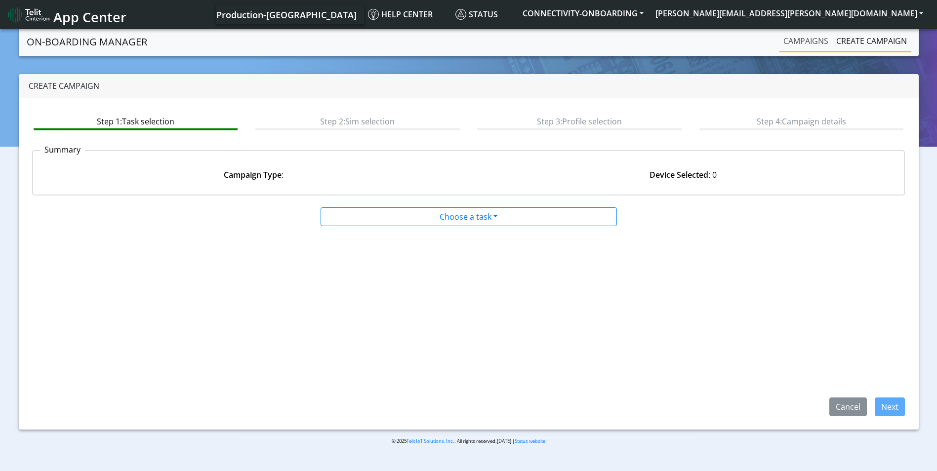
click at [816, 42] on link "Campaigns" at bounding box center [805, 41] width 53 height 20
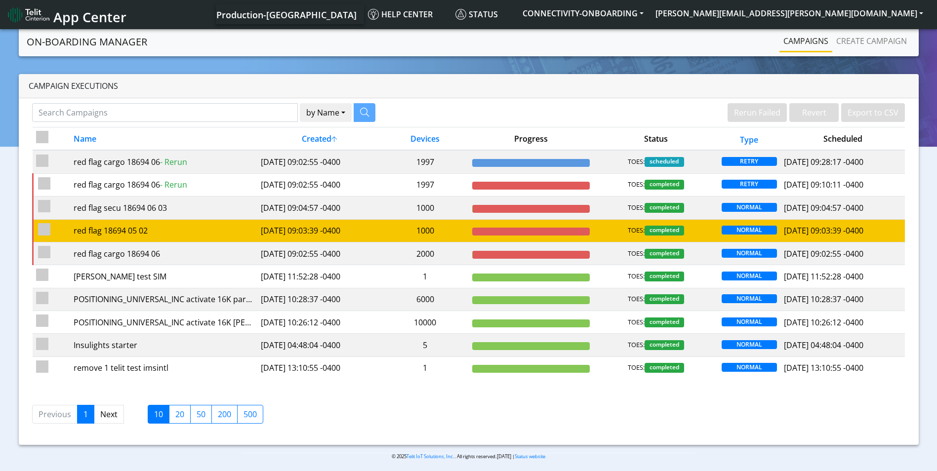
drag, startPoint x: 49, startPoint y: 230, endPoint x: 50, endPoint y: 216, distance: 13.4
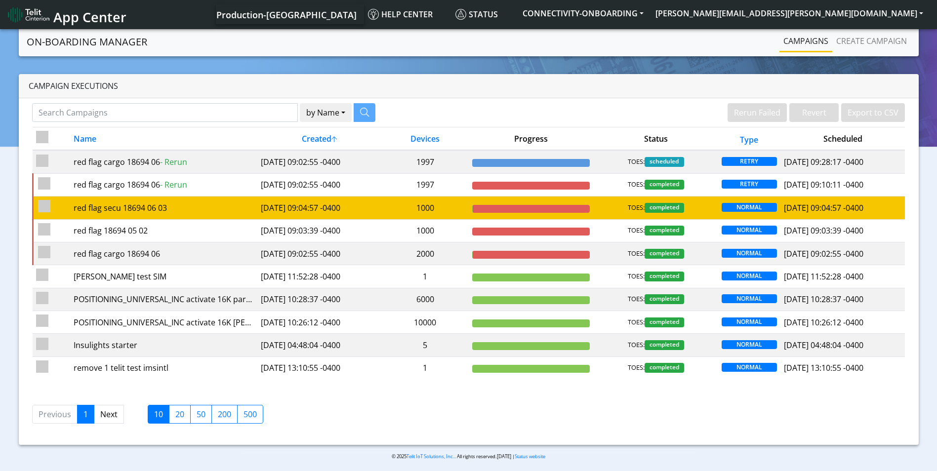
click at [49, 229] on input "checkbox" at bounding box center [44, 229] width 12 height 12
checkbox input "true"
drag, startPoint x: 43, startPoint y: 206, endPoint x: 292, endPoint y: 204, distance: 249.4
click at [46, 206] on input "checkbox" at bounding box center [44, 206] width 12 height 12
checkbox input "true"
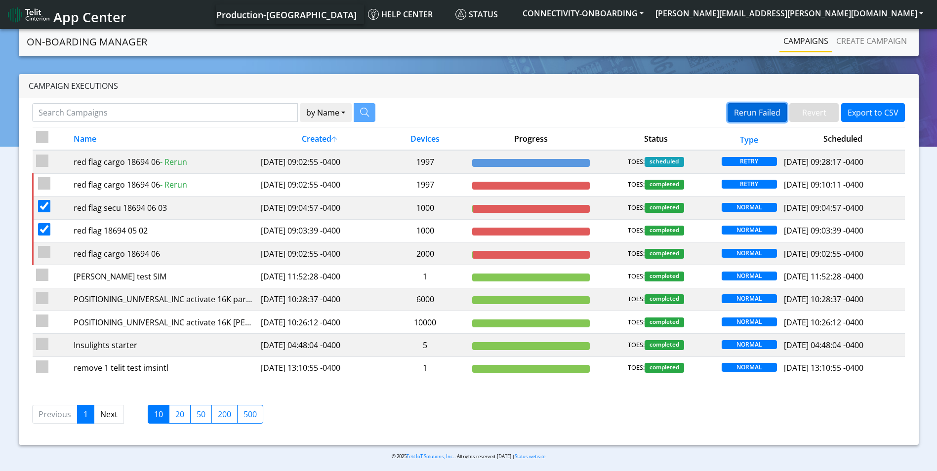
click at [745, 112] on button "Rerun Failed" at bounding box center [757, 112] width 59 height 19
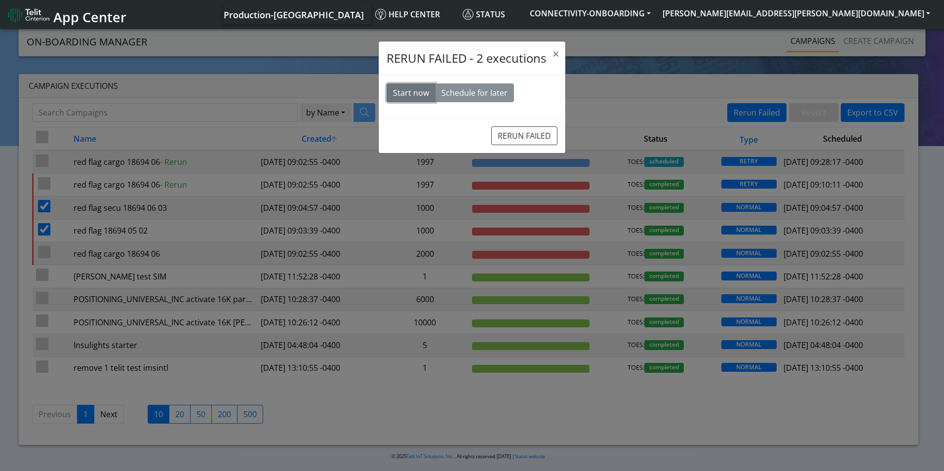
click at [403, 84] on button "Start now" at bounding box center [411, 92] width 49 height 19
drag, startPoint x: 407, startPoint y: 92, endPoint x: 492, endPoint y: 125, distance: 91.2
click at [407, 92] on button "Start now" at bounding box center [411, 92] width 49 height 19
click at [528, 142] on button "RERUN FAILED" at bounding box center [524, 135] width 66 height 19
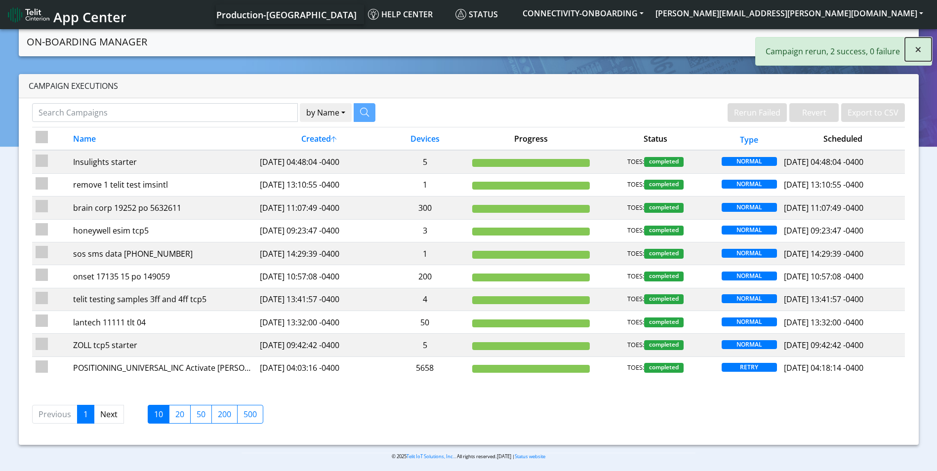
click at [917, 49] on span "×" at bounding box center [918, 49] width 7 height 16
drag, startPoint x: 805, startPoint y: 39, endPoint x: 829, endPoint y: 39, distance: 24.7
click at [805, 39] on link "Campaigns" at bounding box center [805, 41] width 53 height 20
click at [859, 41] on link "Create campaign" at bounding box center [871, 41] width 79 height 20
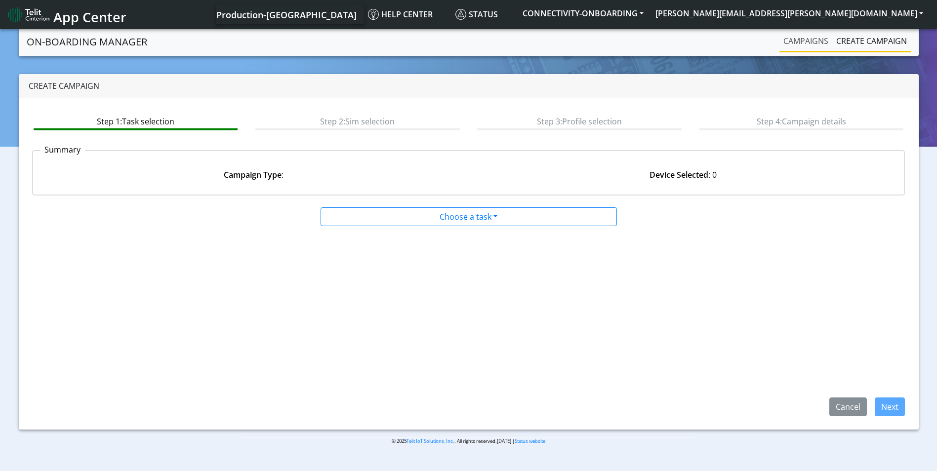
click at [812, 38] on link "Campaigns" at bounding box center [805, 41] width 53 height 20
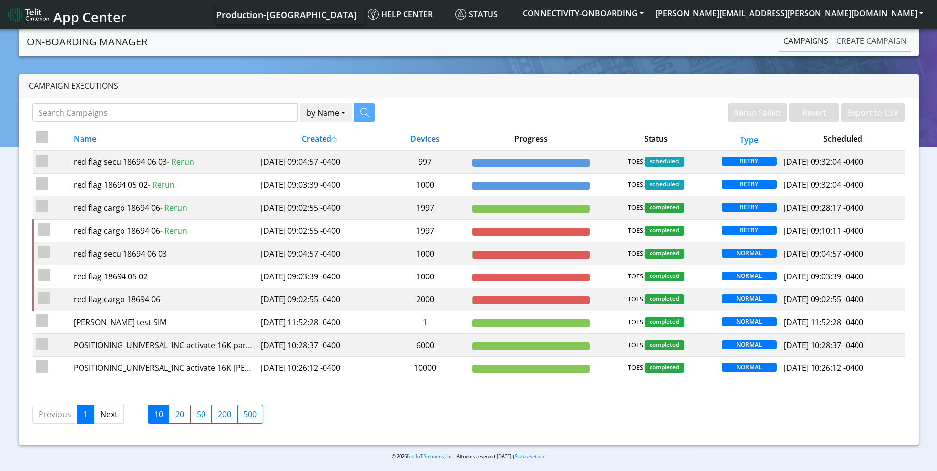
click at [889, 41] on link "Create campaign" at bounding box center [871, 41] width 79 height 20
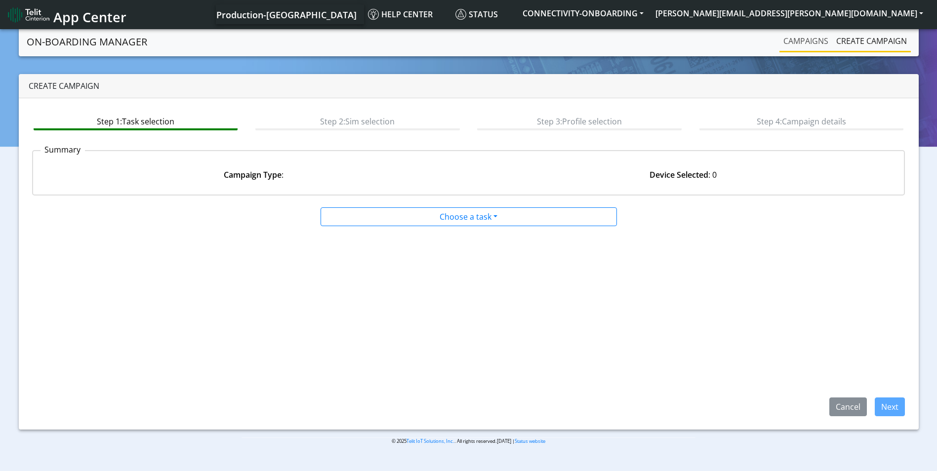
click at [799, 44] on link "Campaigns" at bounding box center [805, 41] width 53 height 20
